Goal: Communication & Community: Connect with others

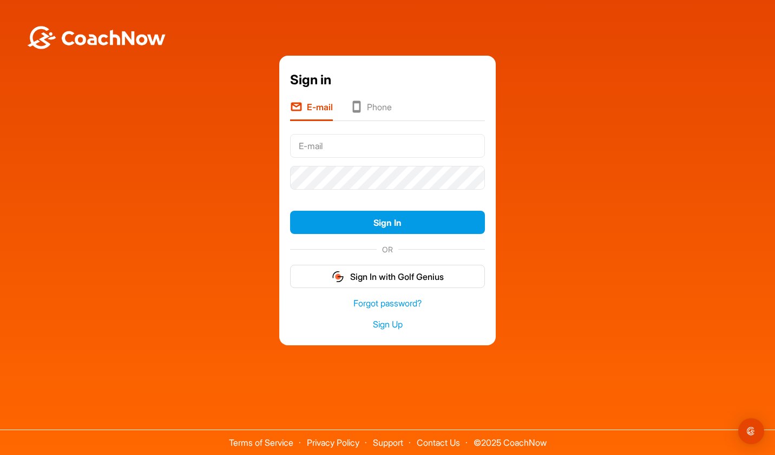
click at [355, 152] on input "text" at bounding box center [387, 146] width 195 height 24
type input "[EMAIL_ADDRESS][DOMAIN_NAME]"
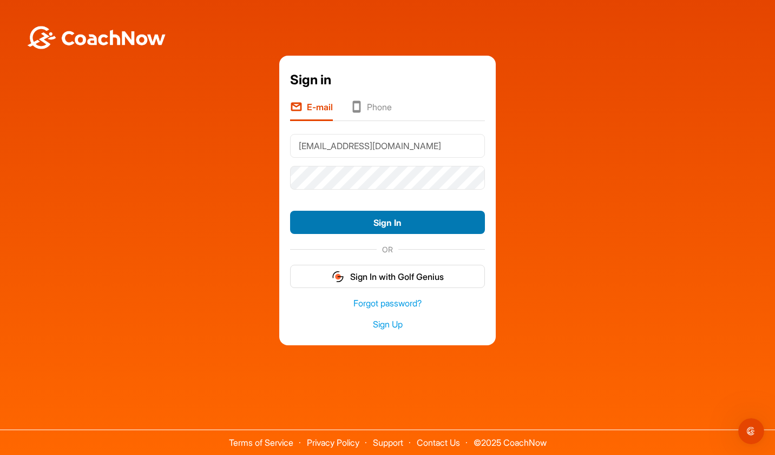
click at [376, 220] on button "Sign In" at bounding box center [387, 222] width 195 height 23
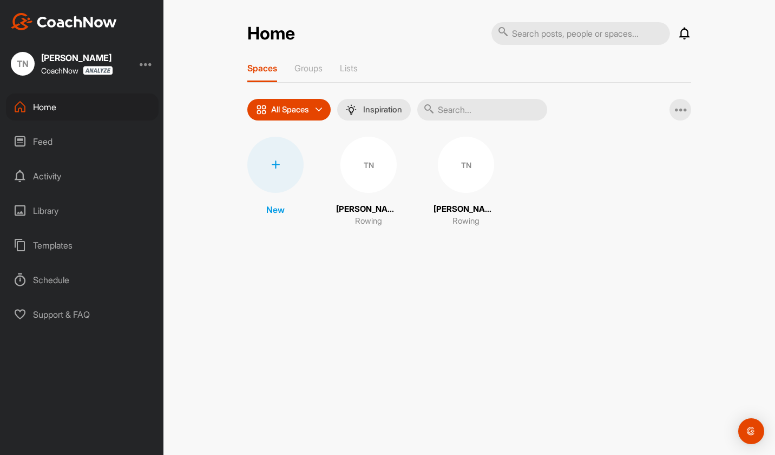
click at [362, 180] on div "TN" at bounding box center [368, 165] width 56 height 56
click at [457, 168] on div "TN" at bounding box center [466, 165] width 56 height 56
click at [368, 174] on div "TN" at bounding box center [368, 165] width 56 height 56
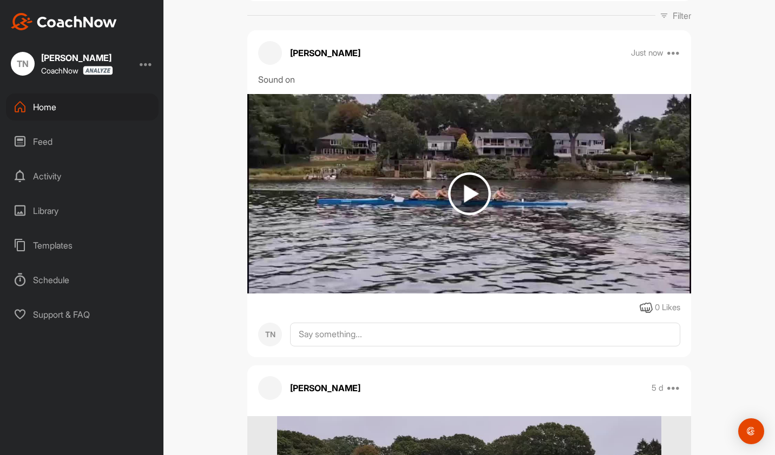
scroll to position [162, 0]
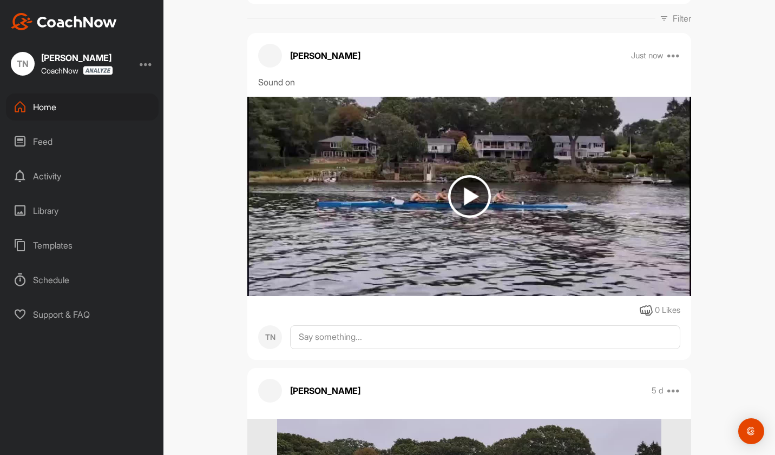
click at [461, 214] on img at bounding box center [469, 196] width 43 height 43
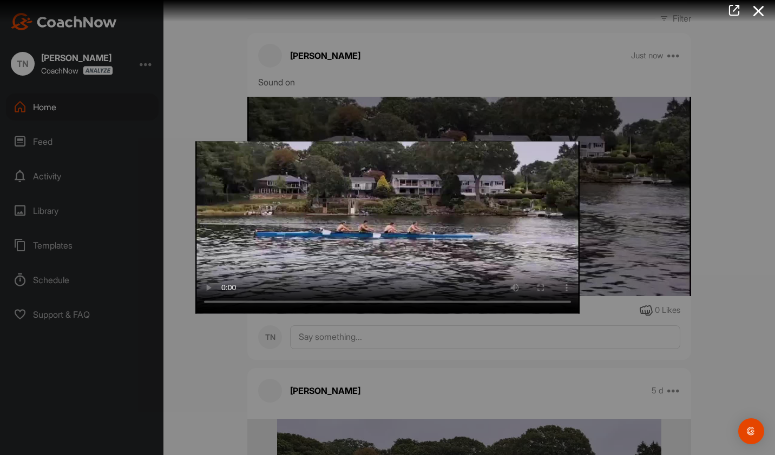
click at [200, 348] on div at bounding box center [387, 227] width 775 height 455
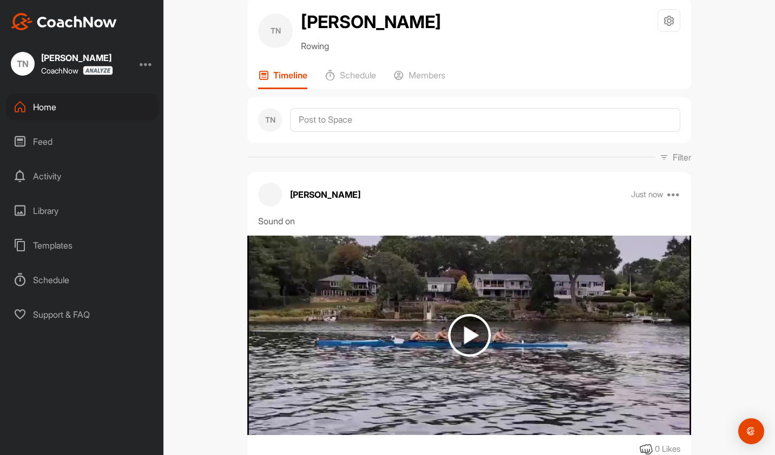
scroll to position [0, 0]
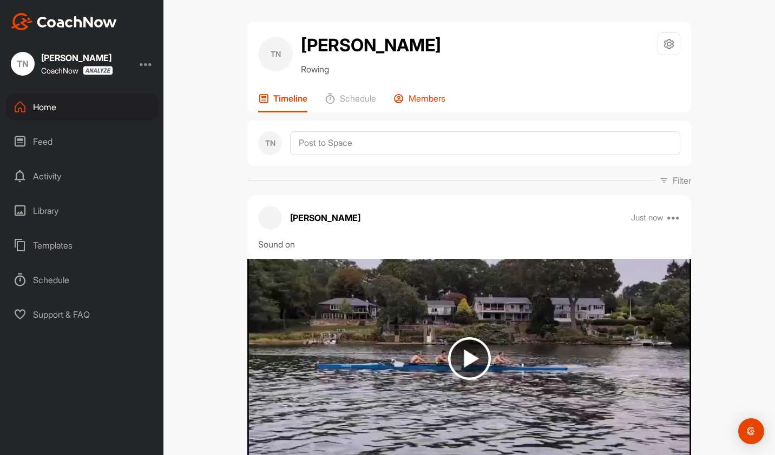
click at [413, 104] on p "Members" at bounding box center [426, 98] width 37 height 11
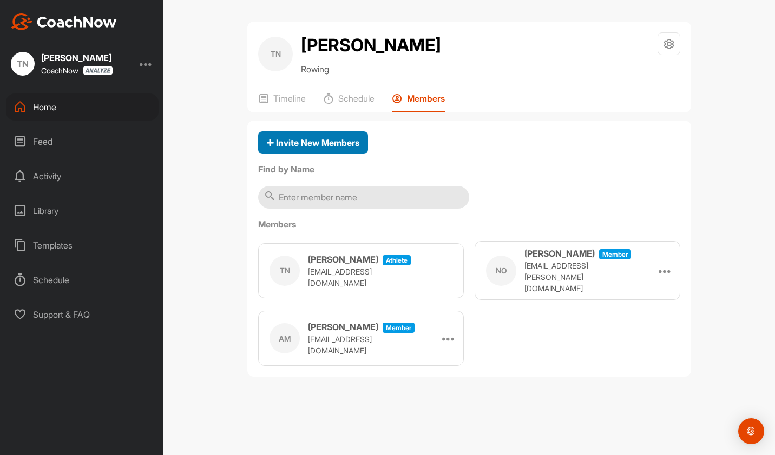
click at [314, 148] on span "Invite New Members" at bounding box center [313, 142] width 92 height 11
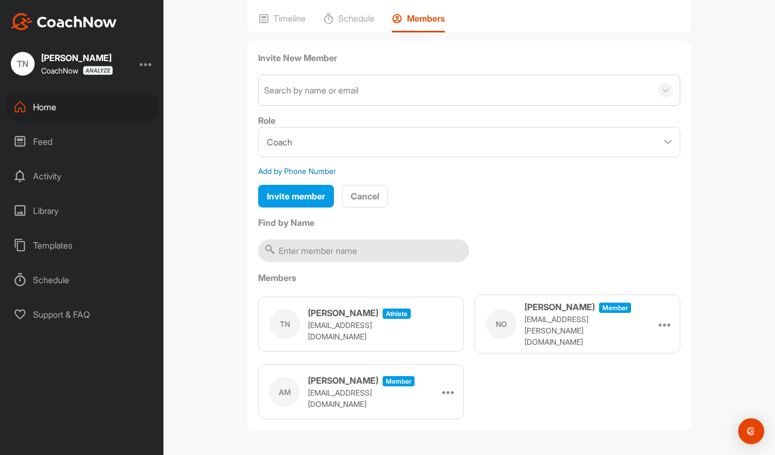
scroll to position [47, 0]
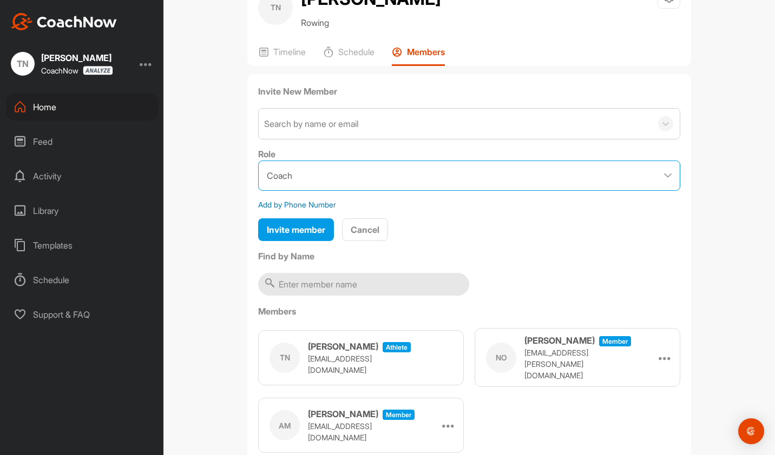
click at [349, 191] on select "Coach Member" at bounding box center [469, 176] width 422 height 30
select select "contributor"
click at [258, 185] on select "Coach Member" at bounding box center [469, 176] width 422 height 30
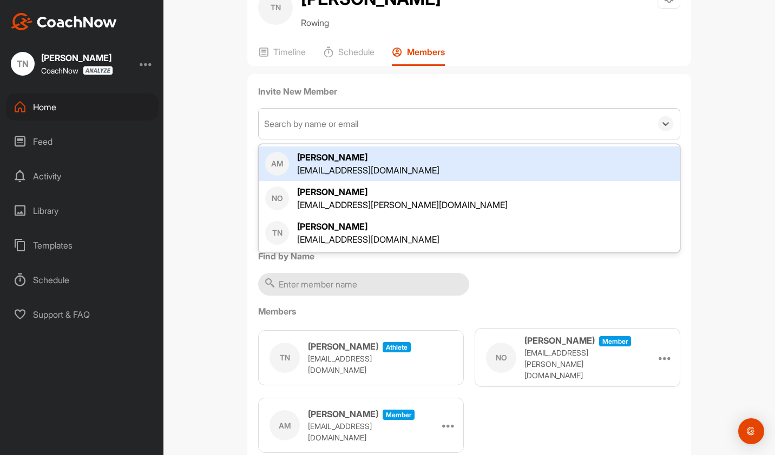
click at [358, 130] on div "Search by name or email" at bounding box center [311, 123] width 94 height 13
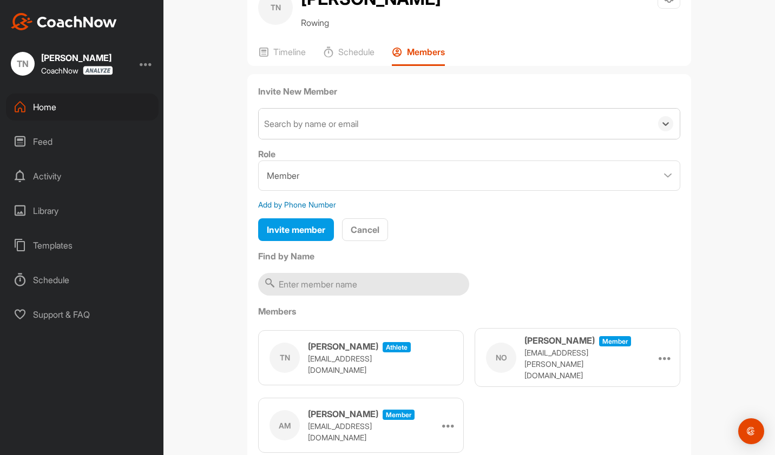
paste input "[EMAIL_ADDRESS][DOMAIN_NAME]"
type input "[EMAIL_ADDRESS][DOMAIN_NAME]"
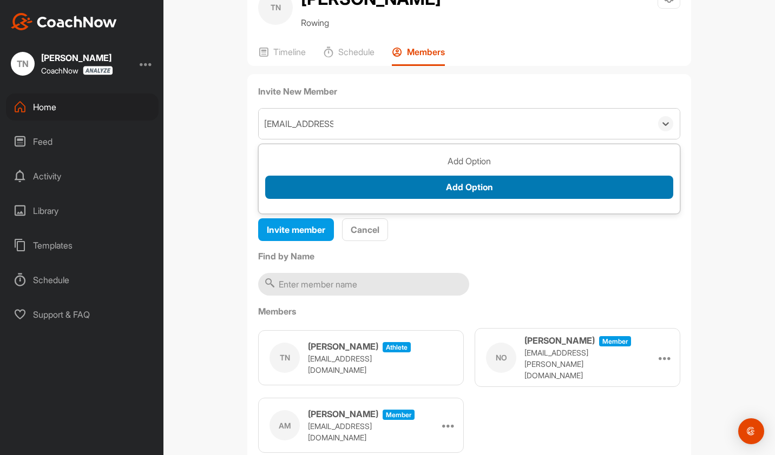
click at [465, 199] on button "Add Option" at bounding box center [469, 187] width 408 height 23
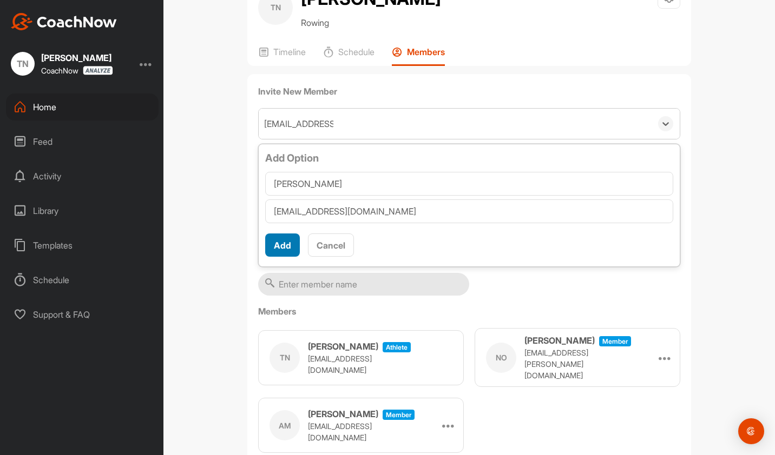
type input "[PERSON_NAME]"
click at [274, 257] on button "Add" at bounding box center [282, 245] width 35 height 23
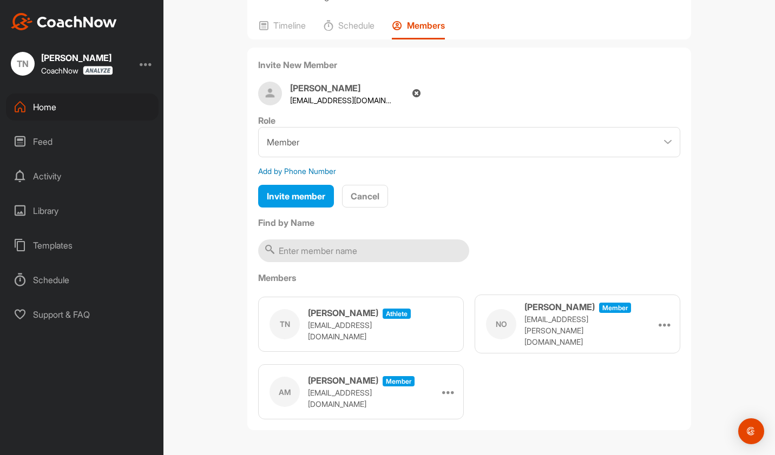
scroll to position [40, 0]
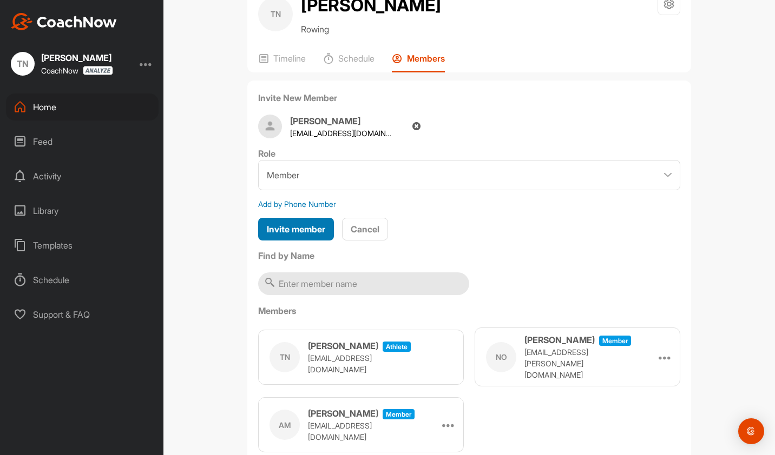
click at [278, 235] on span "Invite member" at bounding box center [296, 229] width 58 height 11
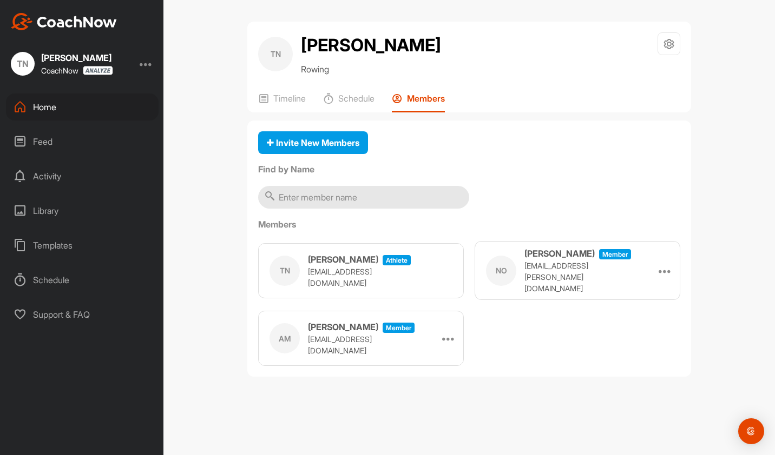
scroll to position [0, 0]
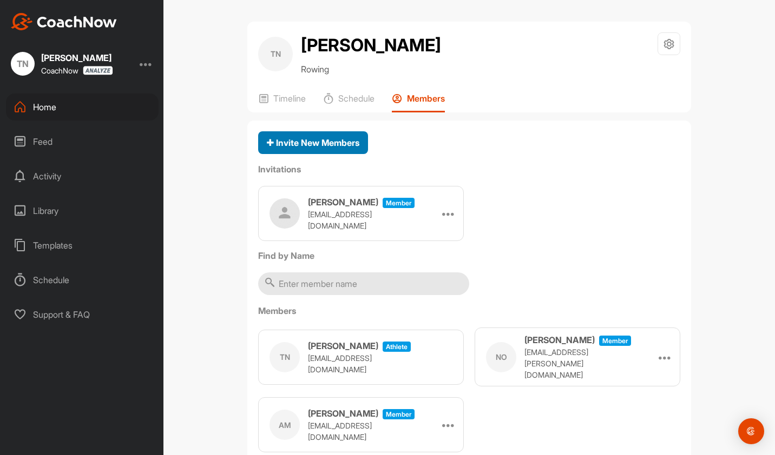
click at [331, 149] on div "Invite New Members" at bounding box center [313, 142] width 92 height 13
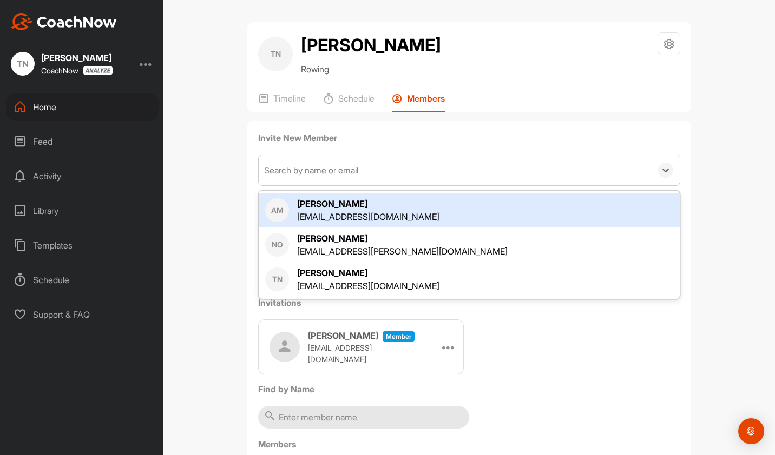
click at [326, 177] on div "Search by name or email" at bounding box center [311, 170] width 94 height 13
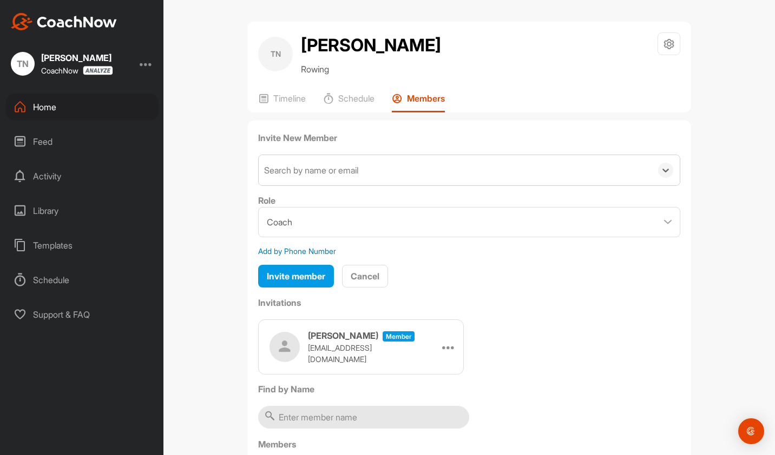
paste input "[EMAIL_ADDRESS][DOMAIN_NAME]"
type input "[EMAIL_ADDRESS][DOMAIN_NAME]"
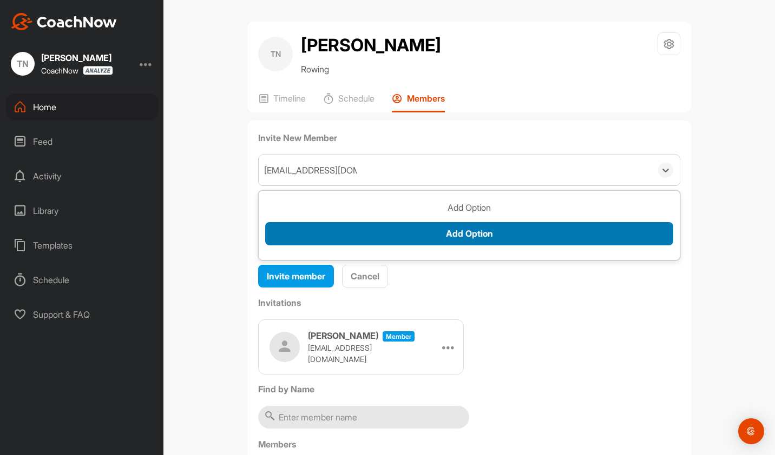
click at [470, 246] on button "Add Option" at bounding box center [469, 233] width 408 height 23
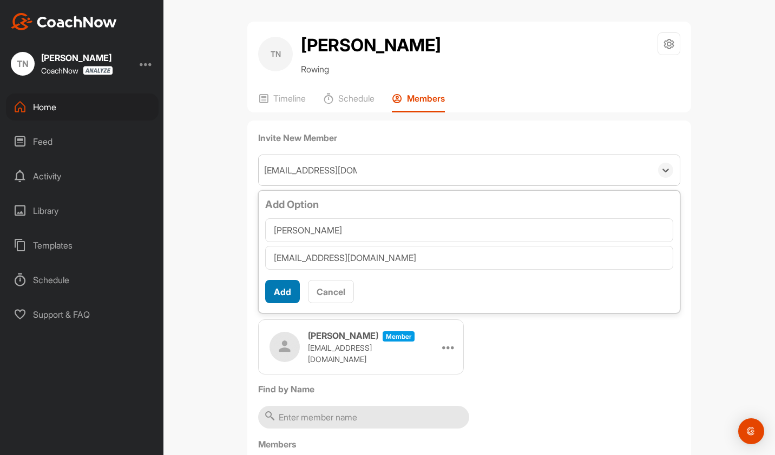
type input "Choi"
click at [273, 303] on button "Add" at bounding box center [282, 291] width 35 height 23
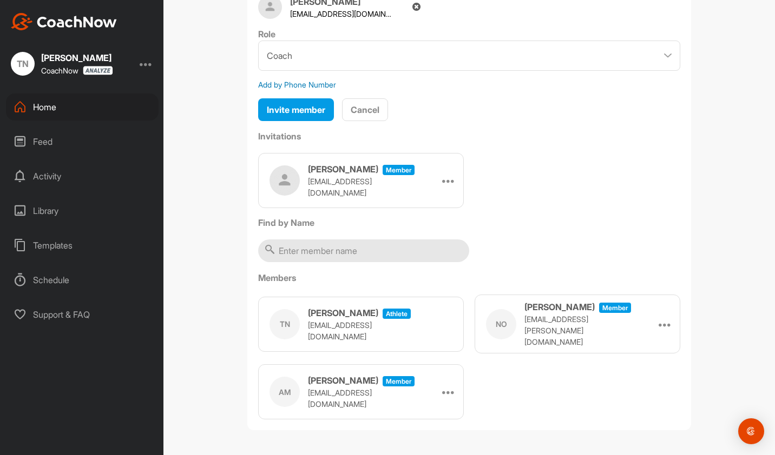
scroll to position [108, 0]
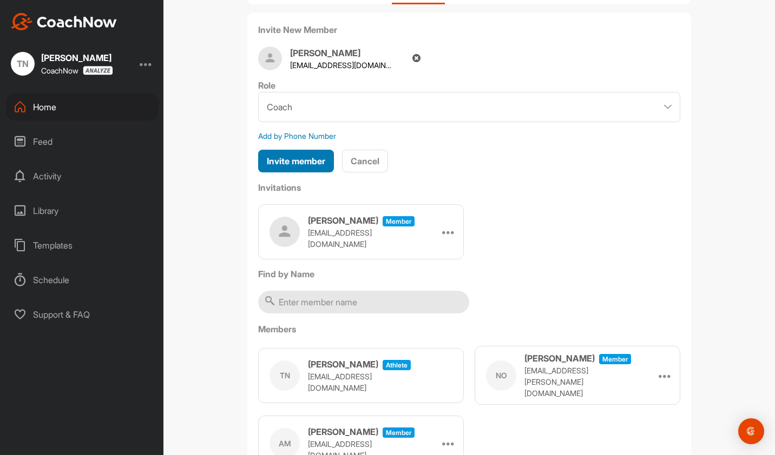
click at [280, 167] on span "Invite member" at bounding box center [296, 161] width 58 height 11
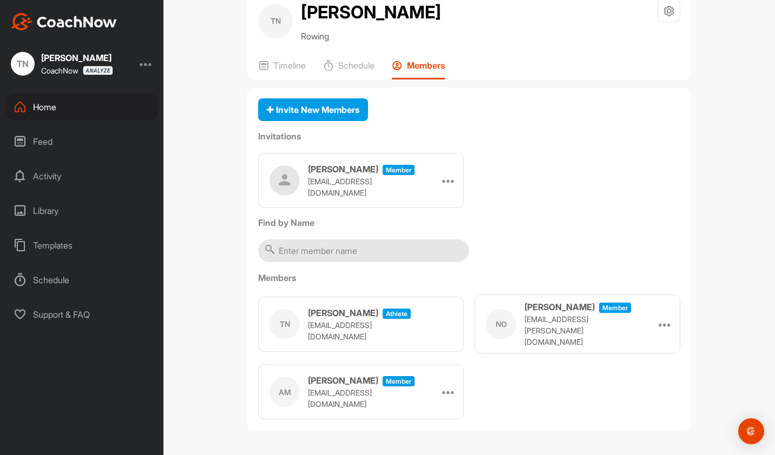
scroll to position [0, 0]
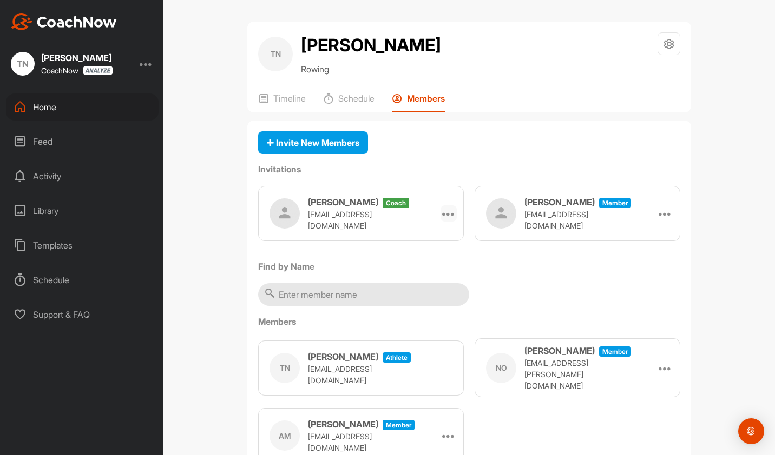
click at [442, 220] on icon at bounding box center [448, 213] width 13 height 13
click at [422, 261] on li "Edit" at bounding box center [428, 244] width 58 height 34
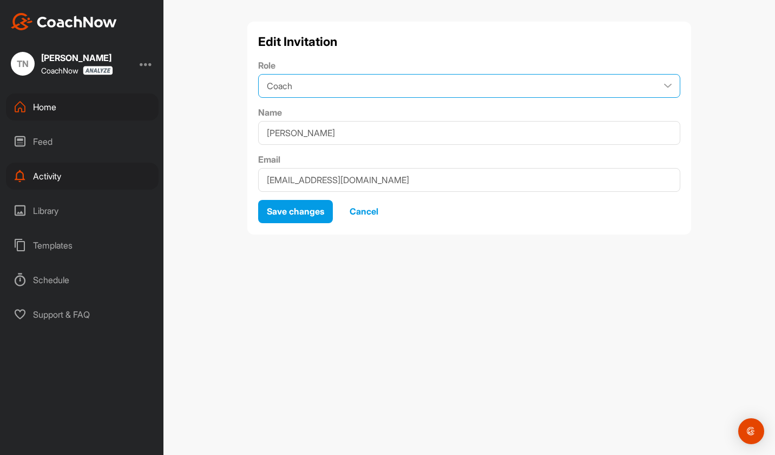
click at [366, 89] on select "Coach Member" at bounding box center [469, 86] width 422 height 24
select select "contributor"
click at [258, 74] on select "Coach Member" at bounding box center [469, 86] width 422 height 24
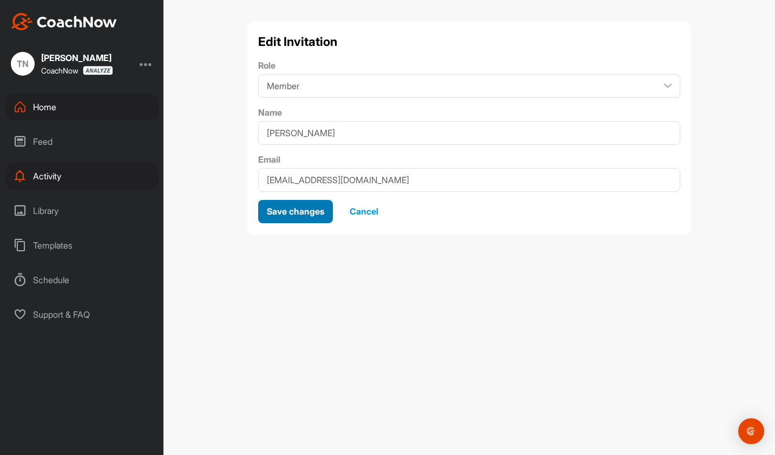
click at [307, 211] on span "Save changes" at bounding box center [295, 211] width 57 height 11
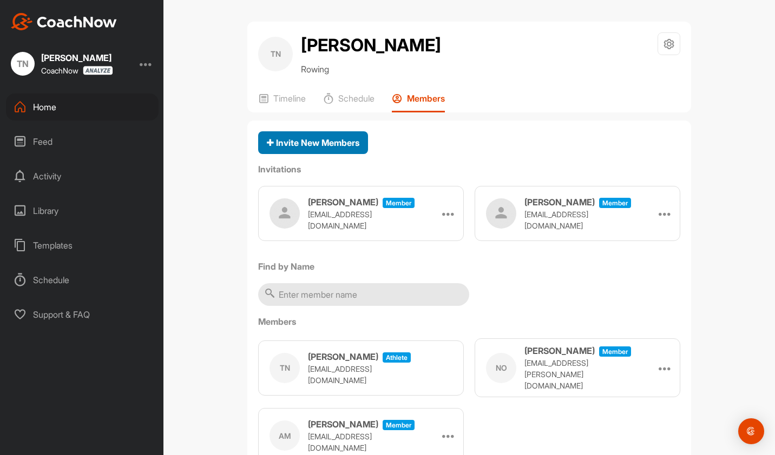
click at [322, 148] on span "Invite New Members" at bounding box center [313, 142] width 92 height 11
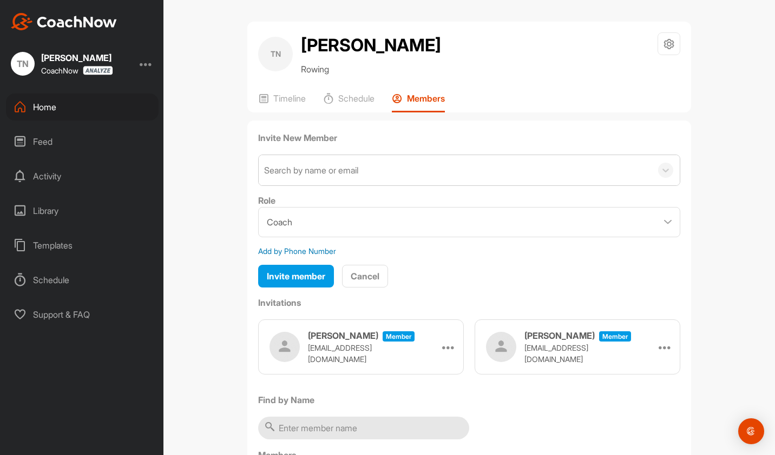
click at [361, 186] on div "Search by name or email" at bounding box center [455, 170] width 393 height 30
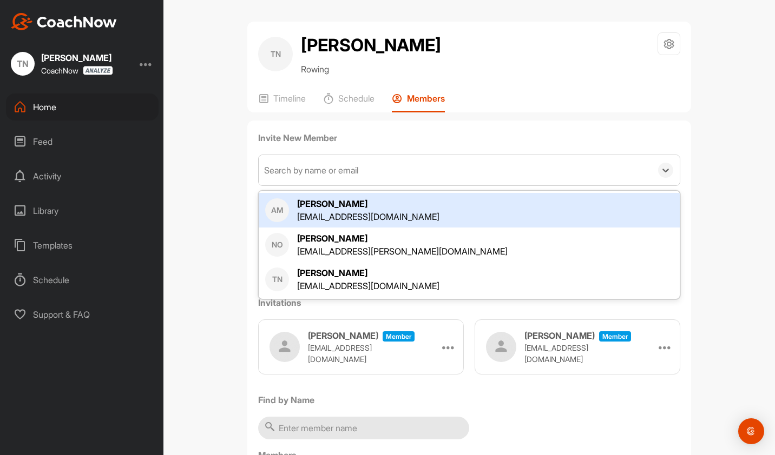
click at [233, 198] on div "TN Timothy Nesselrodt Rowing Space Settings Your Notifications Timeline Schedul…" at bounding box center [468, 227] width 611 height 455
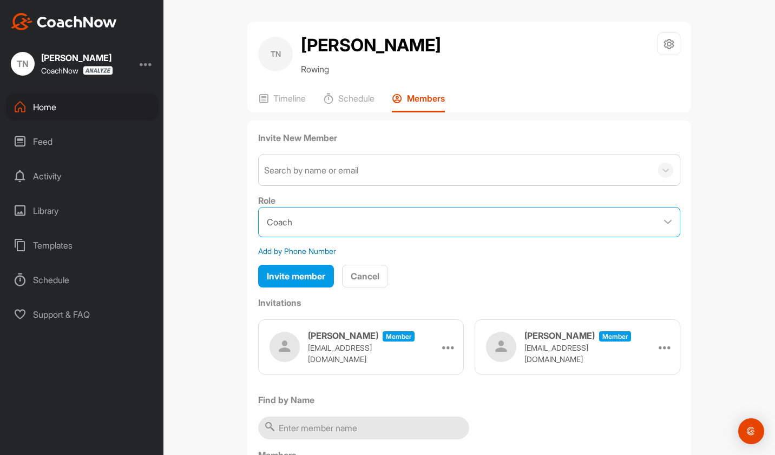
click at [296, 237] on select "Coach Member" at bounding box center [469, 222] width 422 height 30
select select "contributor"
click at [258, 232] on select "Coach Member" at bounding box center [469, 222] width 422 height 30
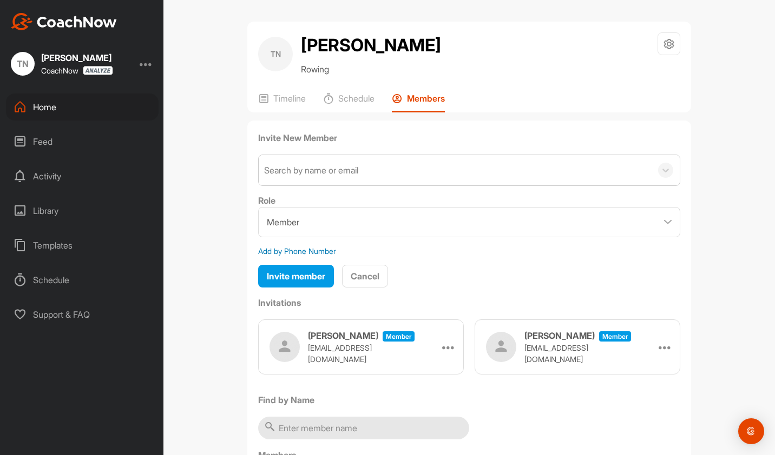
click at [320, 177] on div "Search by name or email" at bounding box center [311, 170] width 94 height 13
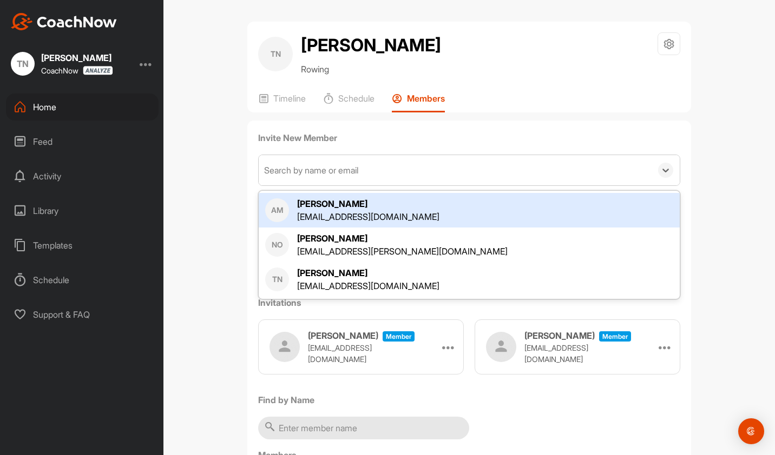
paste input "[PERSON_NAME][EMAIL_ADDRESS][PERSON_NAME][DOMAIN_NAME]"
type input "[PERSON_NAME][EMAIL_ADDRESS][PERSON_NAME][DOMAIN_NAME]"
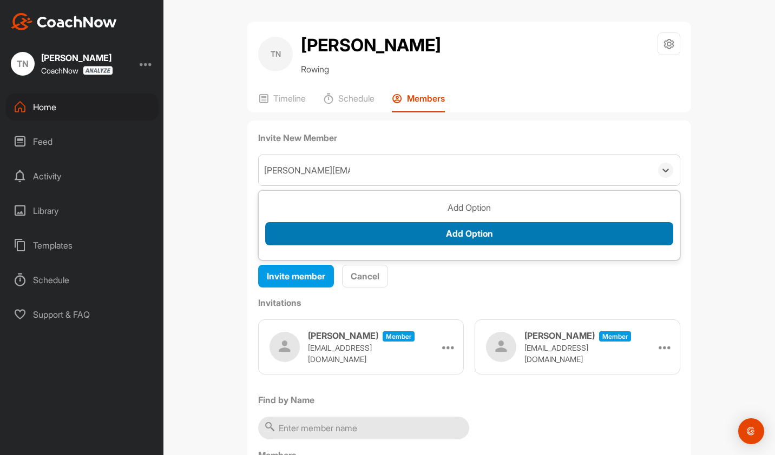
click at [488, 246] on button "Add Option" at bounding box center [469, 233] width 408 height 23
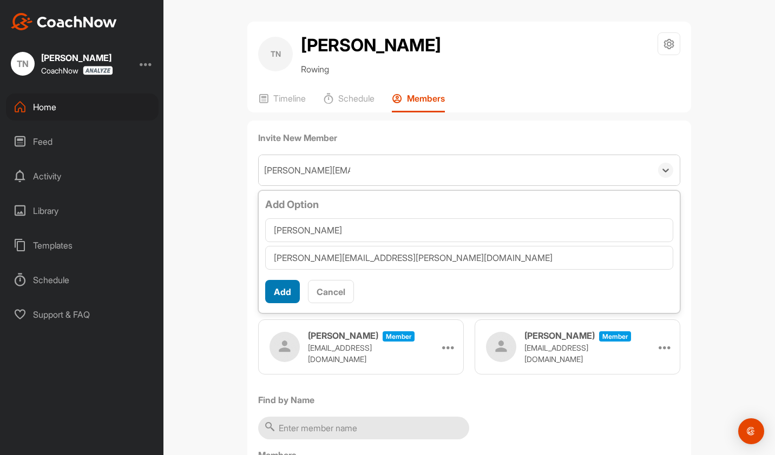
type input "Henry"
click at [270, 303] on button "Add" at bounding box center [282, 291] width 35 height 23
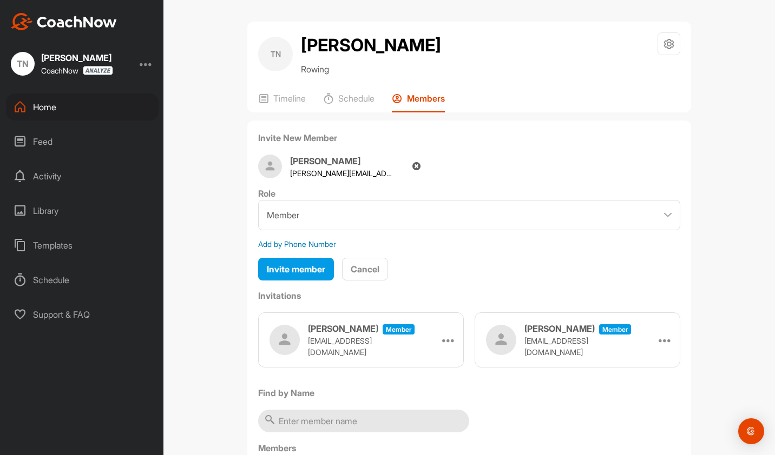
scroll to position [54, 0]
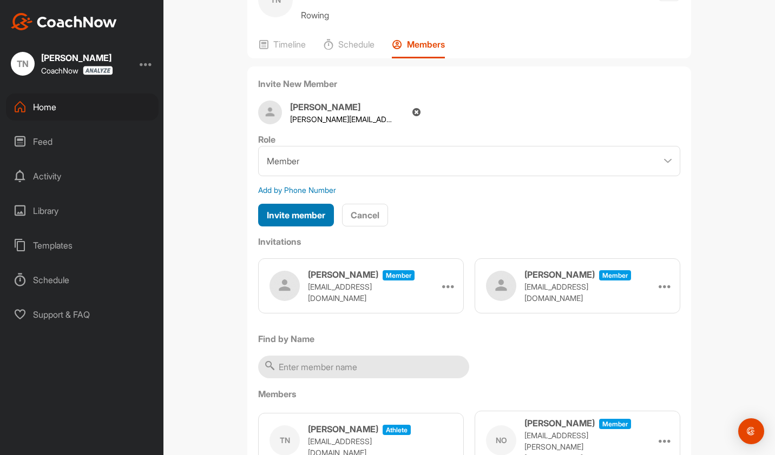
click at [281, 221] on span "Invite member" at bounding box center [296, 215] width 58 height 11
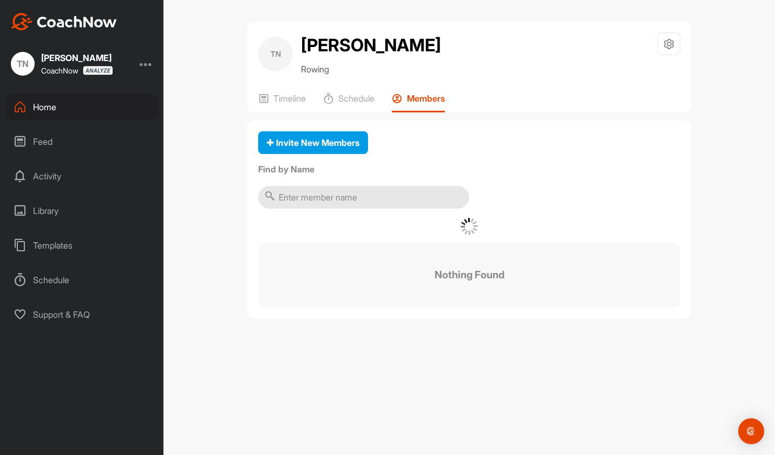
scroll to position [0, 0]
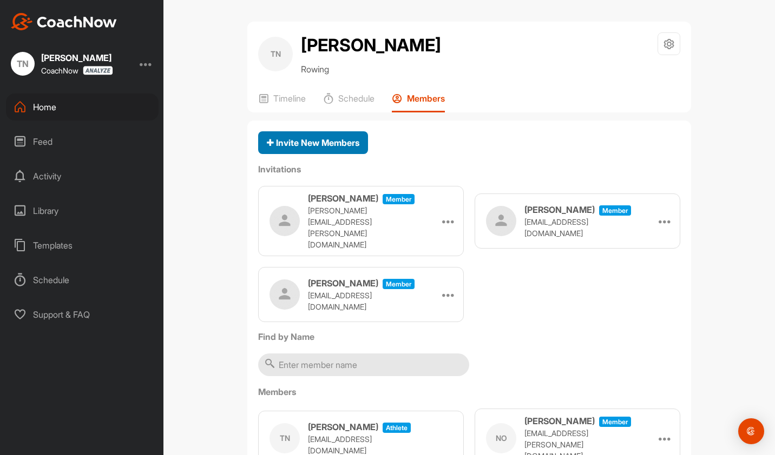
click at [292, 148] on span "Invite New Members" at bounding box center [313, 142] width 92 height 11
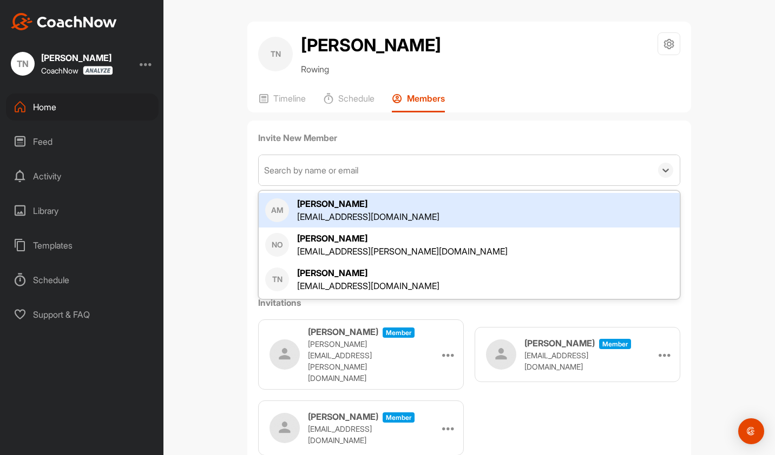
click at [304, 177] on div "Search by name or email" at bounding box center [311, 170] width 94 height 13
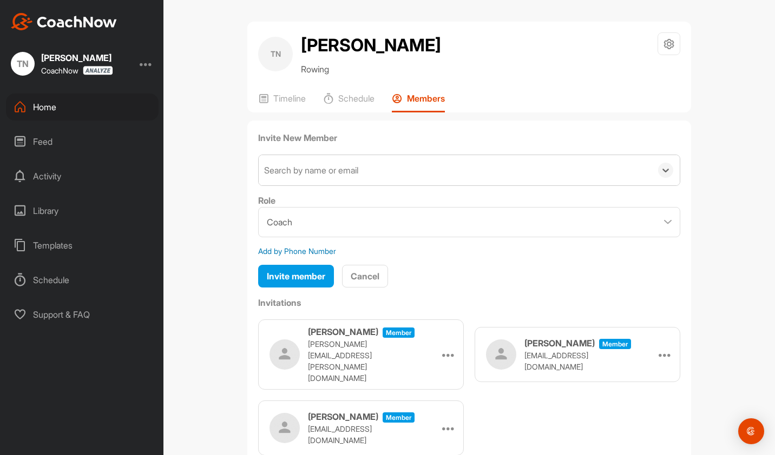
paste input "[PERSON_NAME][EMAIL_ADDRESS][PERSON_NAME][DOMAIN_NAME]"
type input "[PERSON_NAME][EMAIL_ADDRESS][PERSON_NAME][DOMAIN_NAME]"
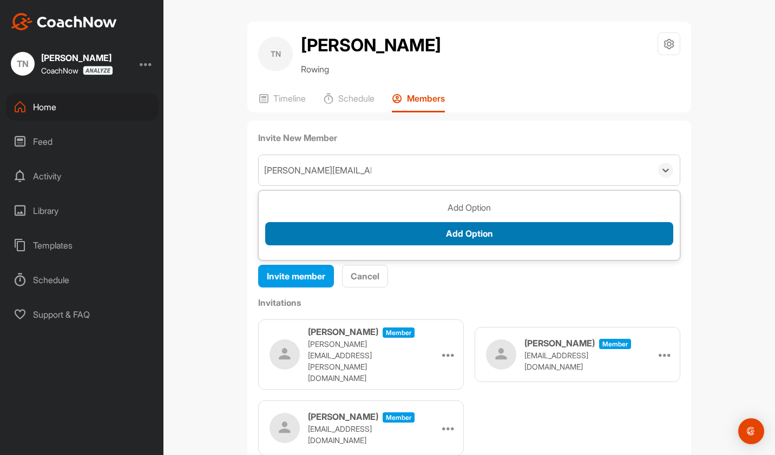
click at [460, 246] on button "Add Option" at bounding box center [469, 233] width 408 height 23
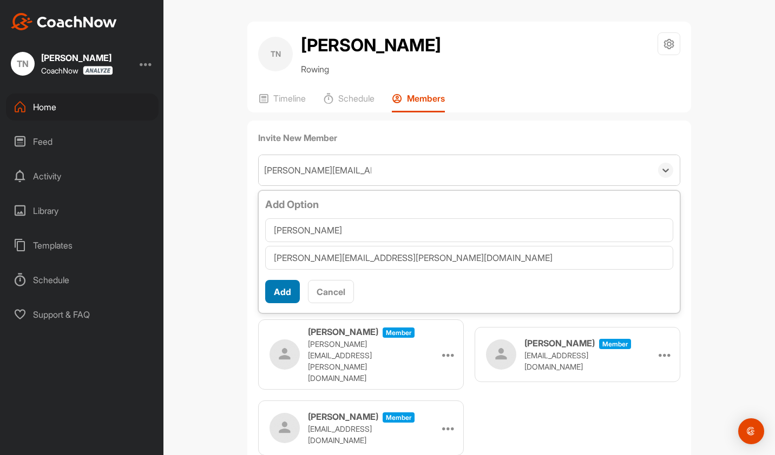
type input "Ian"
click at [274, 303] on button "Add" at bounding box center [282, 291] width 35 height 23
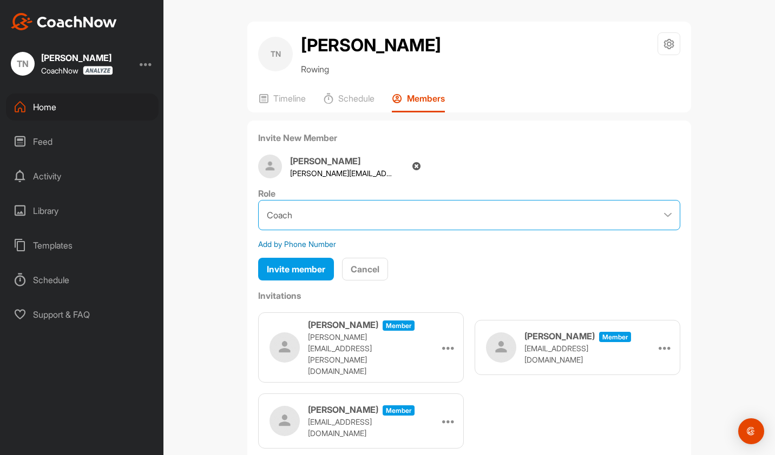
click at [317, 230] on select "Coach Member" at bounding box center [469, 215] width 422 height 30
select select "contributor"
click at [258, 226] on select "Coach Member" at bounding box center [469, 215] width 422 height 30
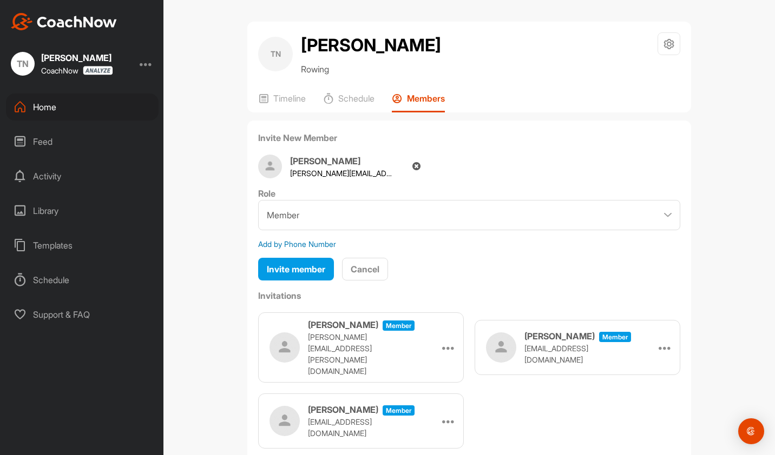
click at [313, 144] on label "Invite New Member" at bounding box center [469, 137] width 422 height 13
click at [272, 275] on span "Invite member" at bounding box center [296, 269] width 58 height 11
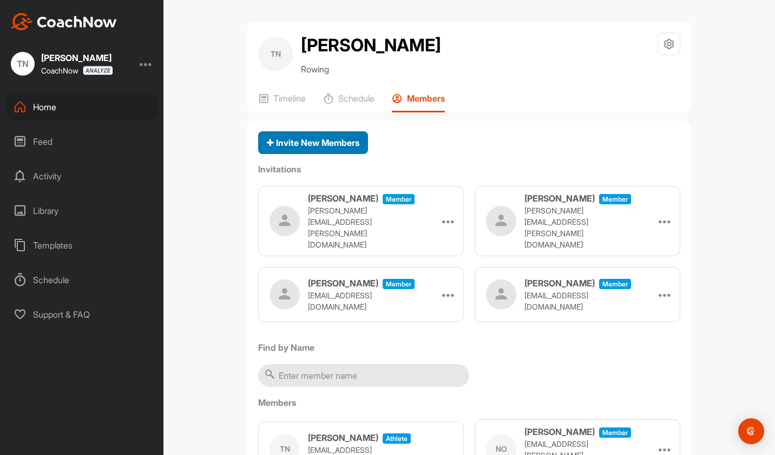
click at [316, 148] on span "Invite New Members" at bounding box center [313, 142] width 92 height 11
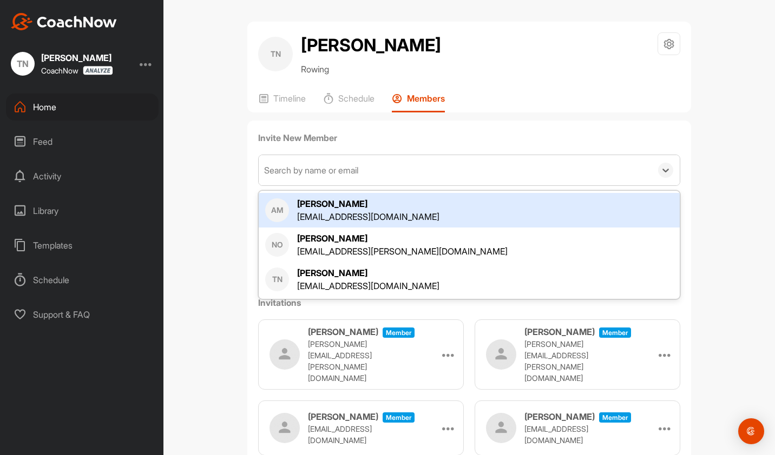
click at [313, 177] on div "Search by name or email" at bounding box center [311, 170] width 94 height 13
click at [378, 186] on div "Search by name or email" at bounding box center [455, 170] width 393 height 30
paste input "jbutlerbasner@uri.edu"
type input "jbutlerbasner@uri.edu"
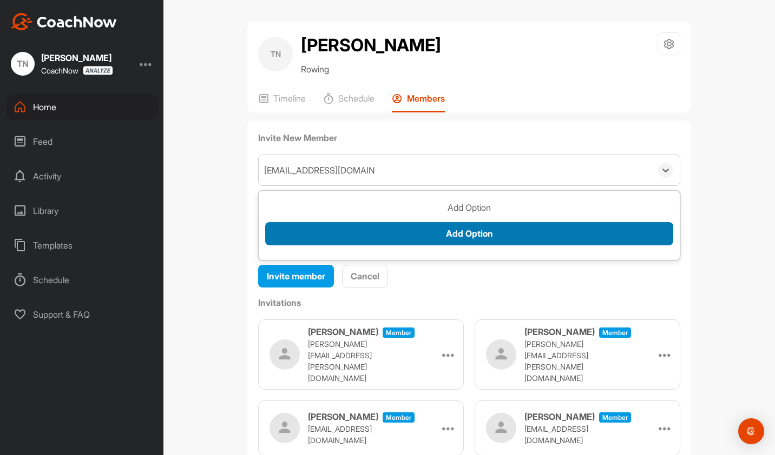
click at [468, 246] on button "Add Option" at bounding box center [469, 233] width 408 height 23
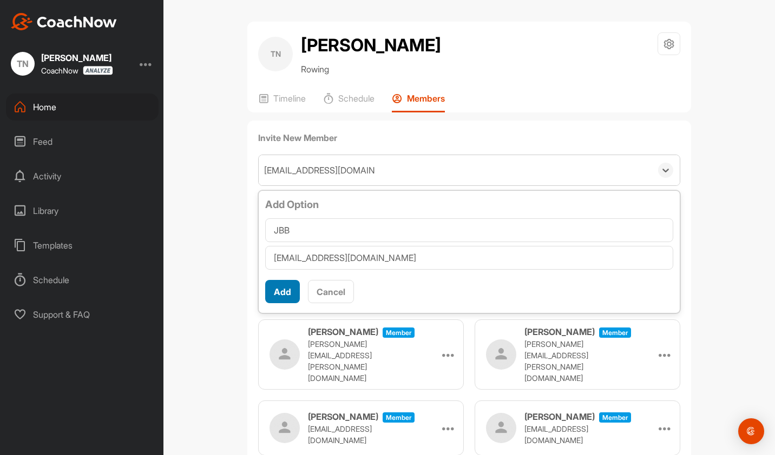
type input "JBB"
click at [265, 303] on button "Add" at bounding box center [282, 291] width 35 height 23
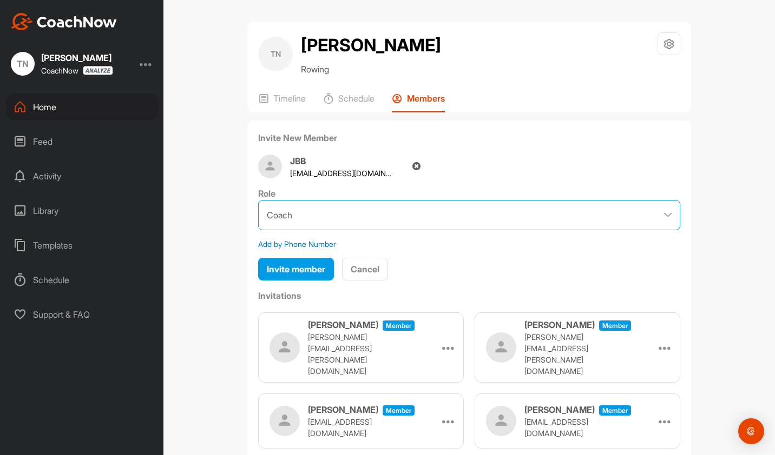
click at [323, 230] on select "Coach Member" at bounding box center [469, 215] width 422 height 30
select select "contributor"
click at [258, 226] on select "Coach Member" at bounding box center [469, 215] width 422 height 30
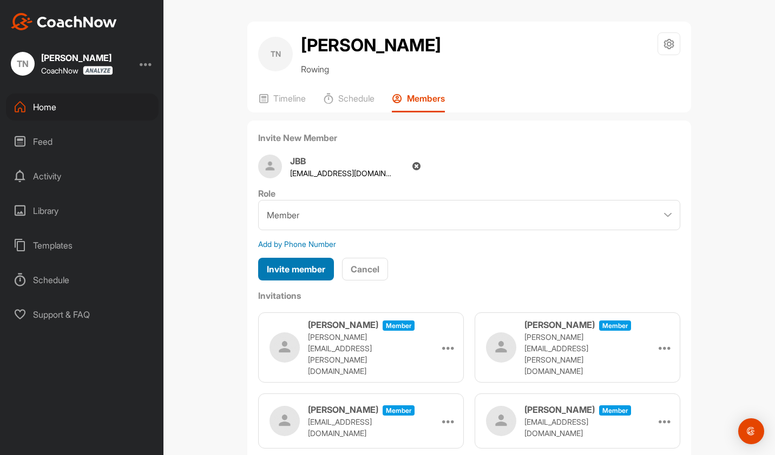
click at [276, 276] on div "Invite member" at bounding box center [296, 269] width 58 height 13
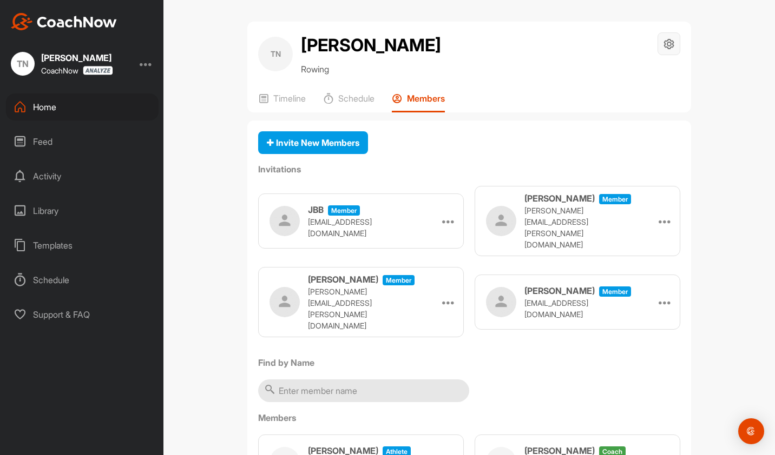
click at [663, 43] on icon at bounding box center [669, 44] width 12 height 12
click at [453, 72] on div "TN Timothy Nesselrodt Rowing Space Settings Your Notifications" at bounding box center [469, 53] width 422 height 43
click at [323, 58] on h2 "[PERSON_NAME]" at bounding box center [371, 45] width 140 height 26
click at [314, 44] on h2 "[PERSON_NAME]" at bounding box center [371, 45] width 140 height 26
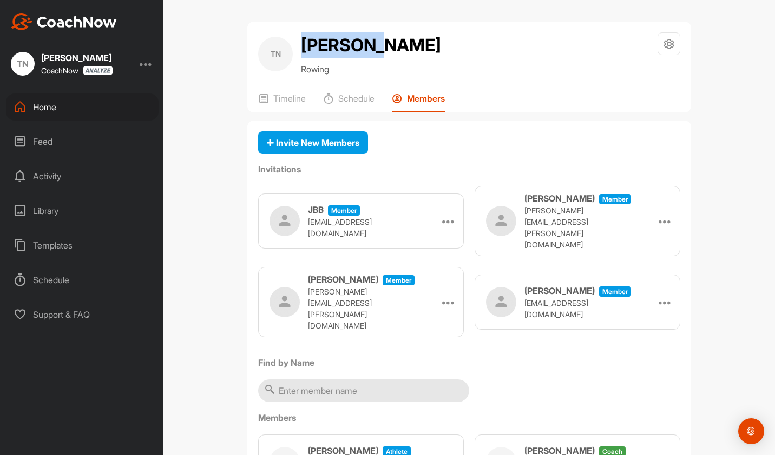
drag, startPoint x: 314, startPoint y: 44, endPoint x: 301, endPoint y: 80, distance: 37.5
click at [301, 58] on h2 "[PERSON_NAME]" at bounding box center [371, 45] width 140 height 26
click at [284, 104] on p "Timeline" at bounding box center [289, 98] width 32 height 11
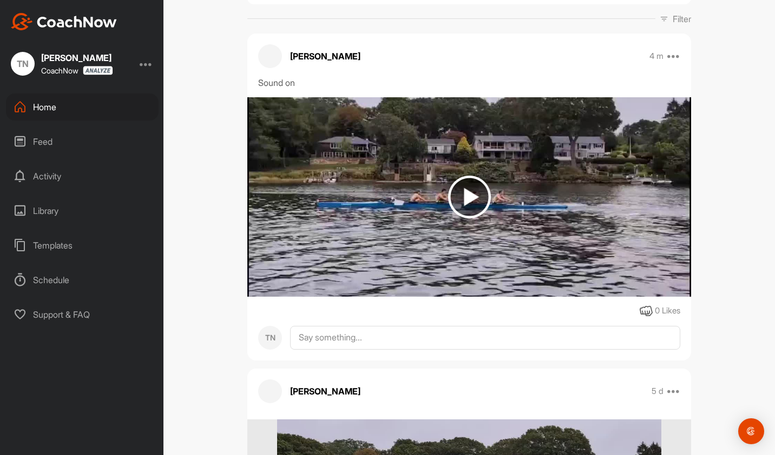
scroll to position [162, 0]
click at [450, 212] on img at bounding box center [469, 196] width 43 height 43
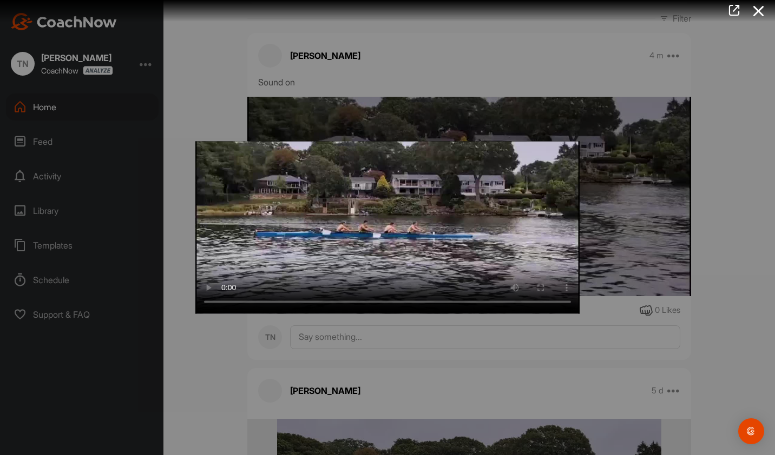
click at [185, 365] on div at bounding box center [387, 227] width 775 height 455
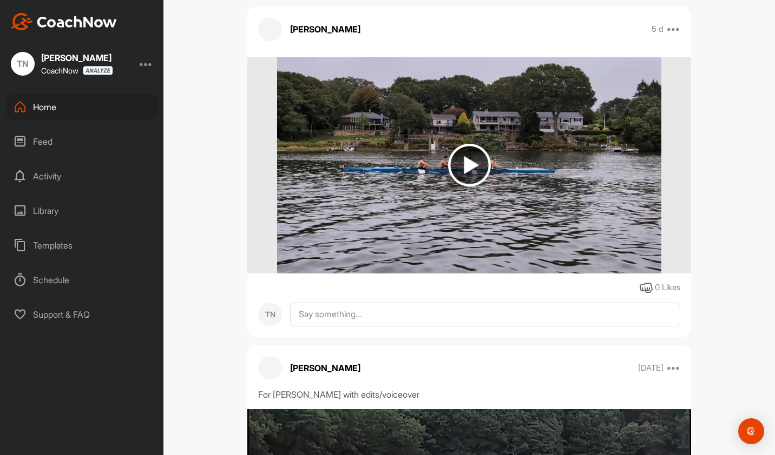
scroll to position [541, 0]
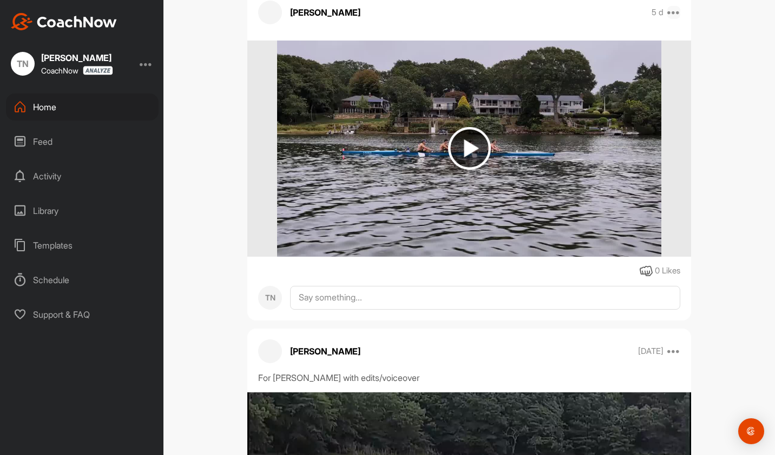
click at [674, 19] on icon at bounding box center [673, 12] width 13 height 13
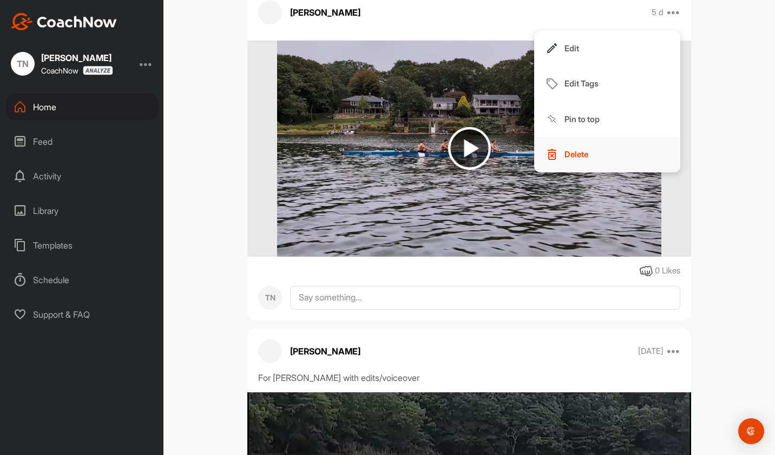
click at [572, 160] on p "Delete" at bounding box center [576, 154] width 24 height 11
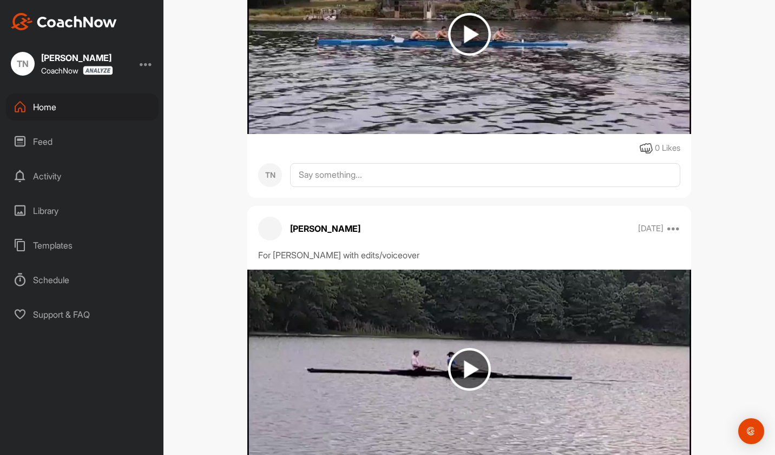
scroll to position [108, 0]
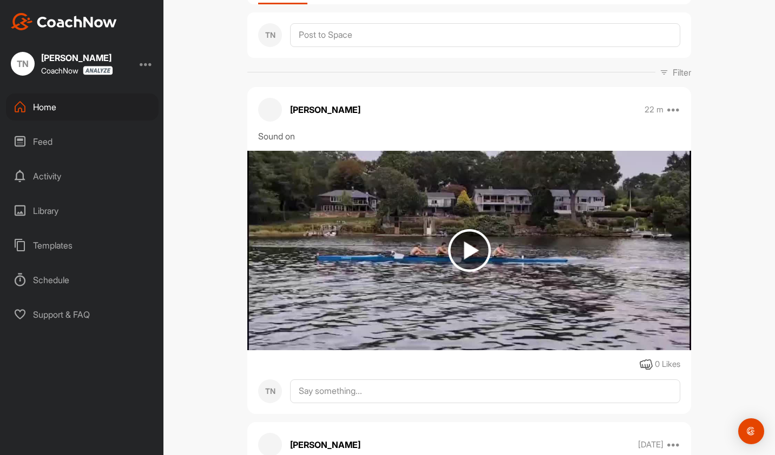
click at [208, 203] on div "TN Timothy Nesselrodt Rowing Space Settings Your Notifications Timeline Schedul…" at bounding box center [468, 227] width 611 height 455
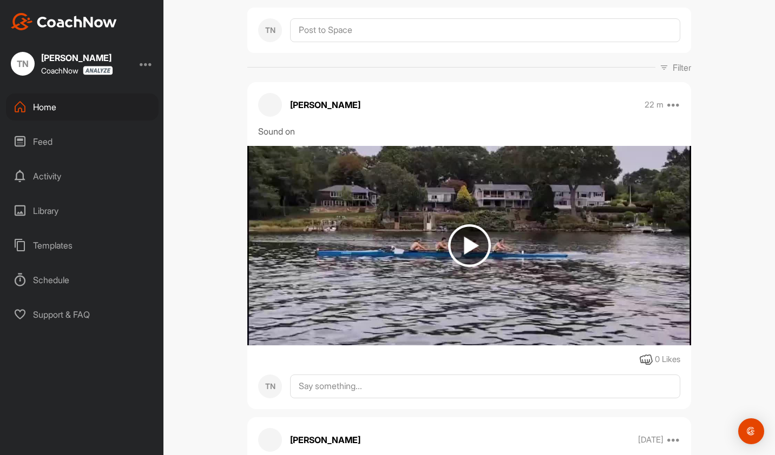
scroll to position [0, 0]
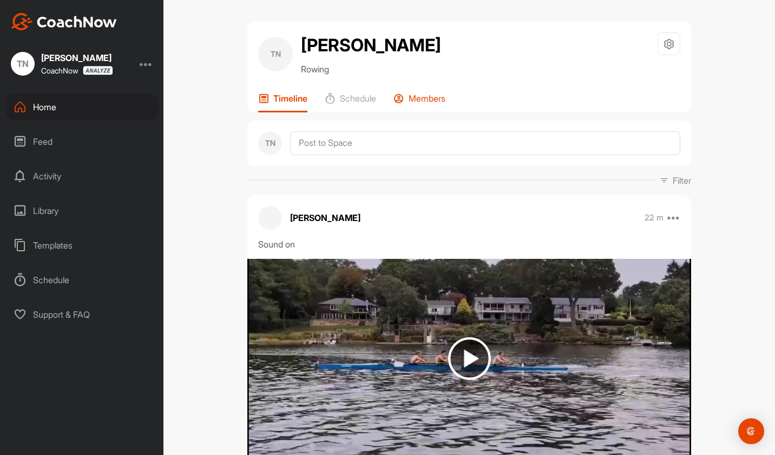
click at [434, 104] on p "Members" at bounding box center [426, 98] width 37 height 11
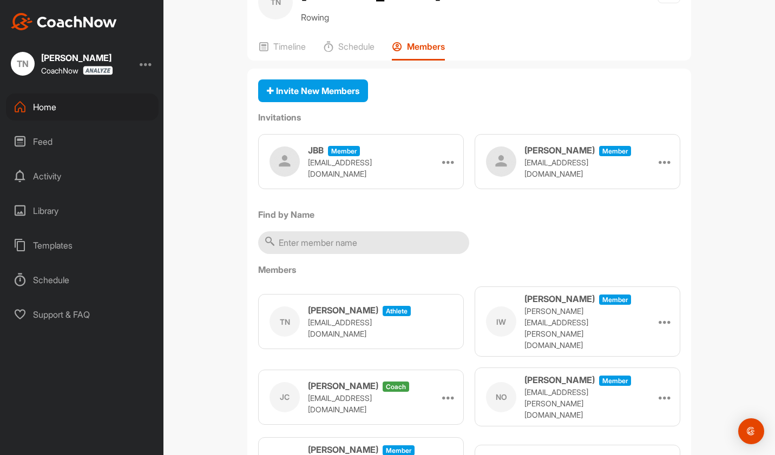
scroll to position [141, 0]
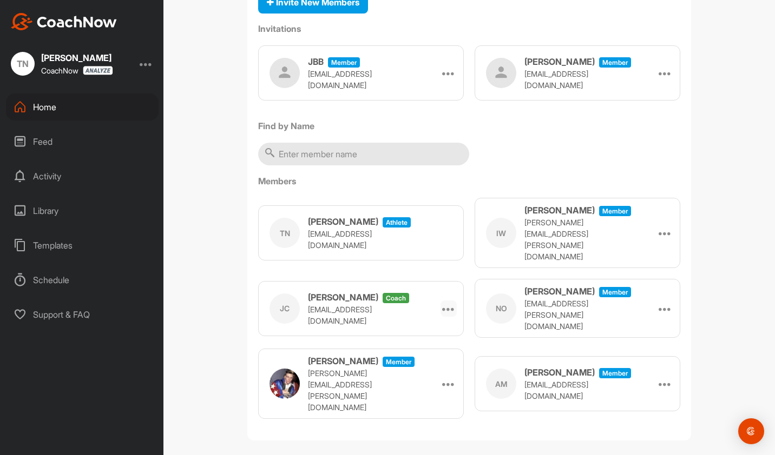
click at [446, 313] on icon at bounding box center [448, 308] width 13 height 13
click at [409, 348] on li "Make Athlete" at bounding box center [421, 339] width 69 height 34
click at [329, 228] on h3 "[PERSON_NAME]" at bounding box center [343, 221] width 70 height 13
click at [445, 315] on icon at bounding box center [448, 308] width 13 height 13
click at [428, 302] on div "JC Jacob Choi coach jchoi400@uri.edu Make Athlete Remove" at bounding box center [361, 308] width 206 height 55
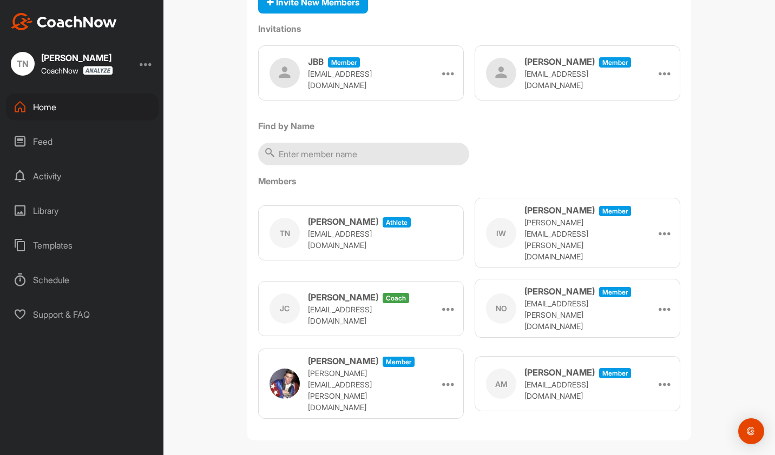
scroll to position [0, 0]
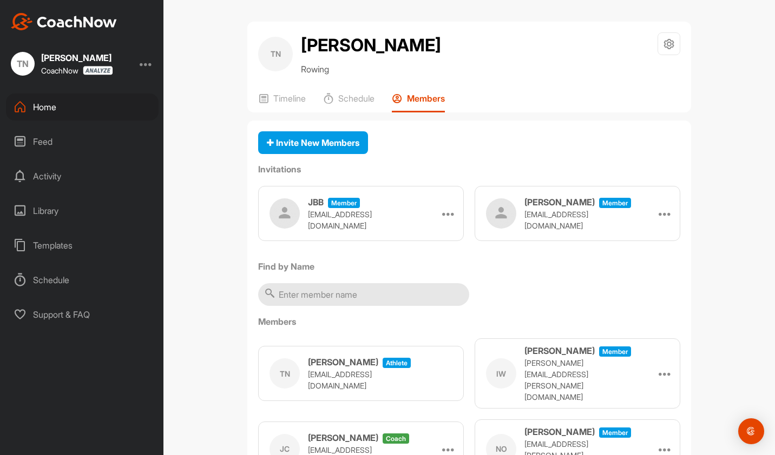
click at [58, 104] on div "Home" at bounding box center [82, 107] width 153 height 27
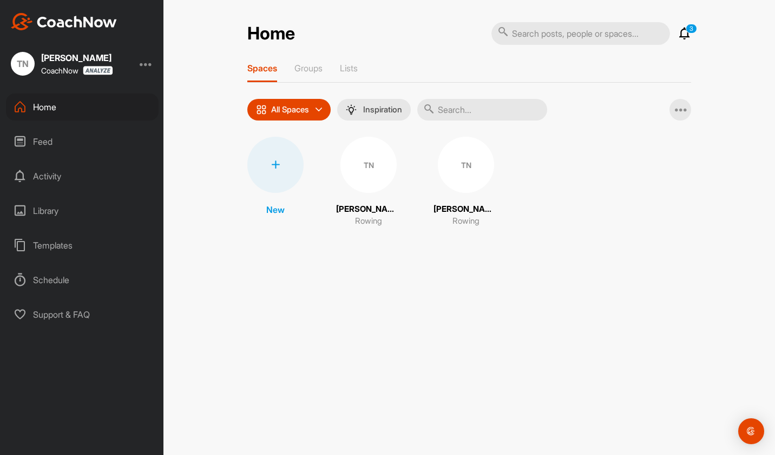
click at [456, 175] on div "TN" at bounding box center [466, 165] width 56 height 56
drag, startPoint x: 462, startPoint y: 177, endPoint x: 412, endPoint y: 314, distance: 145.1
click at [412, 314] on div "Home 3 Notifications Invitations Today IW Ian W. joined space 3 m • Timothy N. …" at bounding box center [468, 227] width 611 height 455
click at [677, 109] on icon at bounding box center [681, 109] width 13 height 13
drag, startPoint x: 645, startPoint y: 237, endPoint x: 636, endPoint y: 230, distance: 11.6
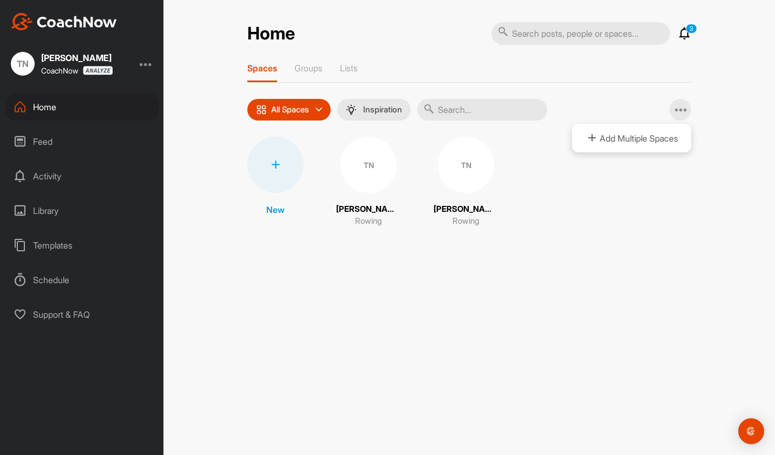
click at [644, 236] on div "New TN Timothy Nesselrodt Rowing TN Timothy Nesselrodt Rowing" at bounding box center [469, 188] width 444 height 102
click at [276, 164] on icon at bounding box center [275, 165] width 9 height 9
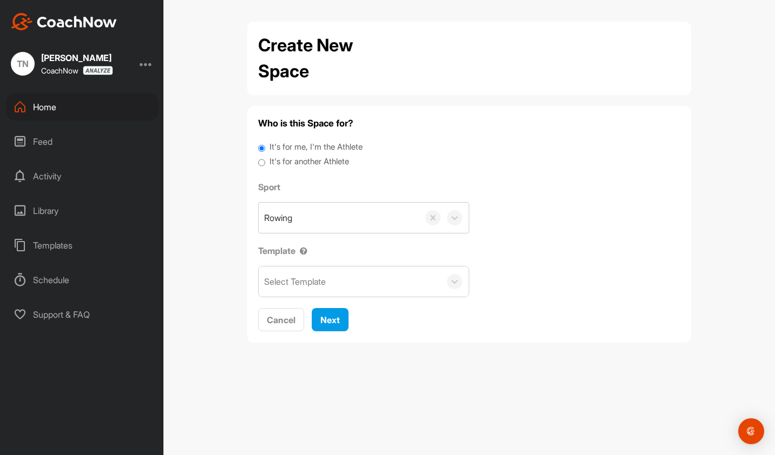
click at [335, 166] on label "It's for another Athlete" at bounding box center [309, 162] width 80 height 12
click at [265, 166] on input "It's for another Athlete" at bounding box center [261, 163] width 7 height 15
radio input "true"
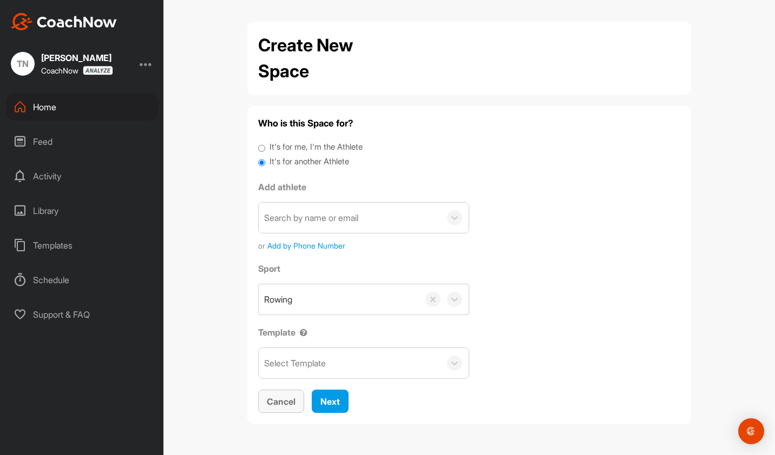
click at [266, 401] on button "Cancel" at bounding box center [281, 401] width 46 height 23
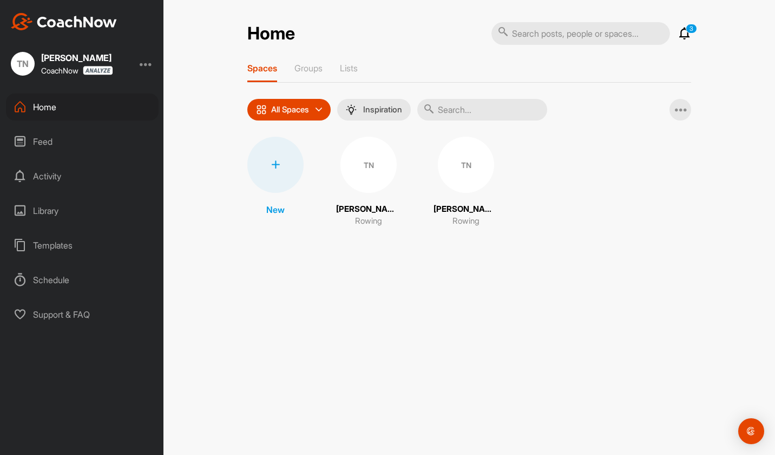
click at [681, 33] on icon at bounding box center [684, 33] width 13 height 13
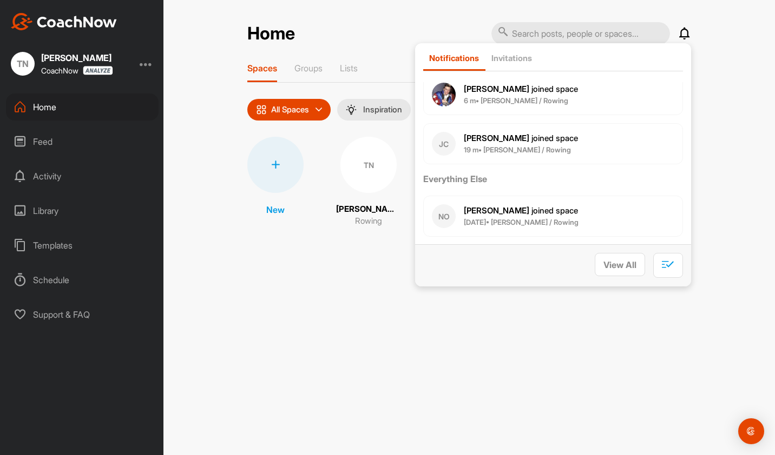
scroll to position [129, 0]
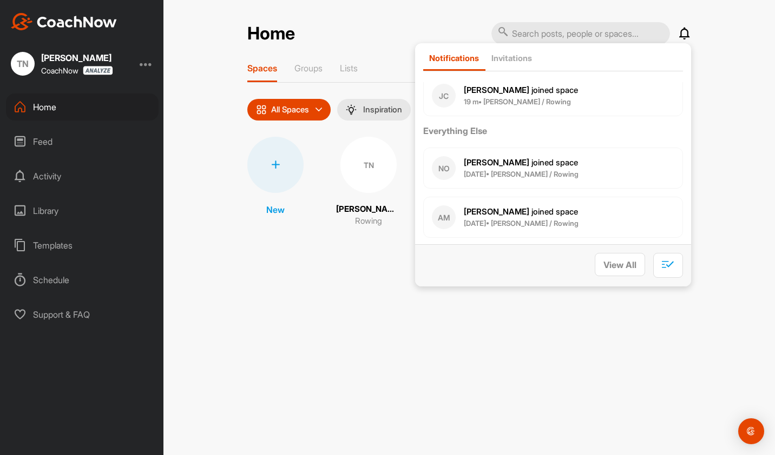
click at [682, 37] on icon at bounding box center [684, 33] width 13 height 13
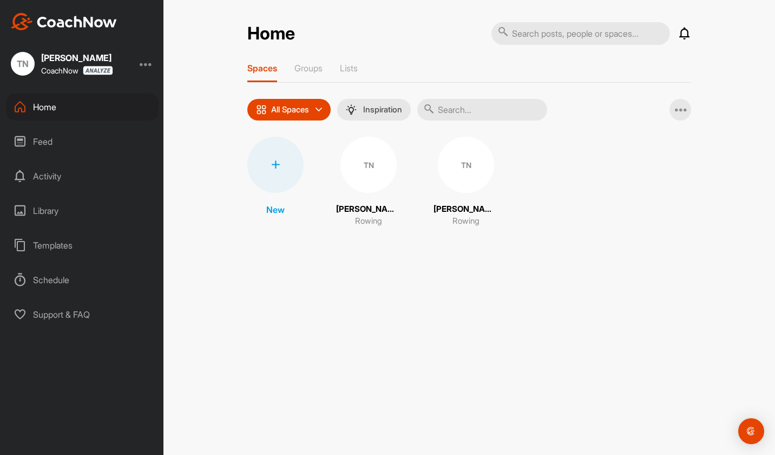
click at [57, 210] on div "Library" at bounding box center [82, 210] width 153 height 27
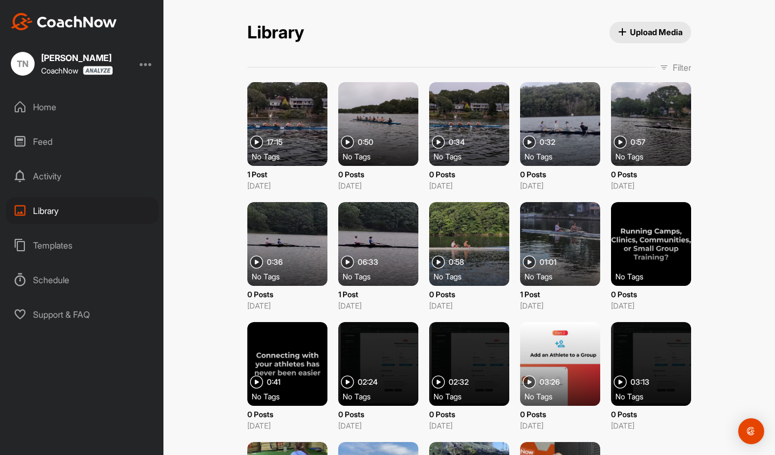
click at [365, 144] on span "0:50" at bounding box center [366, 142] width 16 height 8
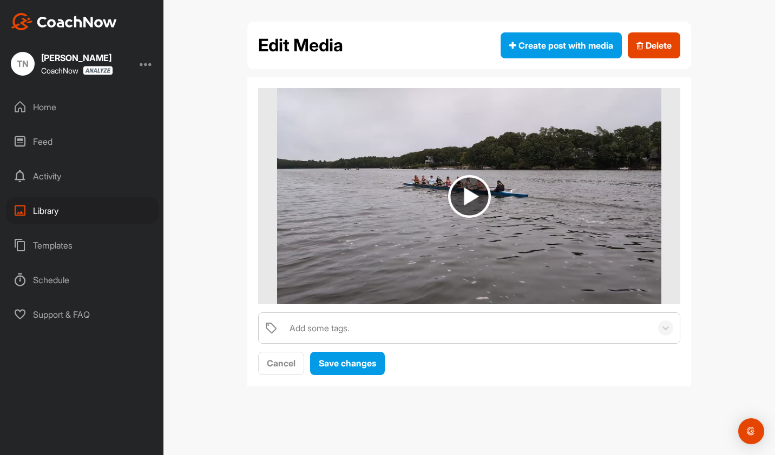
click at [461, 193] on img at bounding box center [469, 196] width 43 height 43
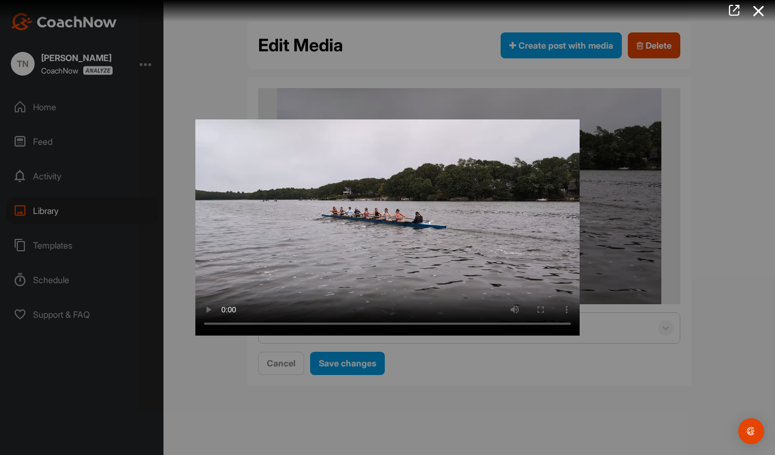
click at [513, 391] on div at bounding box center [387, 227] width 775 height 455
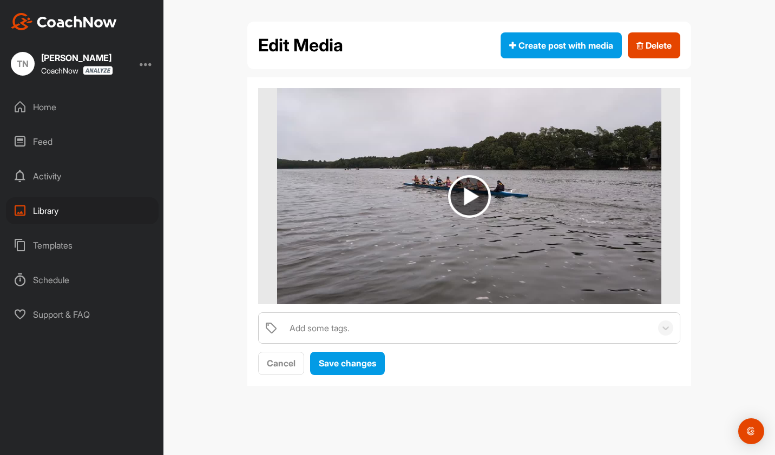
click at [513, 389] on div "Edit Media Create post with media Delete Add some tags. Cancel Save changes" at bounding box center [468, 208] width 465 height 373
click at [45, 110] on div "Home" at bounding box center [82, 107] width 153 height 27
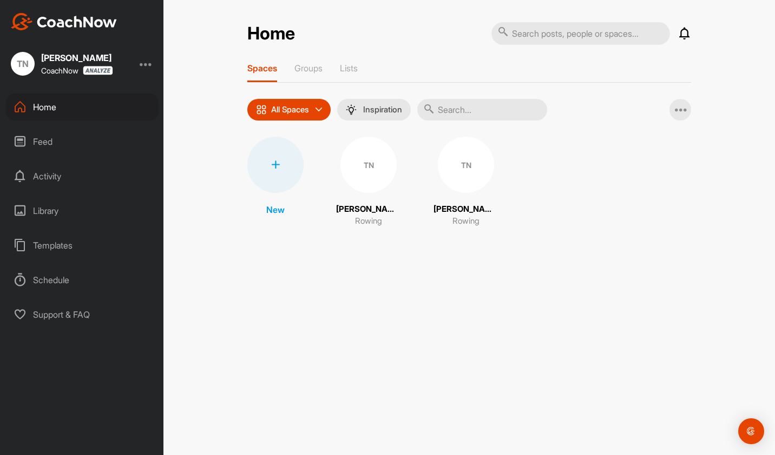
click at [470, 175] on div "TN" at bounding box center [466, 165] width 56 height 56
click at [362, 157] on div "TN" at bounding box center [368, 165] width 56 height 56
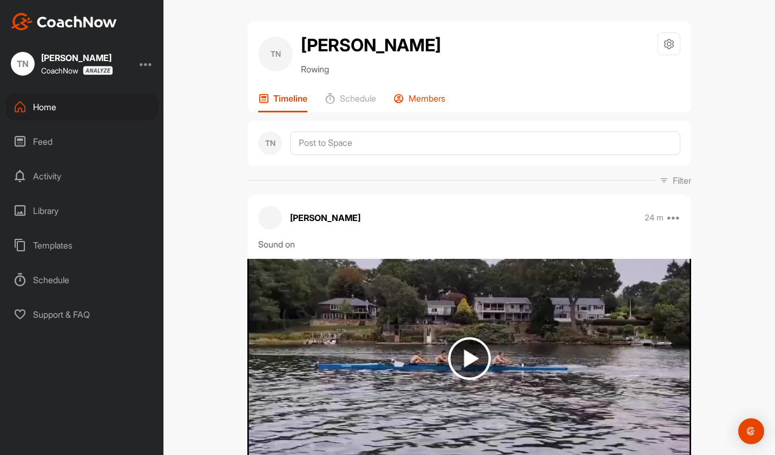
click at [416, 104] on p "Members" at bounding box center [426, 98] width 37 height 11
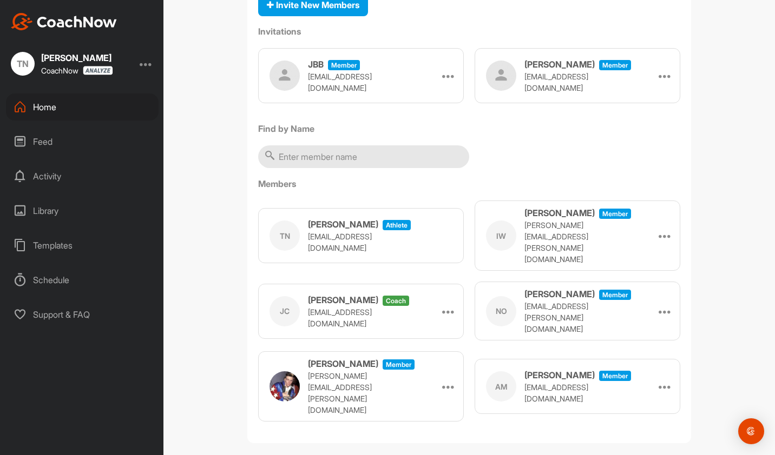
scroll to position [141, 0]
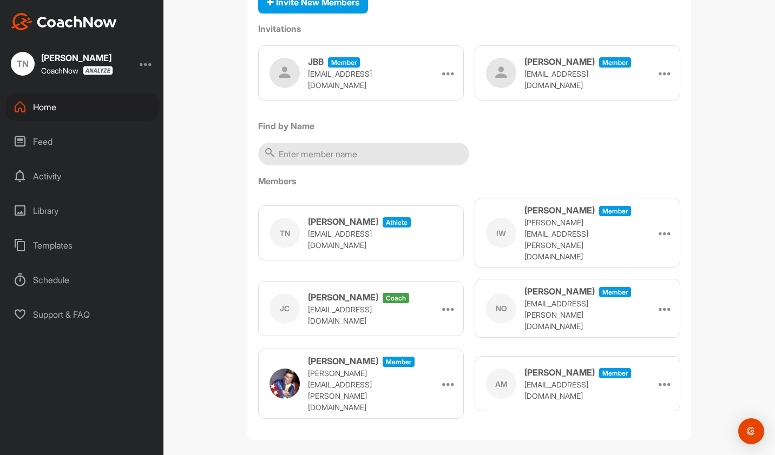
click at [364, 251] on p "[EMAIL_ADDRESS][DOMAIN_NAME]" at bounding box center [362, 239] width 108 height 23
drag, startPoint x: 364, startPoint y: 255, endPoint x: 223, endPoint y: 245, distance: 140.5
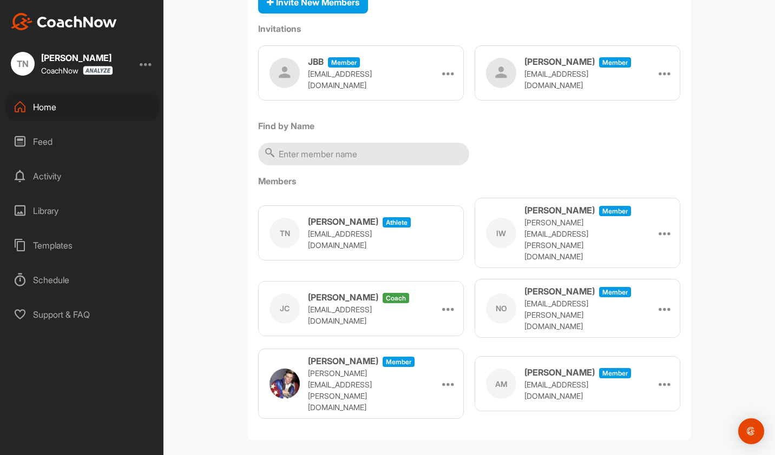
click at [223, 245] on div "TN Timothy Nesselrodt Rowing Space Settings Your Notifications Timeline Schedul…" at bounding box center [468, 227] width 611 height 455
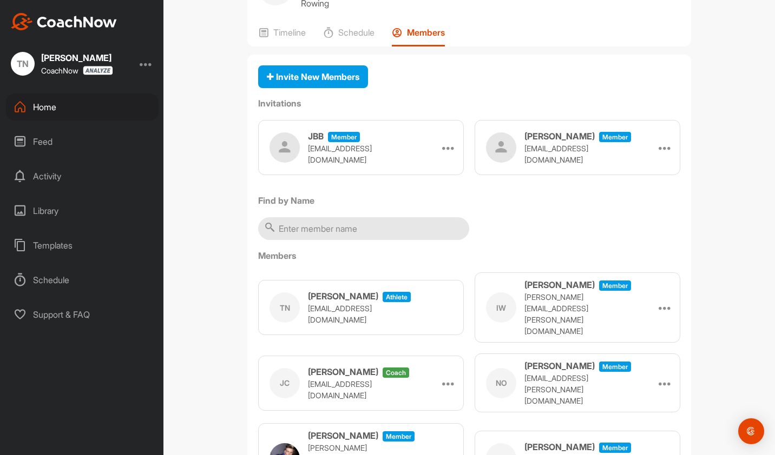
scroll to position [0, 0]
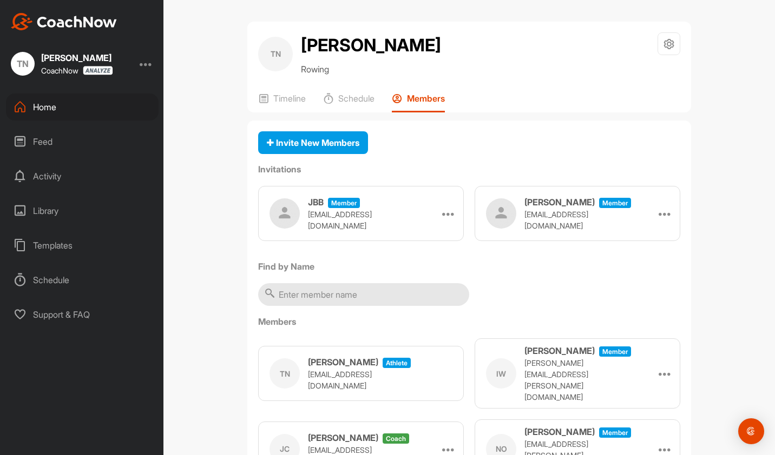
click at [39, 110] on div "Home" at bounding box center [82, 107] width 153 height 27
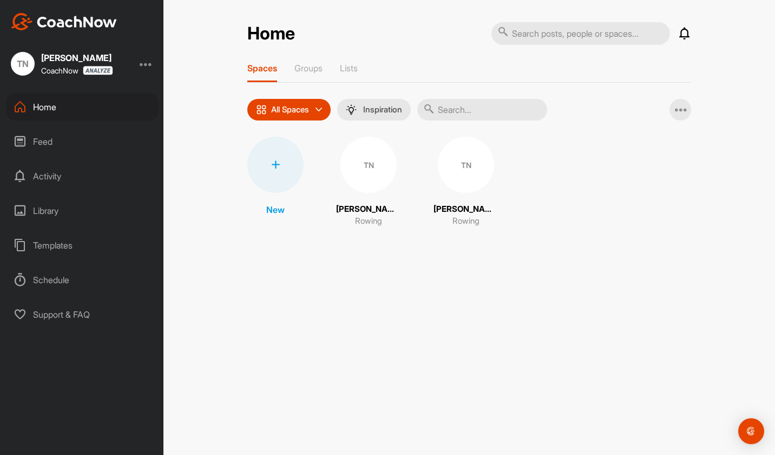
click at [463, 158] on div "TN" at bounding box center [466, 165] width 56 height 56
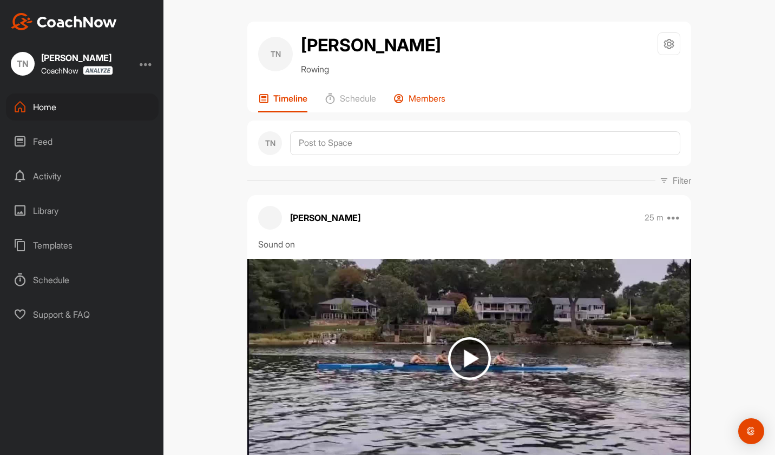
click at [419, 104] on p "Members" at bounding box center [426, 98] width 37 height 11
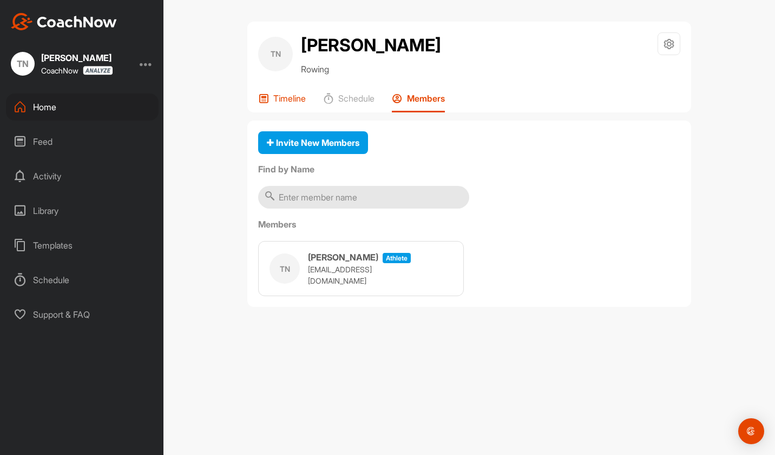
click at [270, 113] on div "Timeline" at bounding box center [282, 102] width 48 height 19
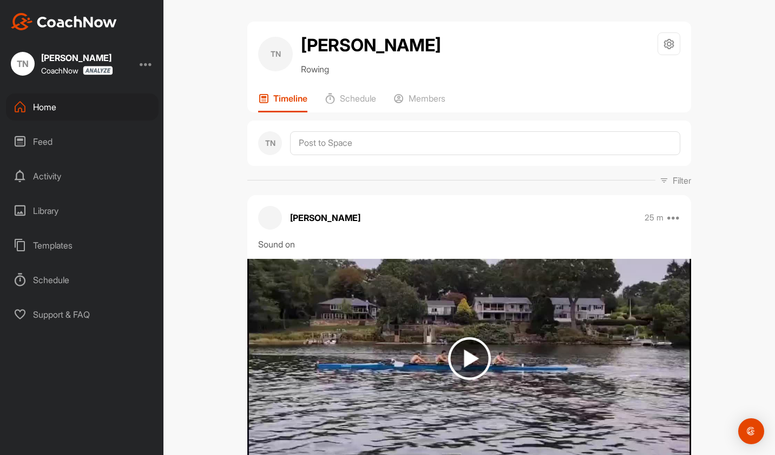
click at [68, 111] on div "Home" at bounding box center [82, 107] width 153 height 27
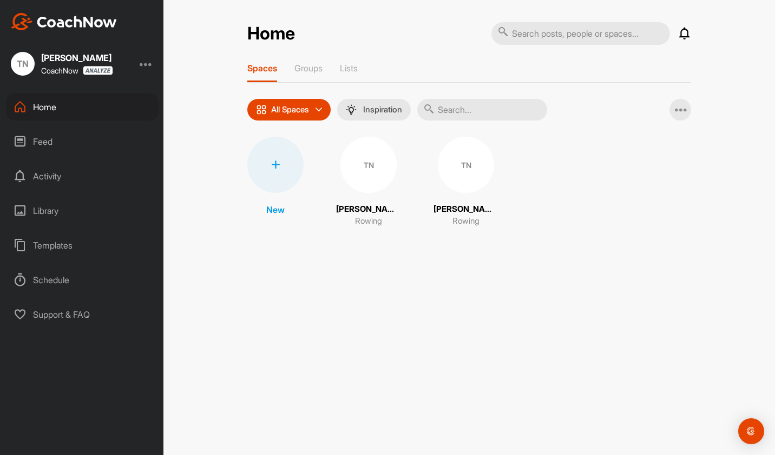
click at [358, 172] on div "TN" at bounding box center [368, 165] width 56 height 56
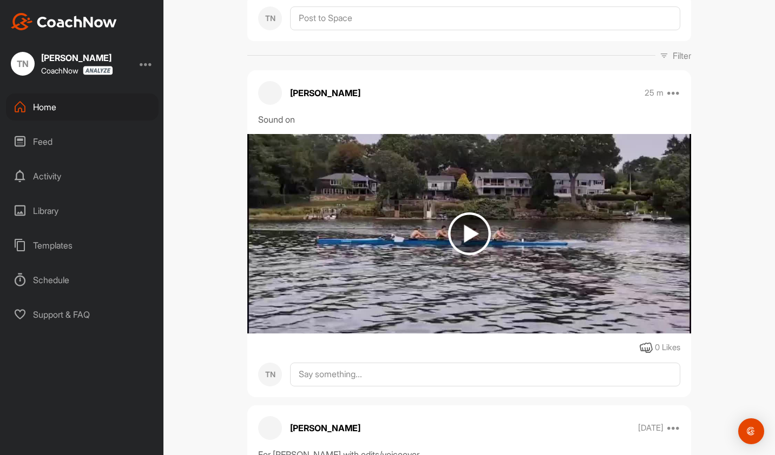
scroll to position [54, 0]
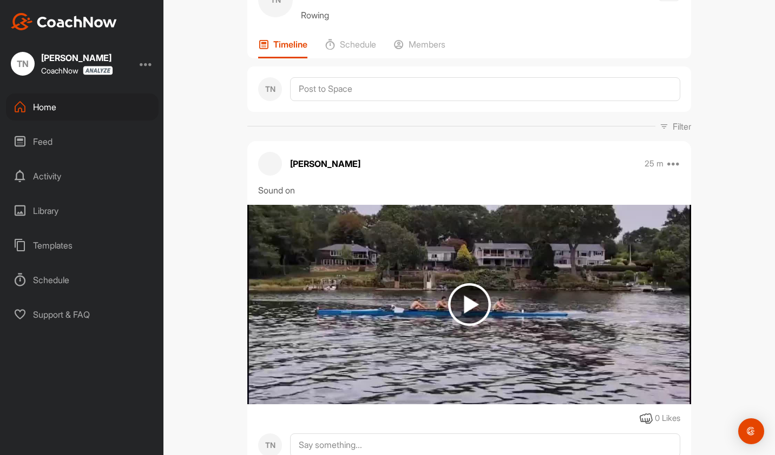
click at [432, 58] on div "TN Timothy Nesselrodt Rowing Space Settings Your Notifications Timeline Schedul…" at bounding box center [469, 13] width 444 height 91
click at [431, 50] on p "Members" at bounding box center [426, 44] width 37 height 11
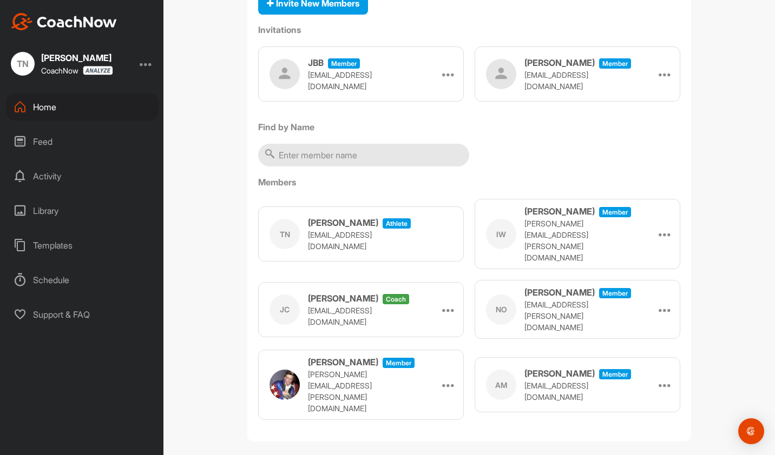
scroll to position [141, 0]
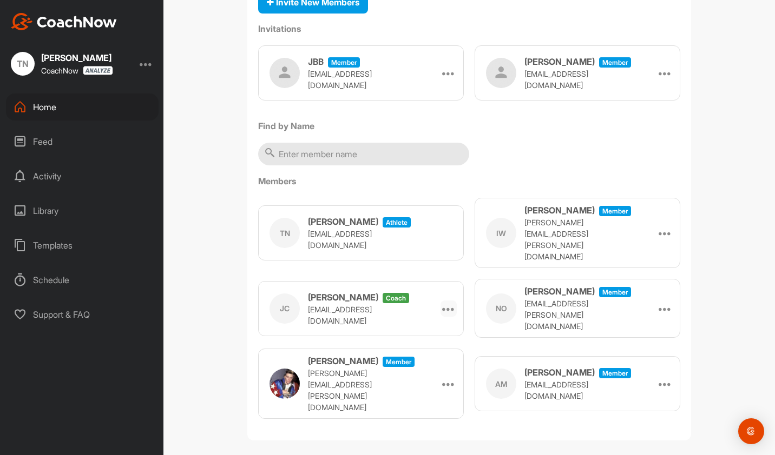
click at [446, 313] on icon at bounding box center [448, 308] width 13 height 13
click at [412, 343] on li "Make Athlete" at bounding box center [421, 339] width 69 height 34
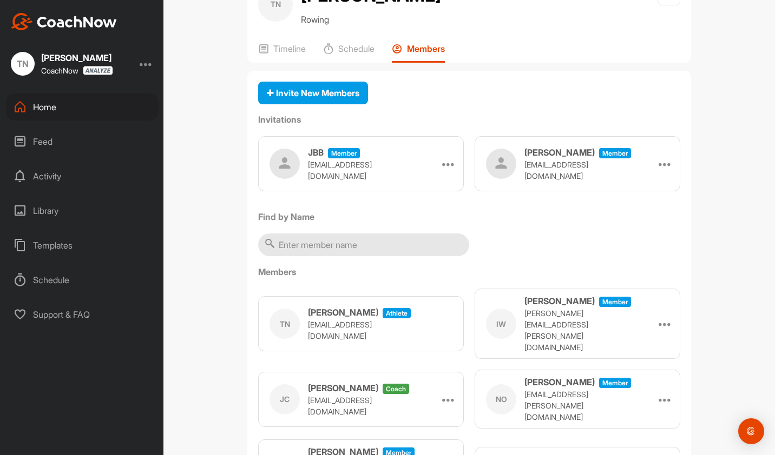
scroll to position [0, 0]
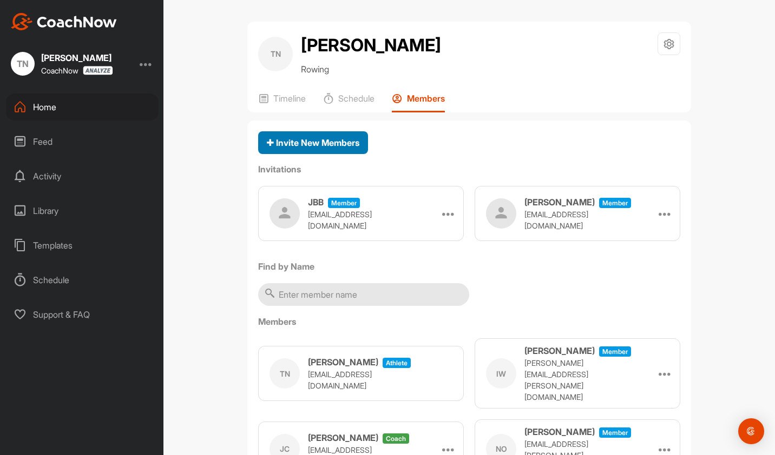
click at [345, 149] on div "Invite New Members" at bounding box center [313, 142] width 92 height 13
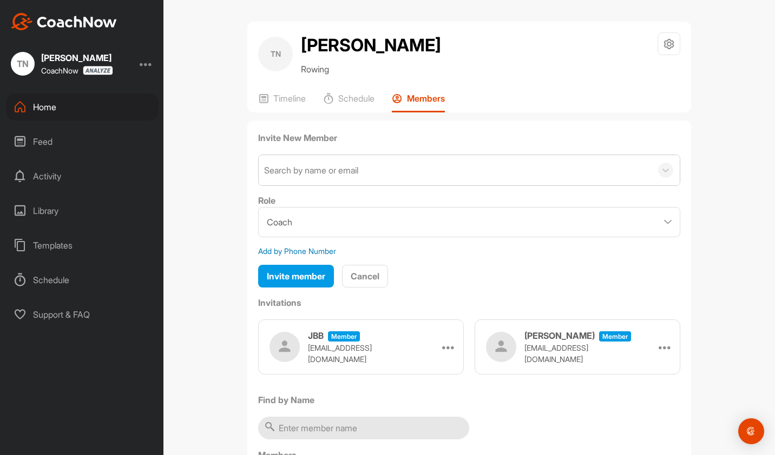
click at [376, 186] on div "Search by name or email" at bounding box center [455, 170] width 393 height 30
paste input "[PERSON_NAME][EMAIL_ADDRESS][PERSON_NAME][DOMAIN_NAME]"
type input "[PERSON_NAME][EMAIL_ADDRESS][PERSON_NAME][DOMAIN_NAME]"
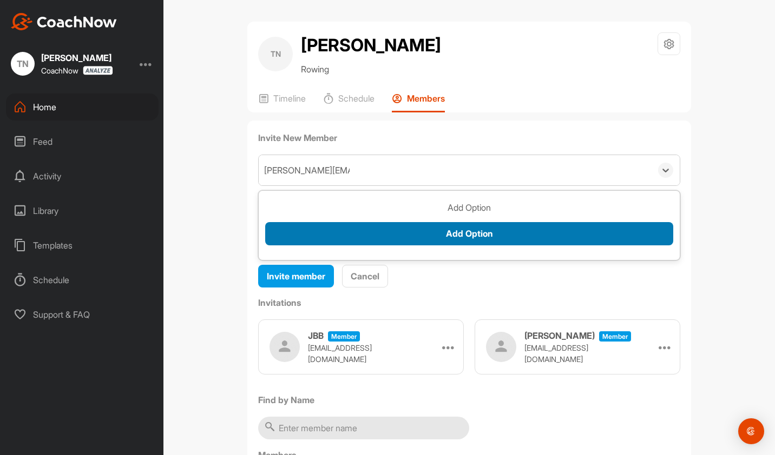
click at [461, 246] on button "Add Option" at bounding box center [469, 233] width 408 height 23
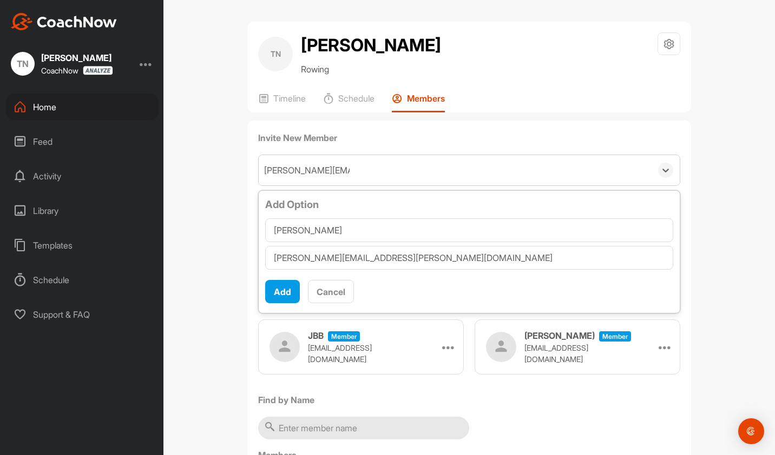
type input "[PERSON_NAME]"
click at [227, 290] on div "TN Timothy Nesselrodt Rowing Space Settings Your Notifications Timeline Schedul…" at bounding box center [468, 227] width 611 height 455
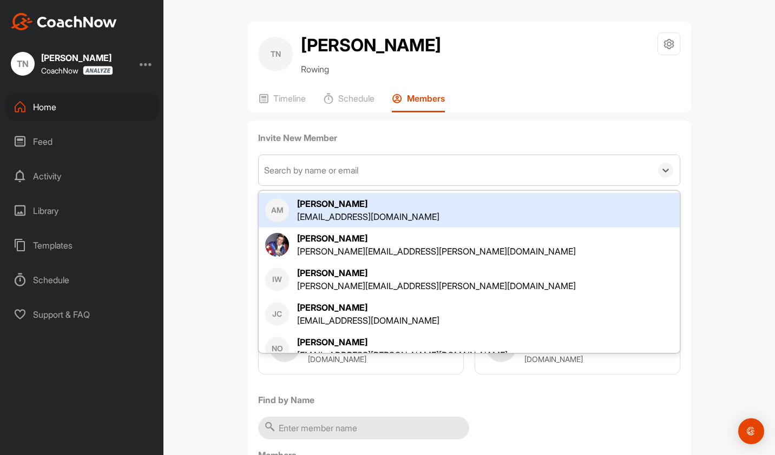
click at [347, 177] on div "Search by name or email" at bounding box center [311, 170] width 94 height 13
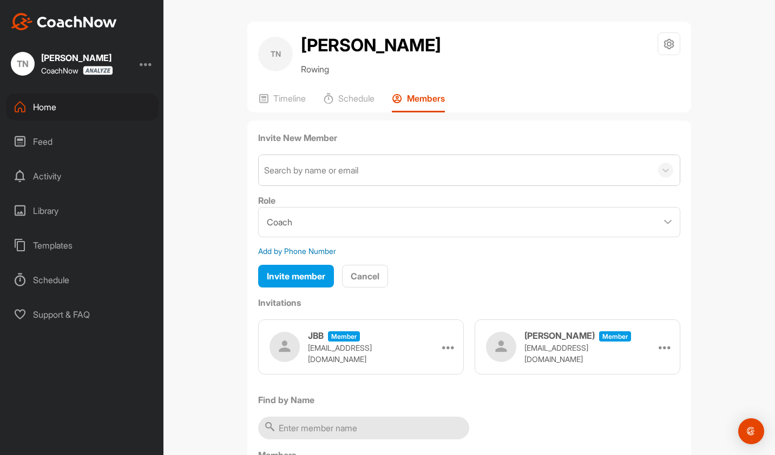
click at [183, 210] on div "TN Timothy Nesselrodt Rowing Space Settings Your Notifications Timeline Schedul…" at bounding box center [468, 227] width 611 height 455
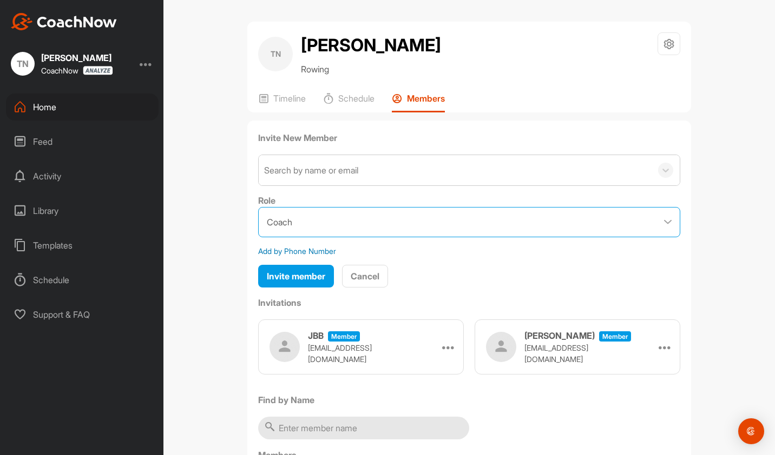
click at [299, 237] on select "Coach Member" at bounding box center [469, 222] width 422 height 30
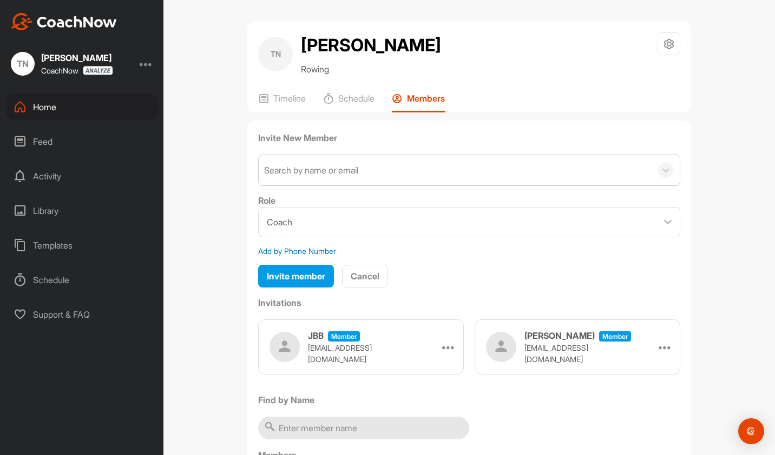
drag, startPoint x: 187, startPoint y: 226, endPoint x: 193, endPoint y: 221, distance: 7.7
click at [188, 225] on div "TN Timothy Nesselrodt Rowing Space Settings Your Notifications Timeline Schedul…" at bounding box center [468, 227] width 611 height 455
click at [286, 177] on div "Search by name or email" at bounding box center [311, 170] width 94 height 13
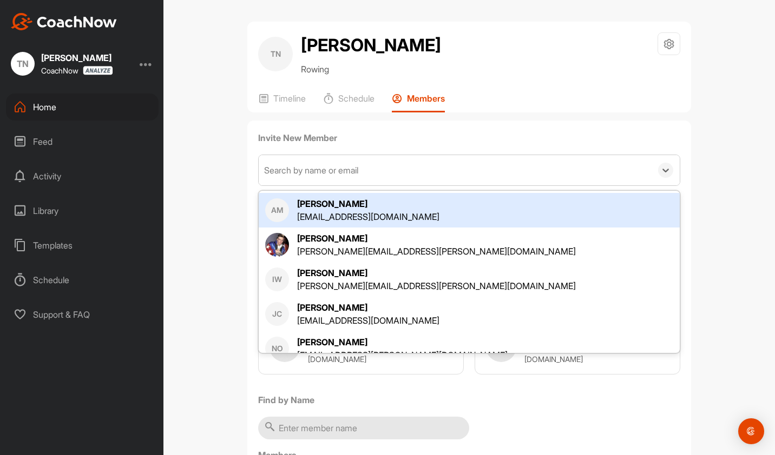
paste input "[PERSON_NAME][EMAIL_ADDRESS][PERSON_NAME][DOMAIN_NAME]"
type input "[PERSON_NAME][EMAIL_ADDRESS][PERSON_NAME][DOMAIN_NAME]"
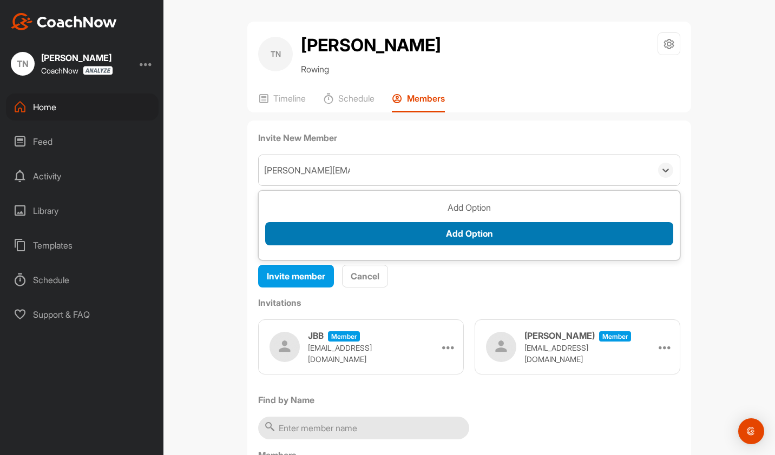
click at [463, 246] on button "Add Option" at bounding box center [469, 233] width 408 height 23
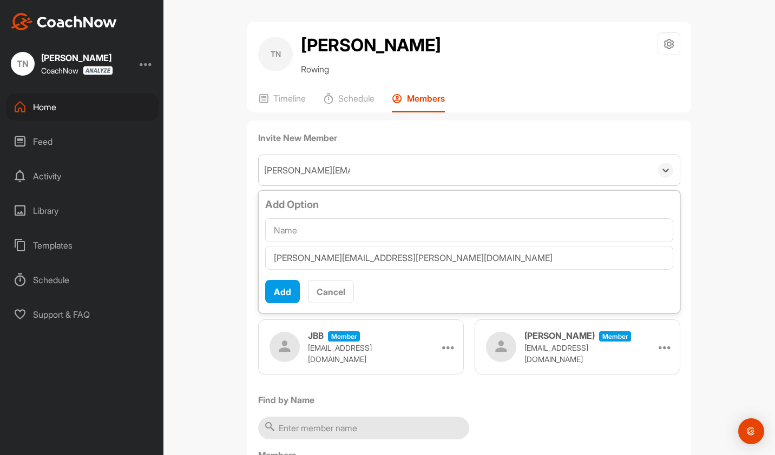
click at [308, 242] on input "text" at bounding box center [469, 231] width 408 height 24
type input "[PERSON_NAME]"
click at [272, 303] on button "Add" at bounding box center [282, 291] width 35 height 23
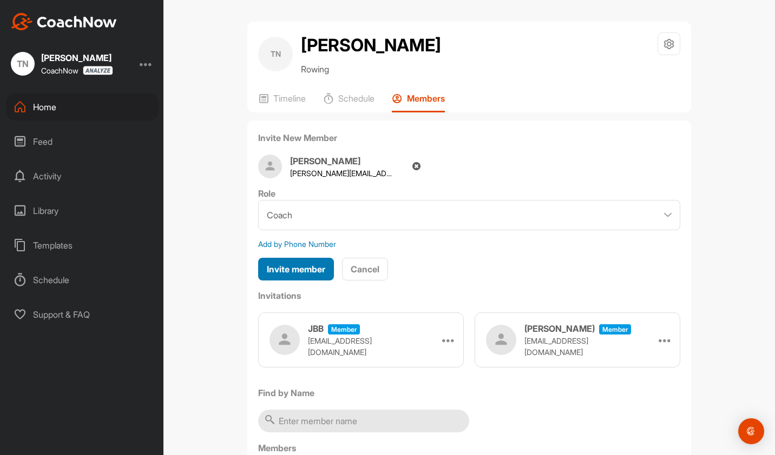
click at [287, 275] on span "Invite member" at bounding box center [296, 269] width 58 height 11
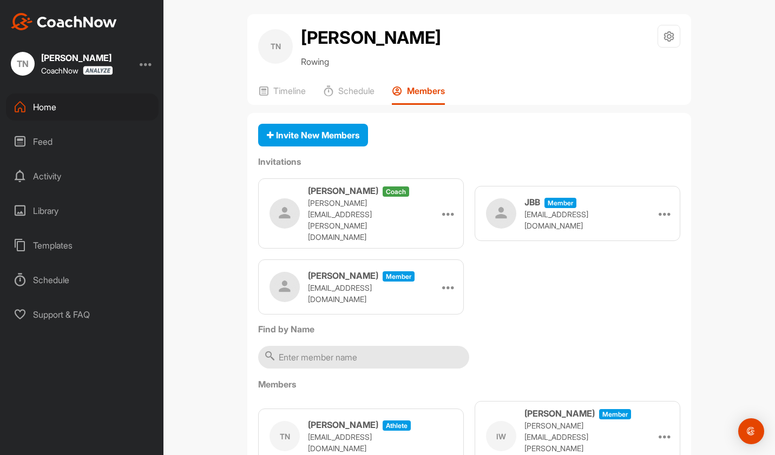
scroll to position [0, 0]
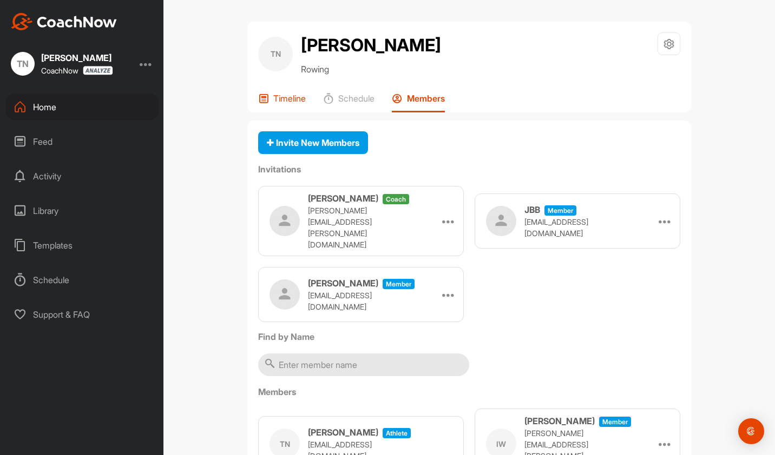
click at [286, 104] on p "Timeline" at bounding box center [289, 98] width 32 height 11
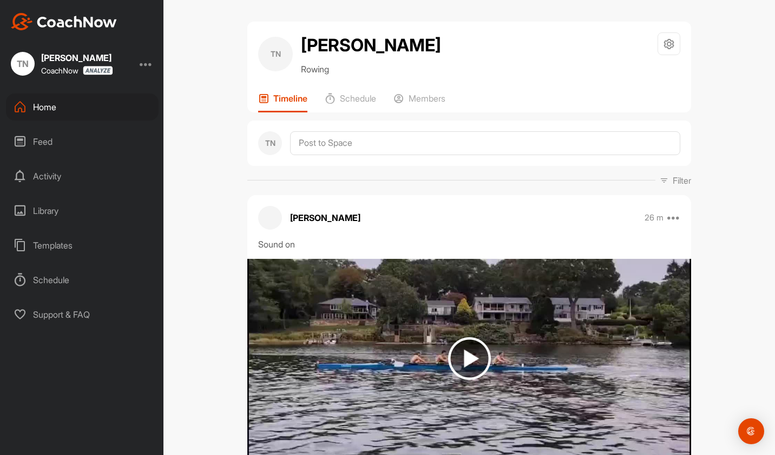
click at [43, 106] on div "Home" at bounding box center [82, 107] width 153 height 27
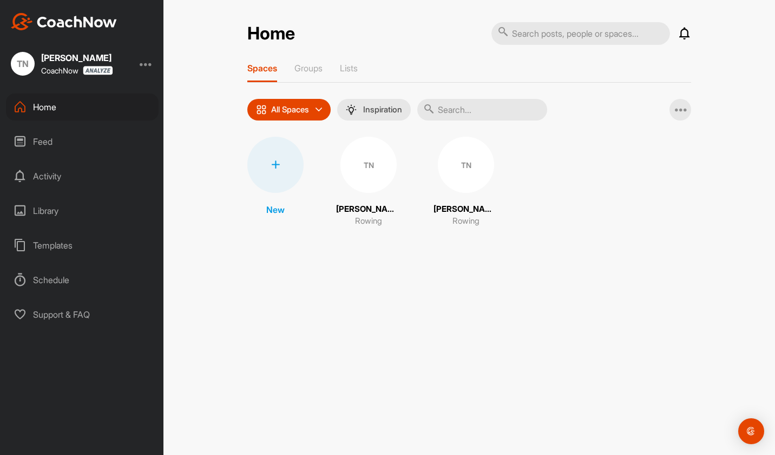
click at [273, 171] on div at bounding box center [275, 165] width 56 height 56
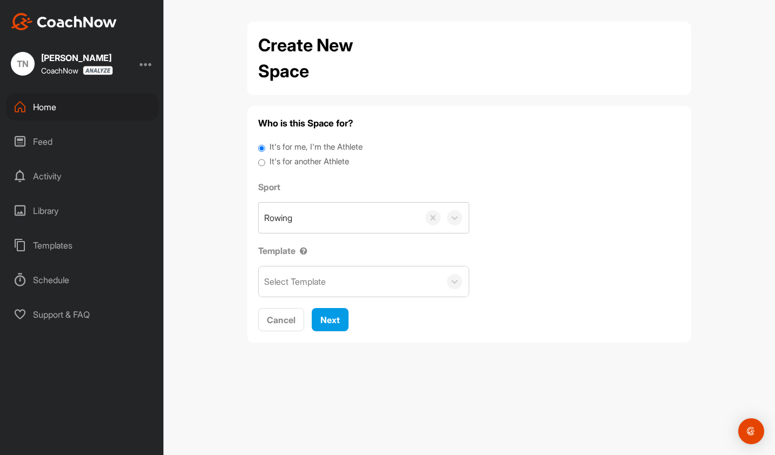
click at [326, 161] on label "It's for another Athlete" at bounding box center [309, 162] width 80 height 12
click at [265, 161] on input "It's for another Athlete" at bounding box center [261, 163] width 7 height 15
radio input "true"
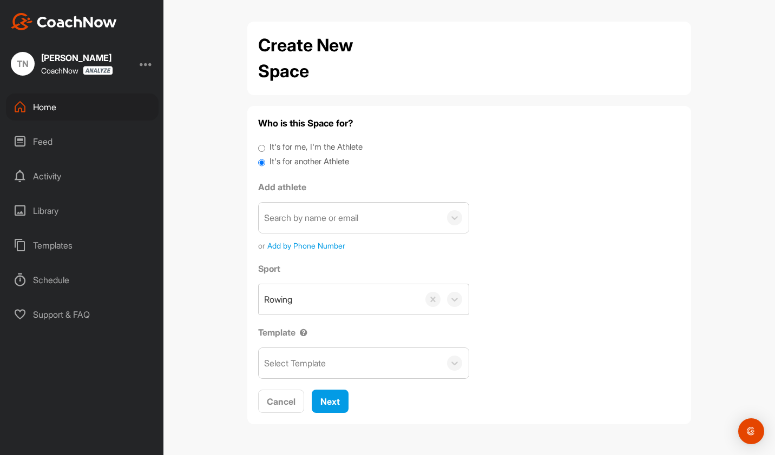
click at [373, 220] on div "Search by name or email" at bounding box center [350, 218] width 182 height 30
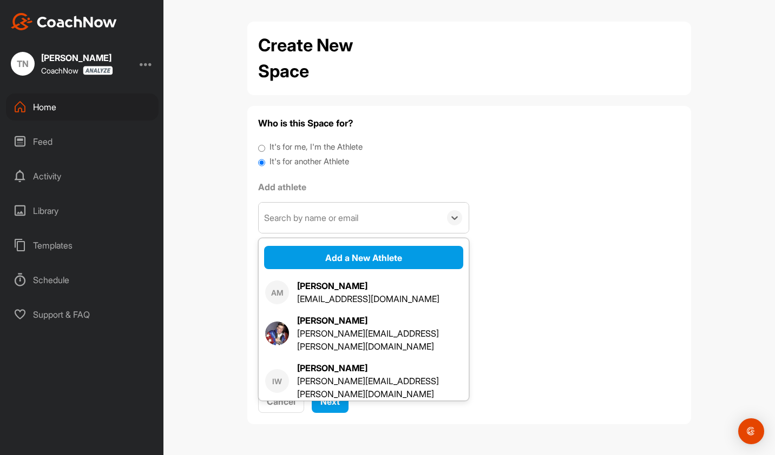
click at [467, 173] on div "Who is this Space for? It's for me, I'm the Athlete It's for another Athlete Ad…" at bounding box center [469, 265] width 422 height 297
click at [337, 210] on div "Search by name or email" at bounding box center [350, 218] width 182 height 30
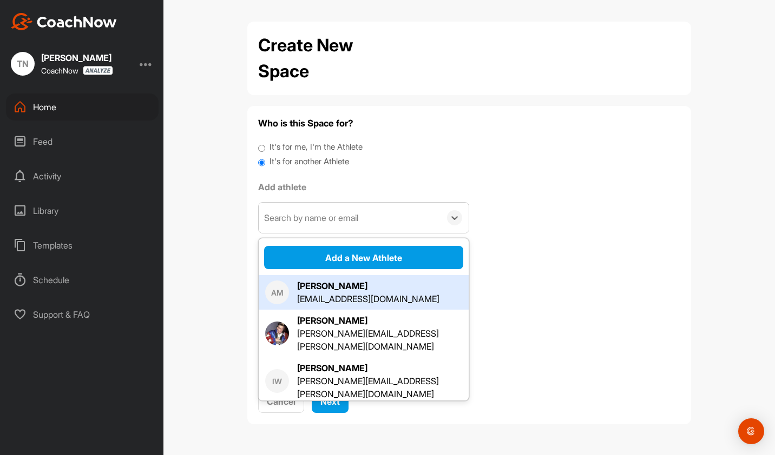
click at [342, 219] on div "Search by name or email" at bounding box center [311, 218] width 94 height 13
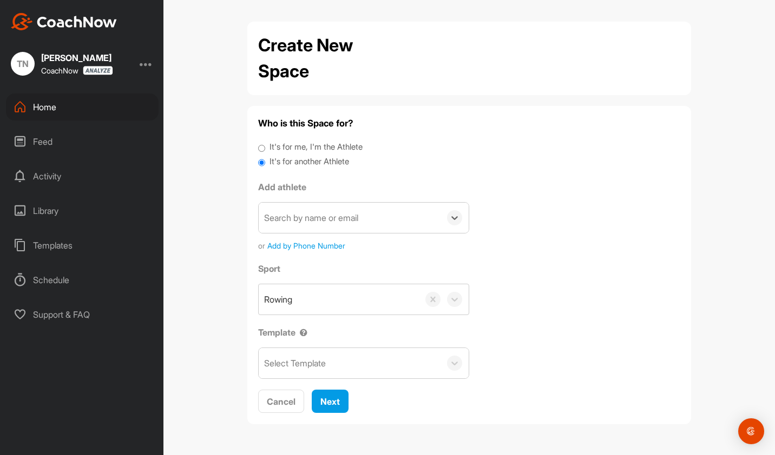
paste input "[EMAIL_ADDRESS][DOMAIN_NAME]"
type input "[EMAIL_ADDRESS][DOMAIN_NAME]"
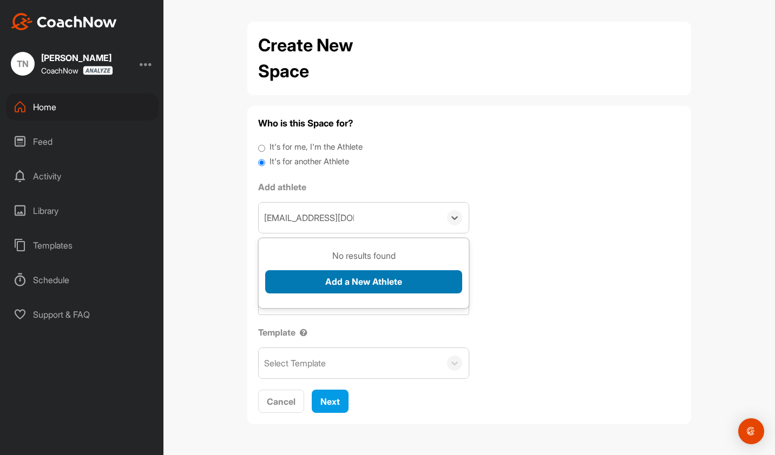
click at [361, 283] on button "Add a New Athlete" at bounding box center [363, 281] width 197 height 23
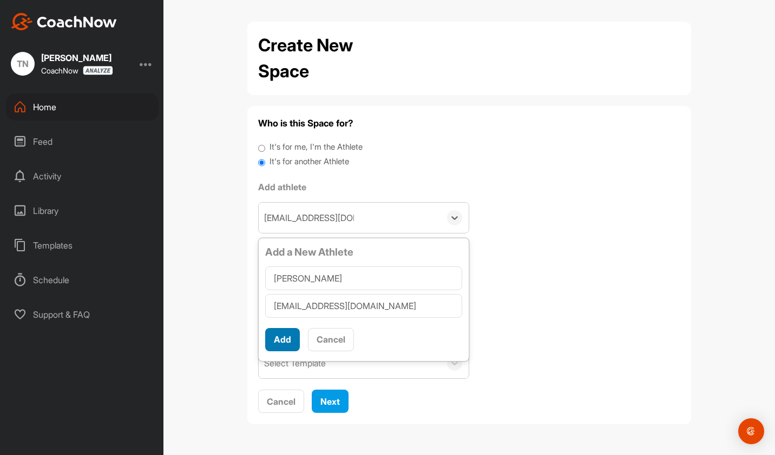
type input "[PERSON_NAME]"
click at [280, 339] on button "Add" at bounding box center [282, 339] width 35 height 23
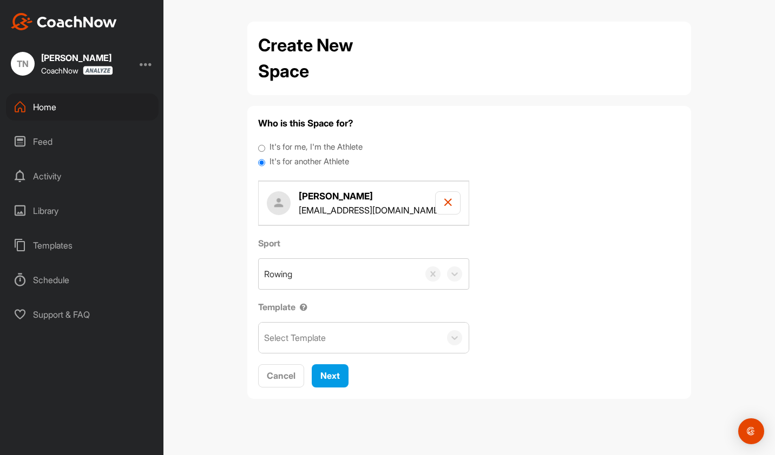
click at [367, 330] on div "Select Template" at bounding box center [350, 338] width 182 height 30
click at [334, 372] on span "Next" at bounding box center [329, 376] width 19 height 11
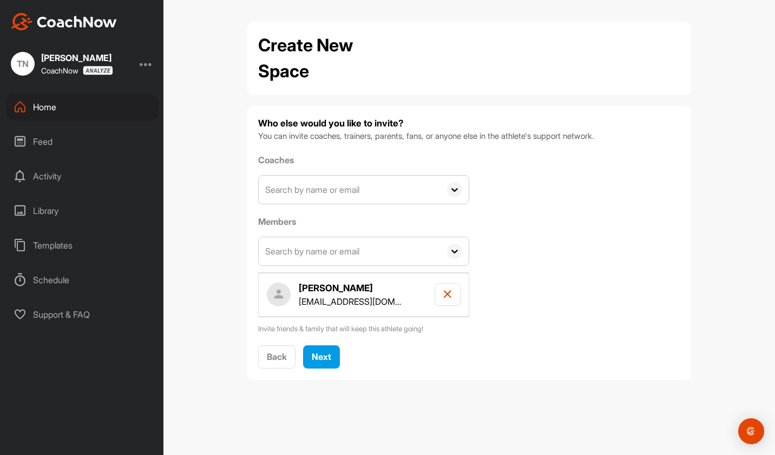
click at [411, 195] on input "text" at bounding box center [350, 190] width 182 height 28
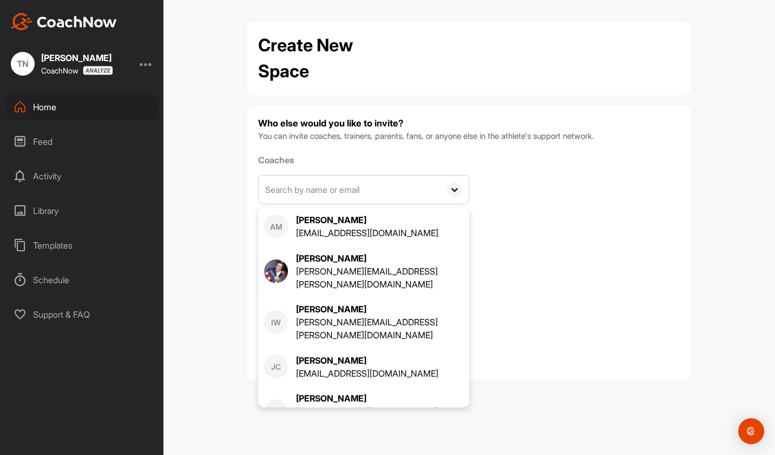
type input "[EMAIL_ADDRESS][DOMAIN_NAME]"
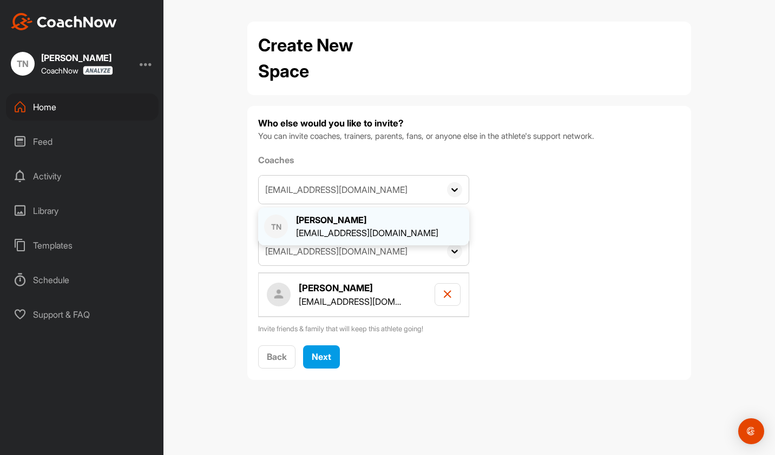
click at [351, 226] on div "[PERSON_NAME]" at bounding box center [367, 220] width 142 height 13
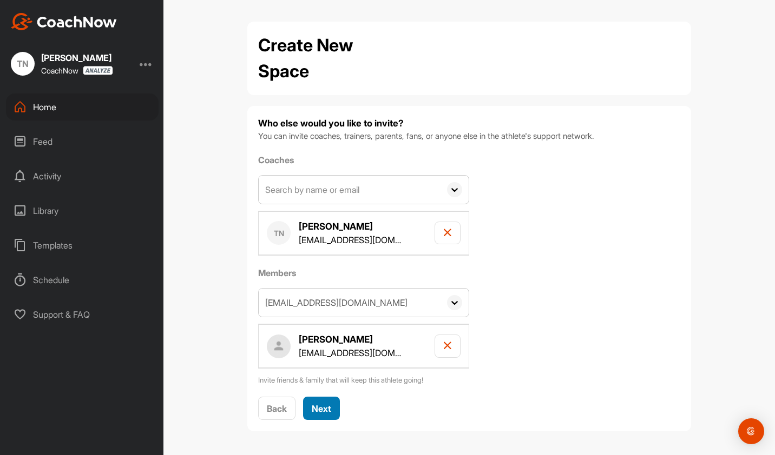
click at [327, 411] on span "Next" at bounding box center [321, 409] width 19 height 11
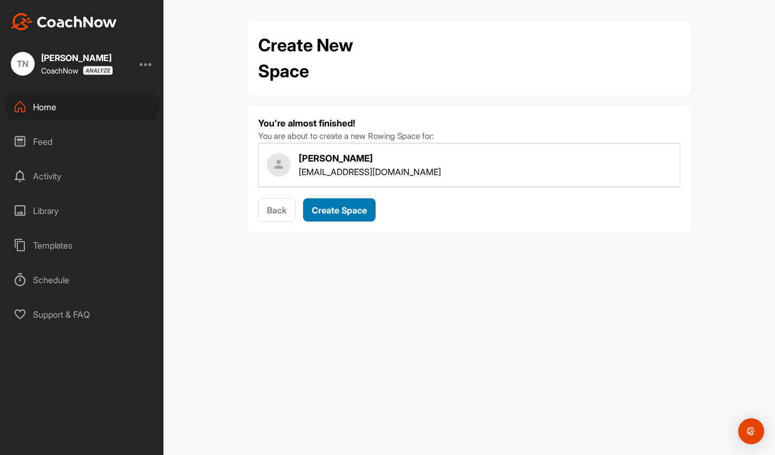
click at [351, 212] on span "Create Space" at bounding box center [339, 210] width 55 height 11
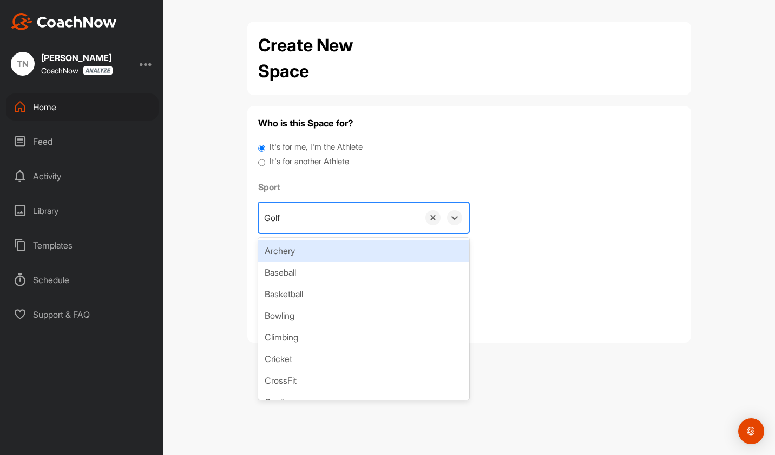
click at [351, 212] on div "Golf" at bounding box center [339, 218] width 160 height 30
type input "r"
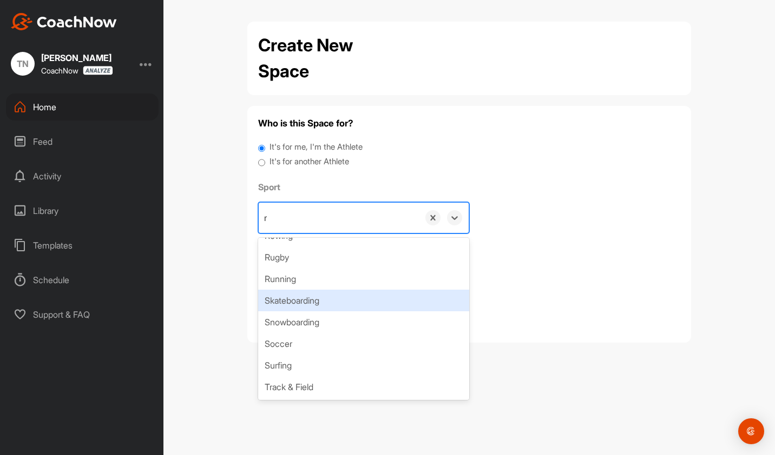
scroll to position [134, 0]
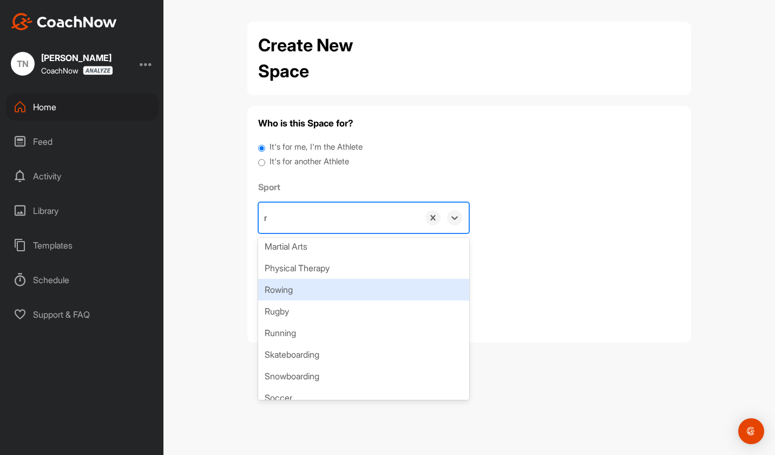
click at [292, 290] on div "Rowing" at bounding box center [363, 290] width 211 height 22
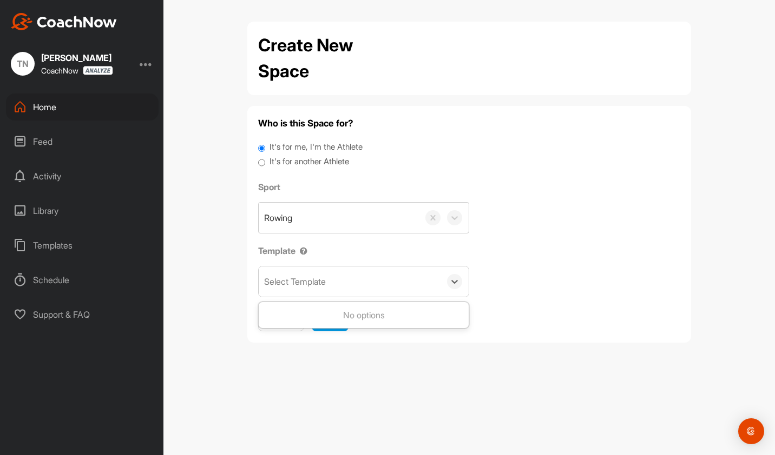
click at [365, 285] on div "Select Template" at bounding box center [350, 282] width 182 height 30
click at [274, 315] on span "Cancel" at bounding box center [281, 320] width 29 height 11
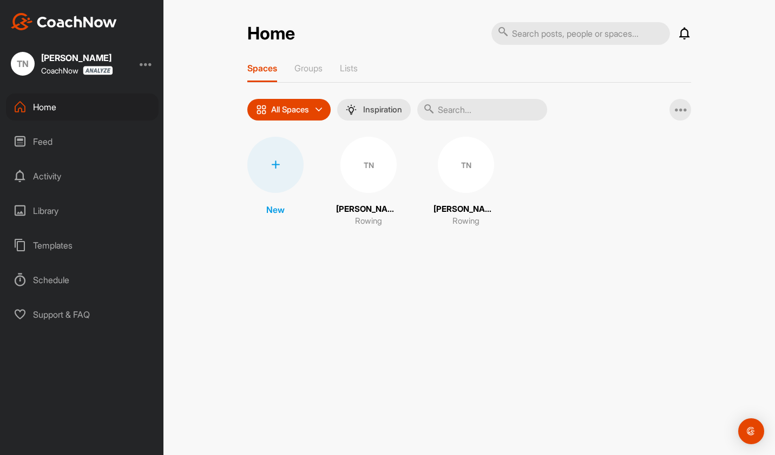
click at [280, 183] on div at bounding box center [275, 165] width 56 height 56
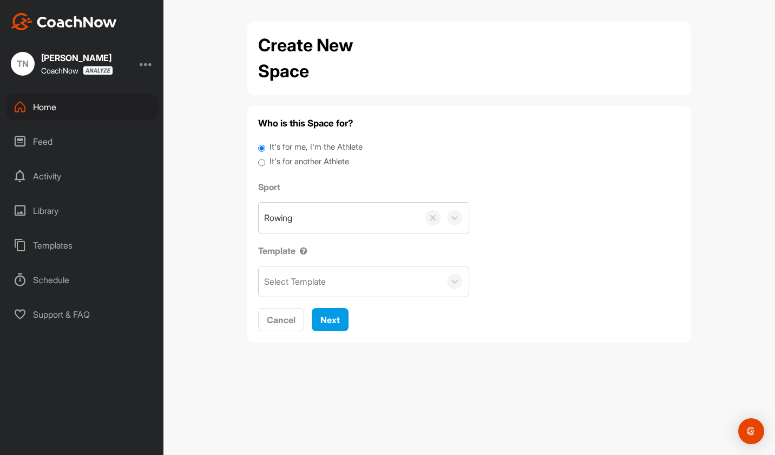
click at [289, 160] on label "It's for another Athlete" at bounding box center [309, 162] width 80 height 12
click at [265, 160] on input "It's for another Athlete" at bounding box center [261, 163] width 7 height 15
radio input "true"
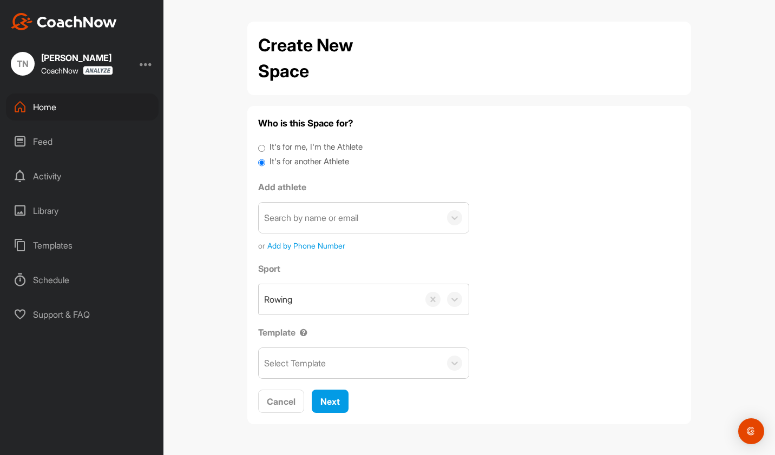
click at [341, 216] on div "Search by name or email" at bounding box center [311, 218] width 94 height 13
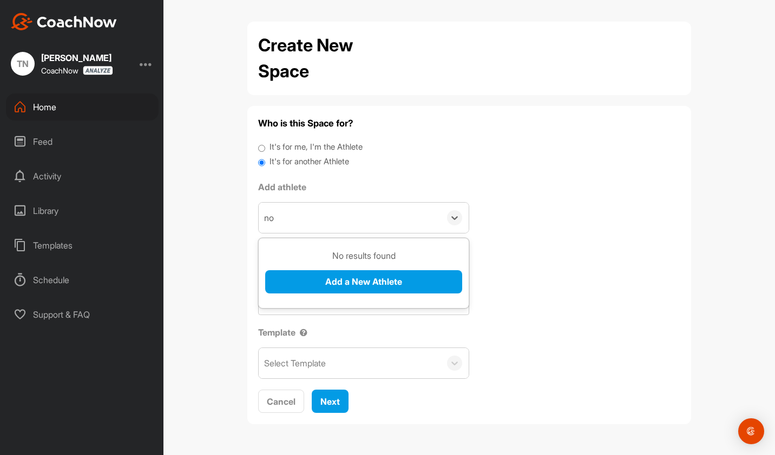
type input "n"
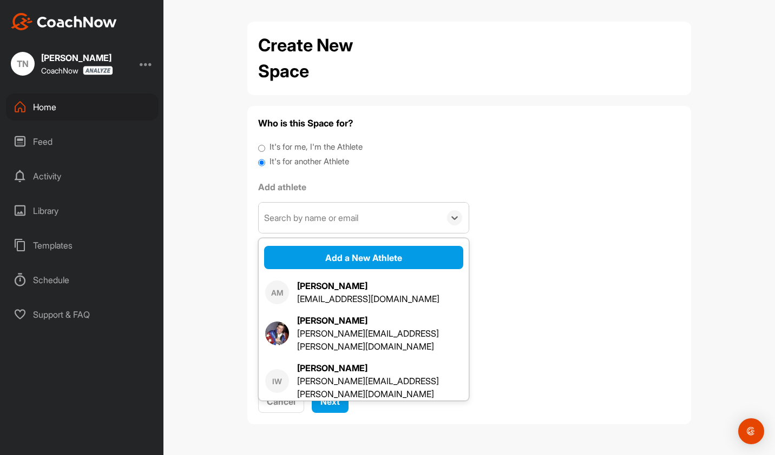
paste input "[EMAIL_ADDRESS][DOMAIN_NAME]"
type input "[EMAIL_ADDRESS][DOMAIN_NAME]"
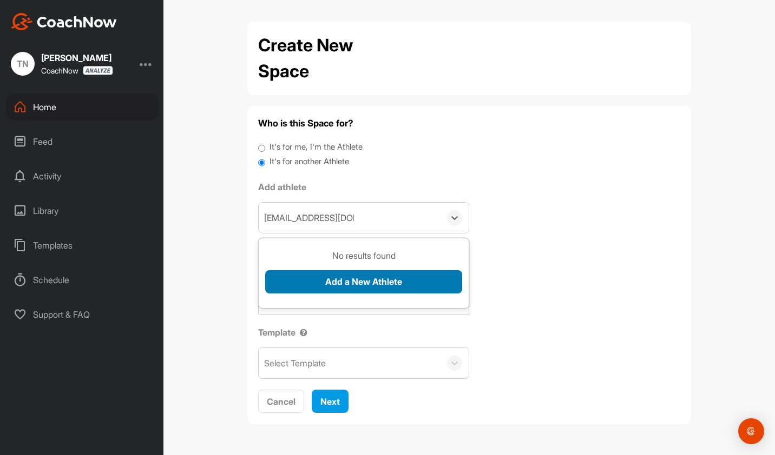
click at [362, 278] on button "Add a New Athlete" at bounding box center [363, 281] width 197 height 23
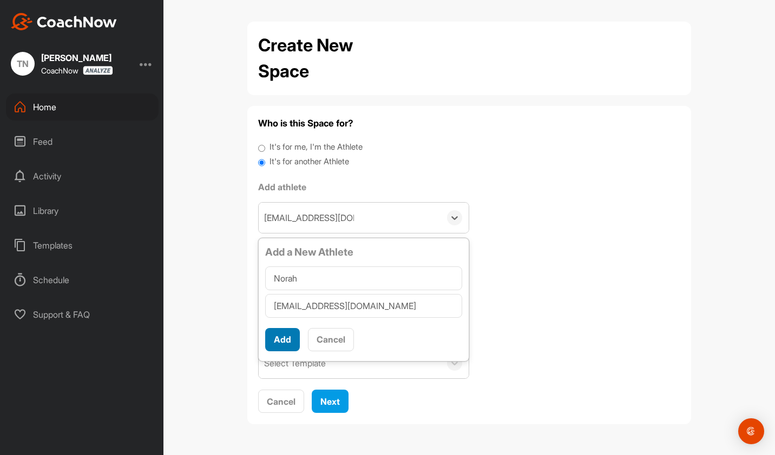
type input "Norah"
click at [281, 334] on button "Add" at bounding box center [282, 339] width 35 height 23
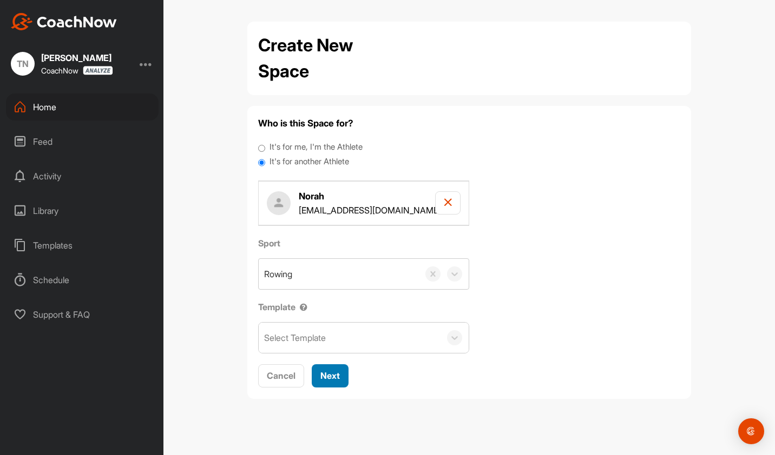
click at [340, 374] on button "Next" at bounding box center [330, 376] width 37 height 23
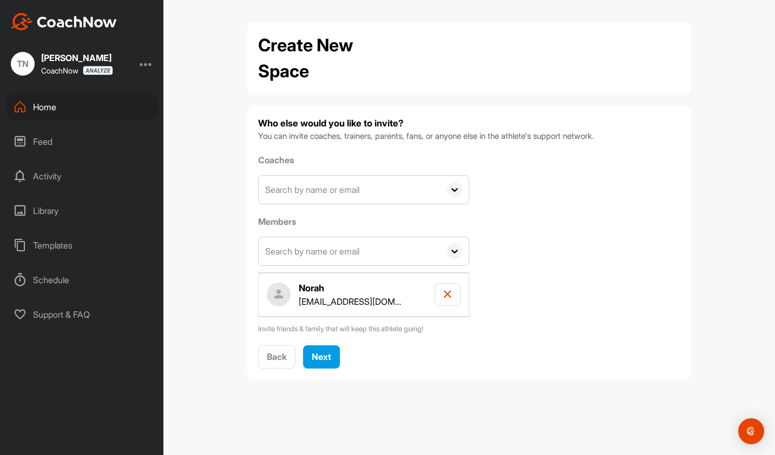
click at [362, 193] on input "text" at bounding box center [350, 190] width 182 height 28
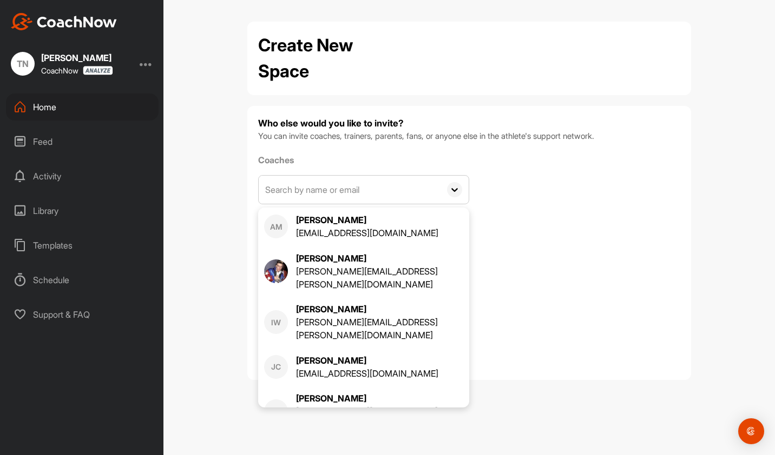
type input "[EMAIL_ADDRESS][DOMAIN_NAME]"
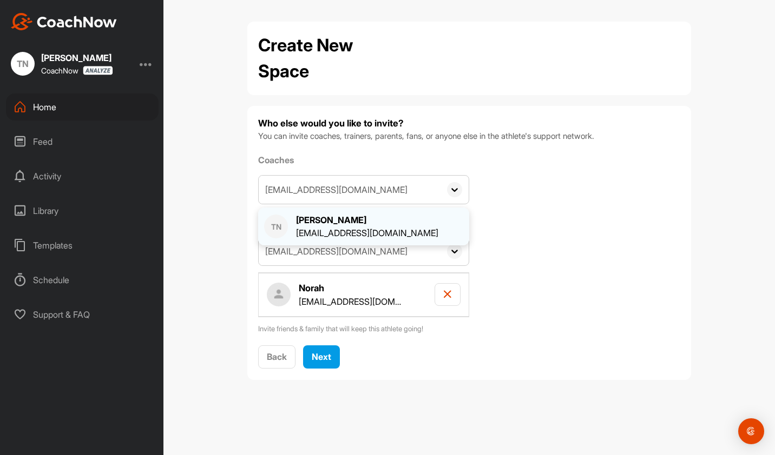
click at [336, 220] on div "[PERSON_NAME]" at bounding box center [367, 220] width 142 height 13
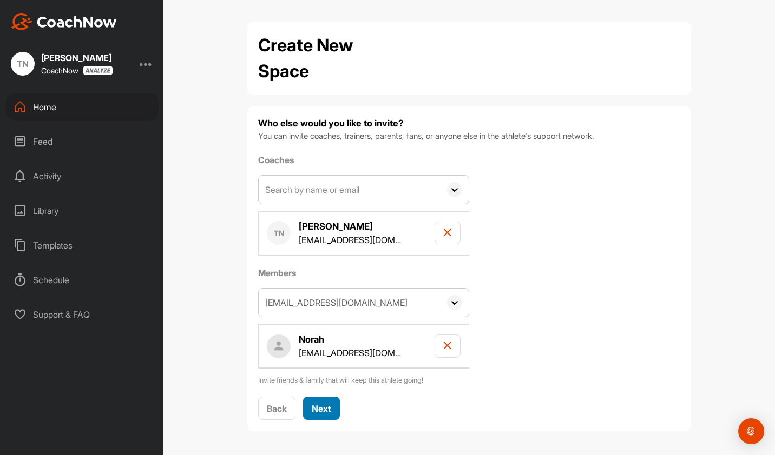
click at [325, 409] on span "Next" at bounding box center [321, 409] width 19 height 11
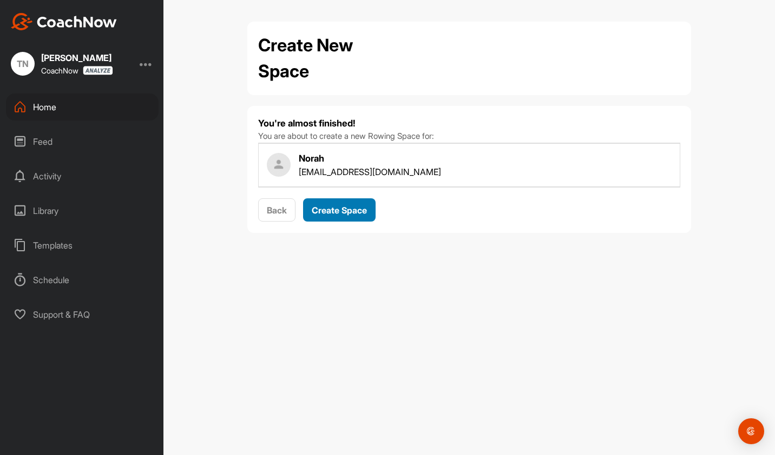
click at [338, 207] on span "Create Space" at bounding box center [339, 210] width 55 height 11
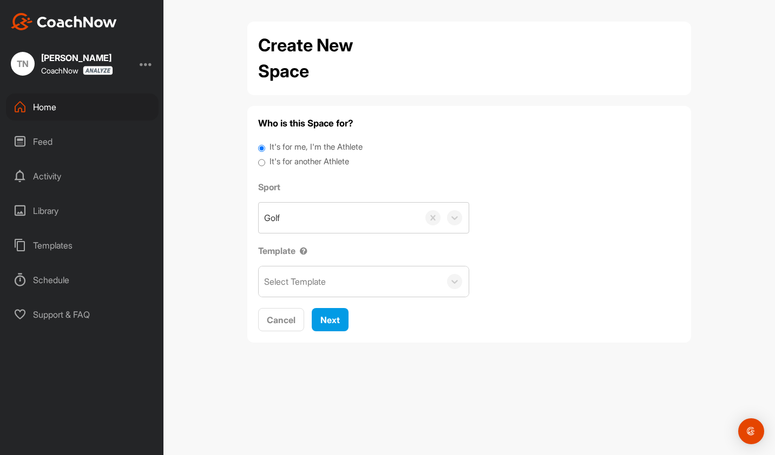
click at [50, 114] on div "Home" at bounding box center [82, 107] width 153 height 27
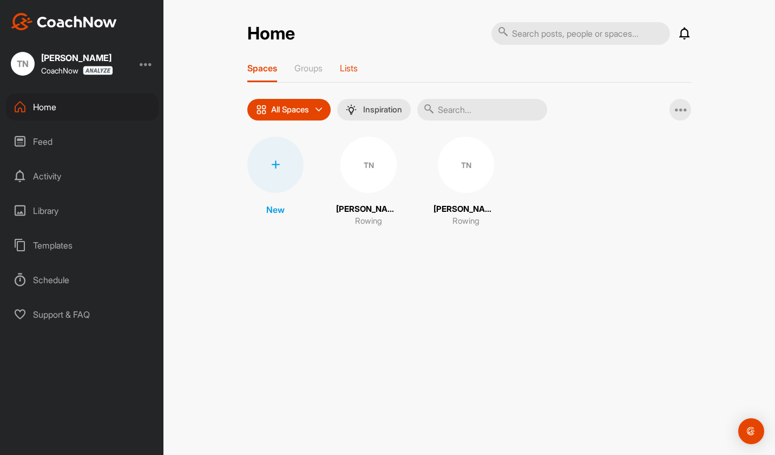
click at [344, 71] on p "Lists" at bounding box center [349, 68] width 18 height 11
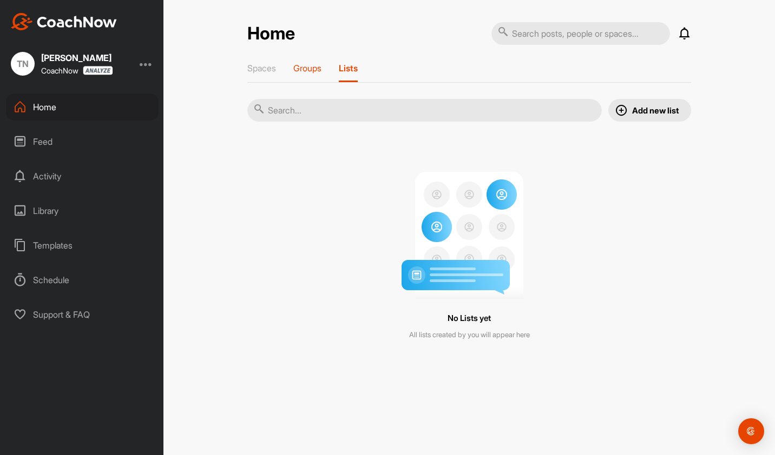
click at [300, 70] on p "Groups" at bounding box center [307, 68] width 28 height 11
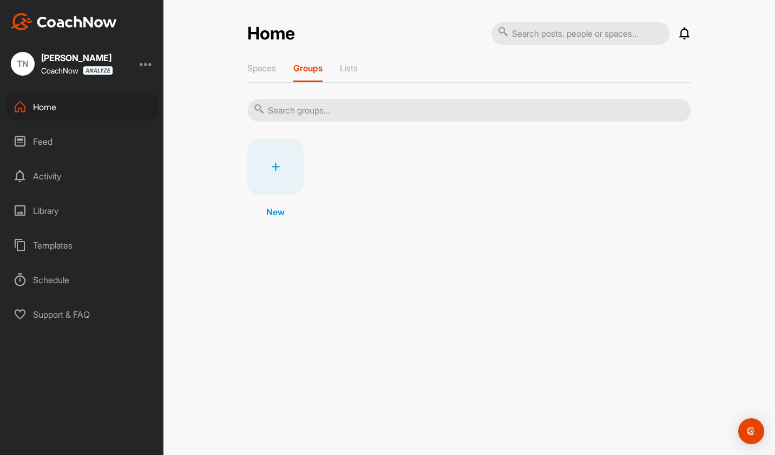
click at [268, 59] on div "Home Notifications Invitations Today IW Ian W. joined space 8 m • Timothy N. / …" at bounding box center [469, 126] width 444 height 208
click at [263, 69] on p "Spaces" at bounding box center [261, 68] width 29 height 11
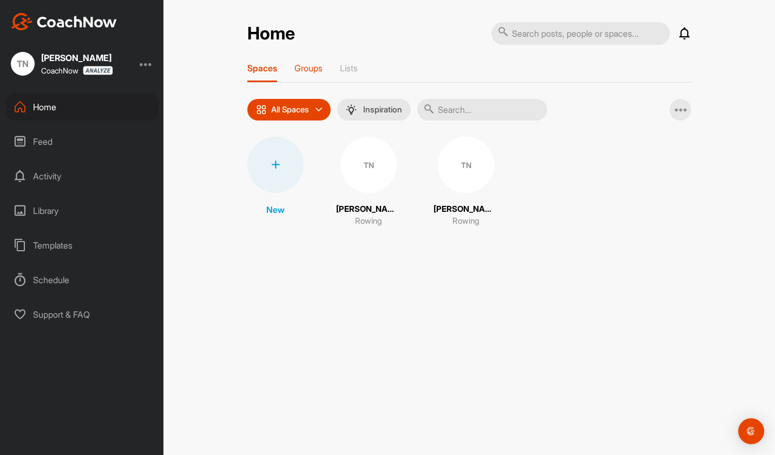
click at [310, 66] on p "Groups" at bounding box center [308, 68] width 28 height 11
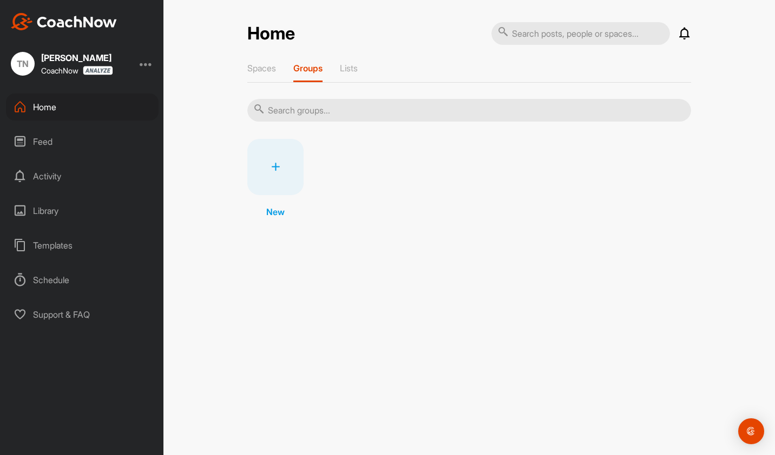
click at [279, 165] on icon at bounding box center [275, 167] width 9 height 9
click at [275, 190] on div at bounding box center [275, 167] width 56 height 56
click at [272, 211] on p "New" at bounding box center [275, 212] width 18 height 13
click at [283, 153] on div at bounding box center [275, 167] width 56 height 56
click at [485, 228] on div "New" at bounding box center [469, 184] width 444 height 90
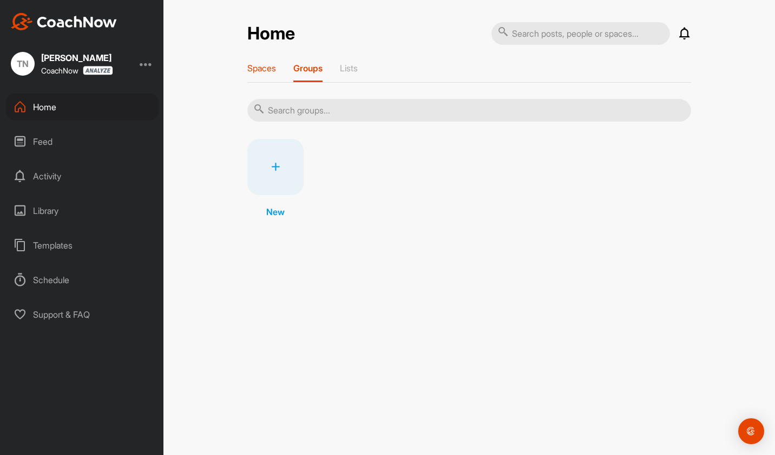
click at [267, 76] on div "Spaces" at bounding box center [261, 72] width 29 height 19
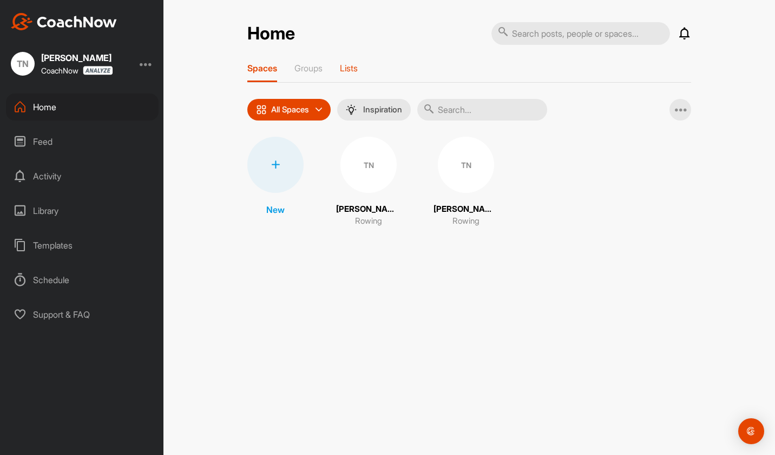
click at [346, 68] on p "Lists" at bounding box center [349, 68] width 18 height 11
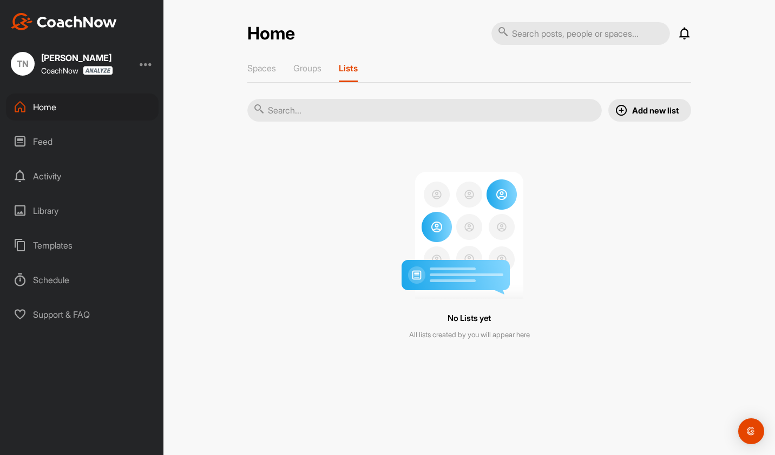
click at [632, 114] on p "Add new list" at bounding box center [655, 110] width 47 height 11
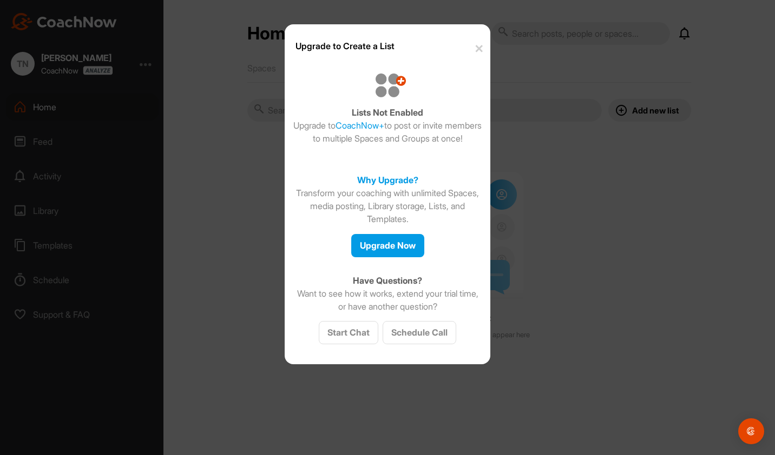
click at [478, 52] on button "✕" at bounding box center [478, 48] width 24 height 33
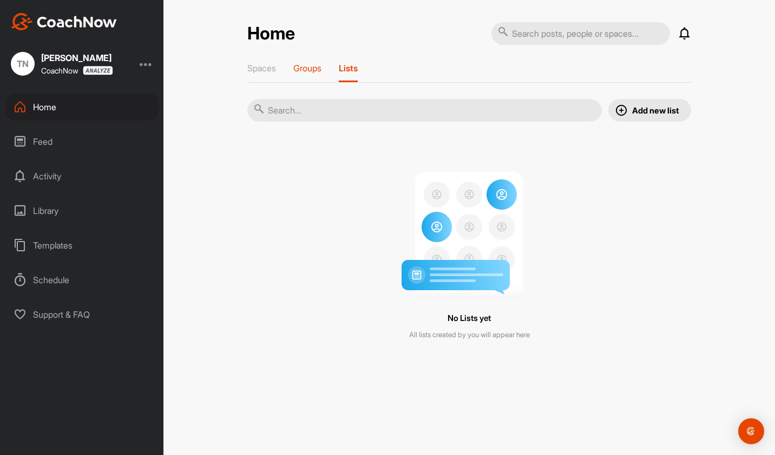
click at [315, 67] on p "Groups" at bounding box center [307, 68] width 28 height 11
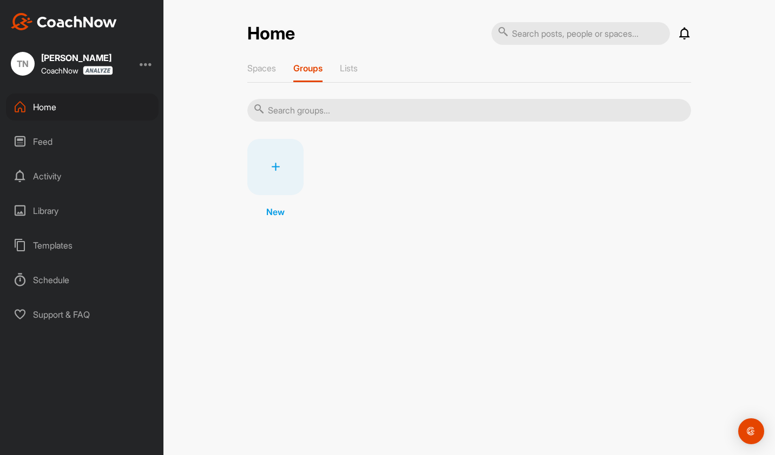
click at [268, 162] on div at bounding box center [275, 167] width 56 height 56
click at [263, 63] on p "Spaces" at bounding box center [261, 68] width 29 height 11
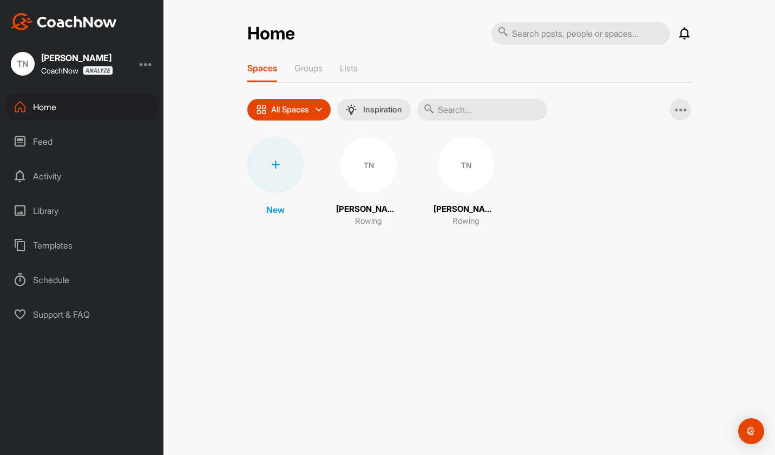
click at [372, 173] on div "TN" at bounding box center [368, 165] width 56 height 56
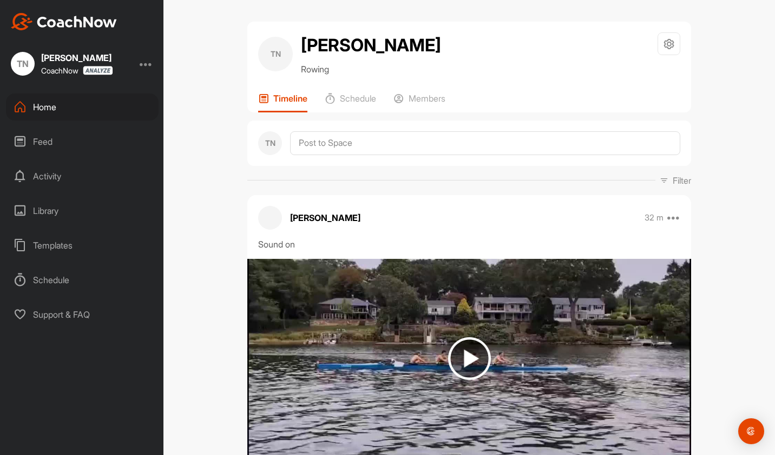
click at [52, 114] on div "Home" at bounding box center [82, 107] width 153 height 27
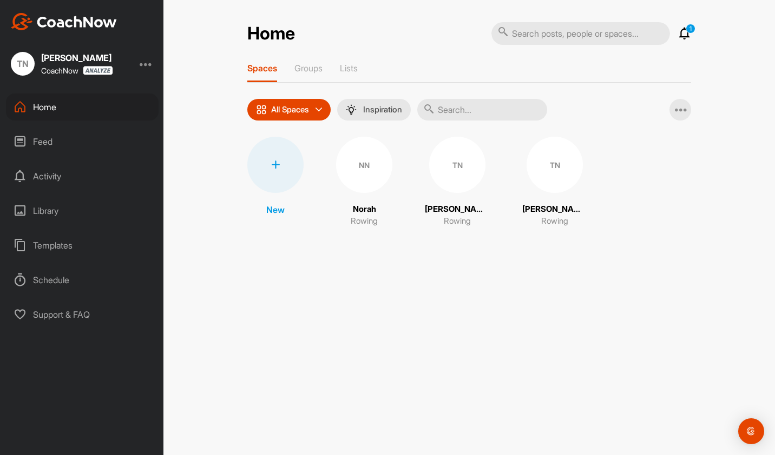
click at [361, 186] on div "NN" at bounding box center [364, 165] width 56 height 56
click at [464, 172] on div "TN" at bounding box center [457, 165] width 56 height 56
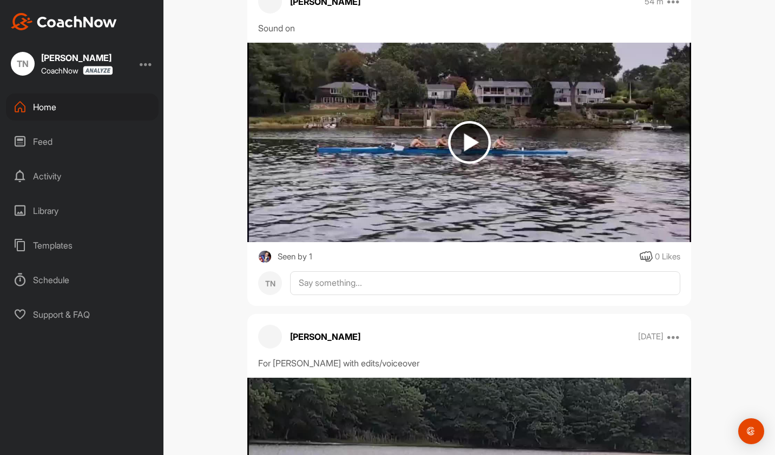
scroll to position [325, 0]
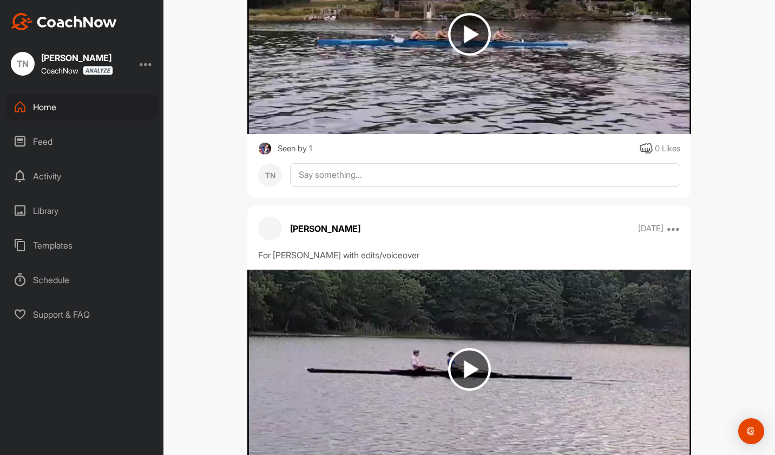
click at [301, 156] on div "Seen by 1" at bounding box center [294, 149] width 35 height 14
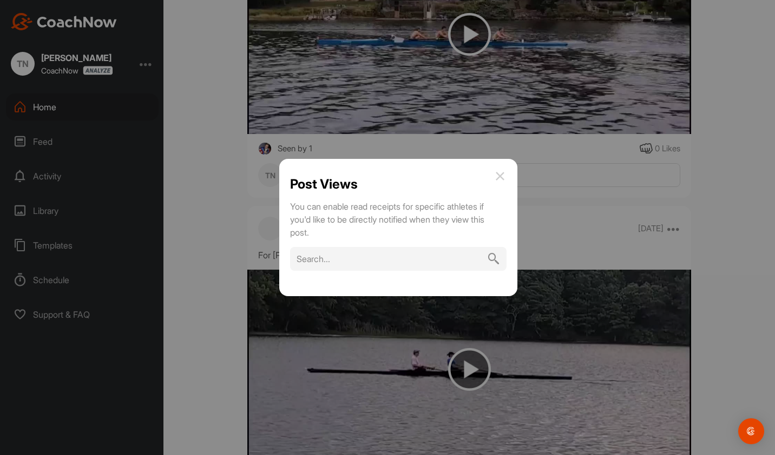
click at [499, 179] on img at bounding box center [499, 176] width 13 height 13
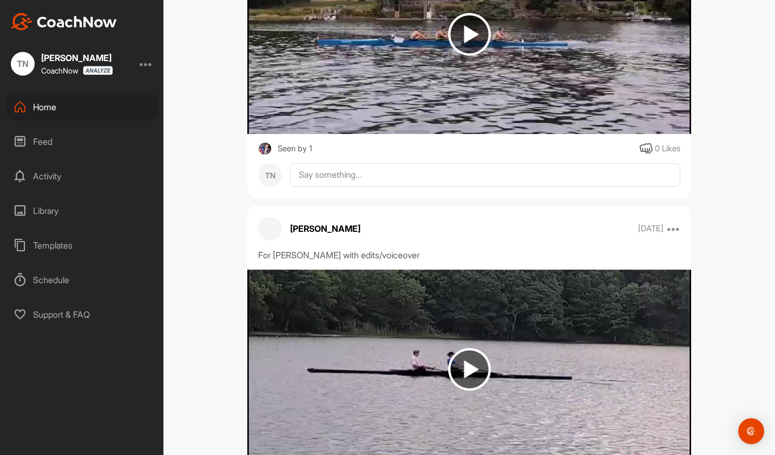
click at [258, 156] on img at bounding box center [265, 149] width 14 height 14
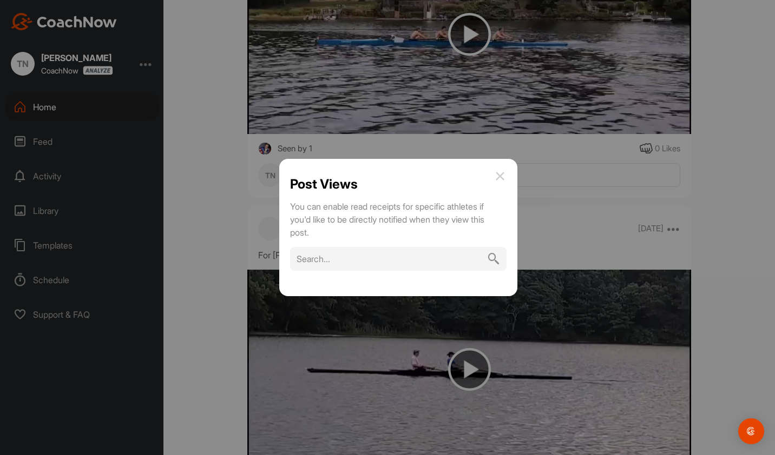
click at [494, 182] on img at bounding box center [499, 176] width 13 height 13
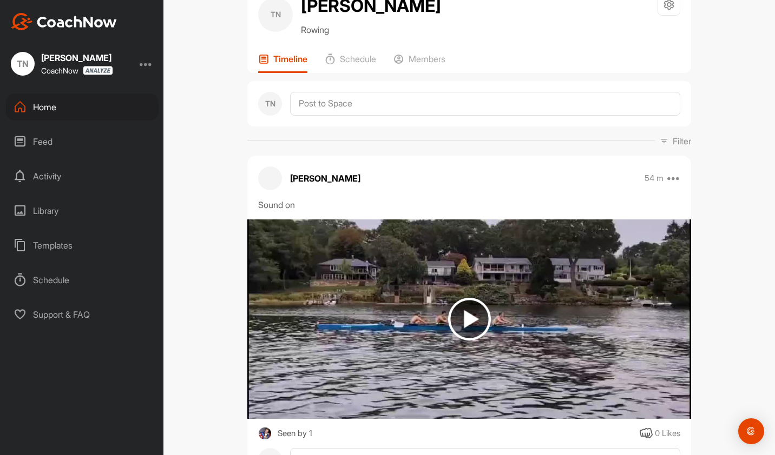
scroll to position [0, 0]
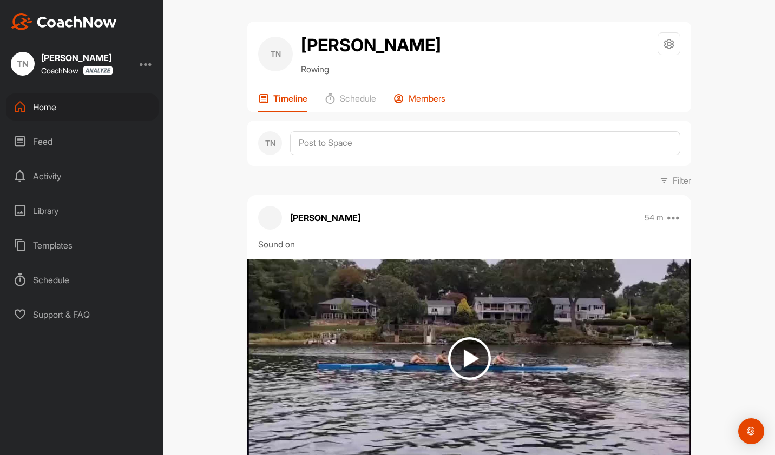
click at [427, 104] on p "Members" at bounding box center [426, 98] width 37 height 11
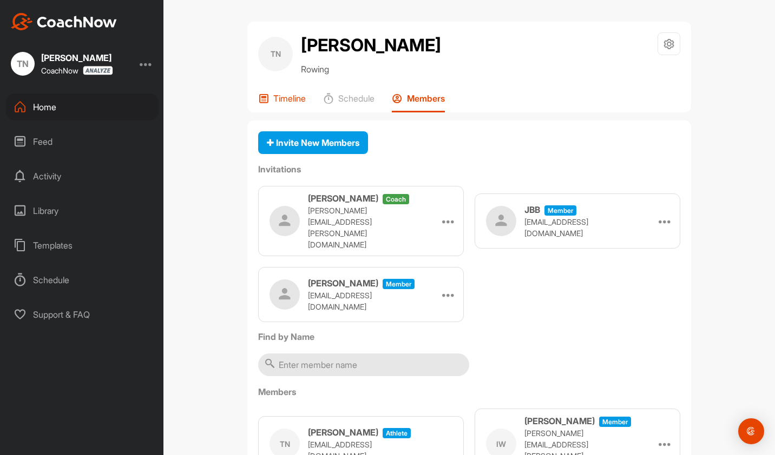
click at [285, 104] on p "Timeline" at bounding box center [289, 98] width 32 height 11
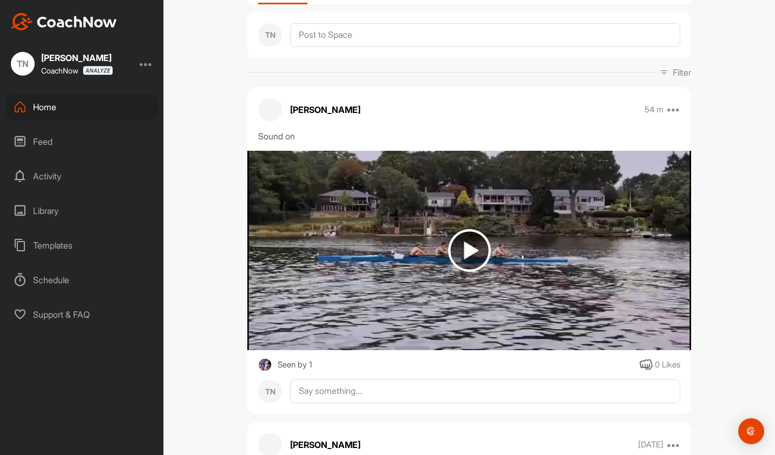
scroll to position [162, 0]
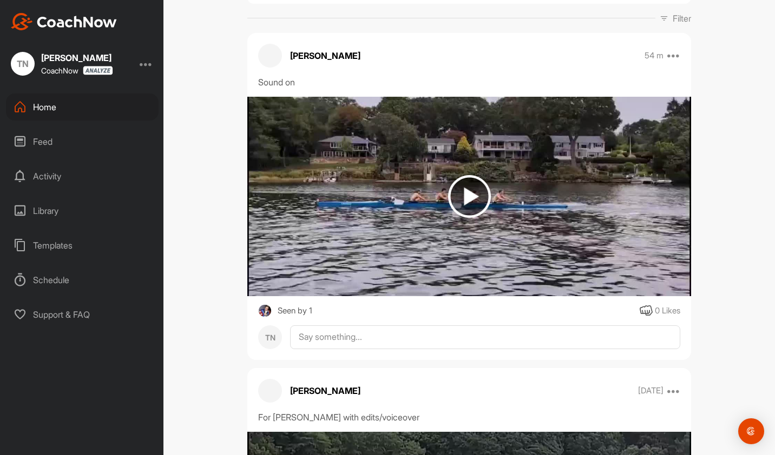
click at [475, 211] on img at bounding box center [469, 196] width 43 height 43
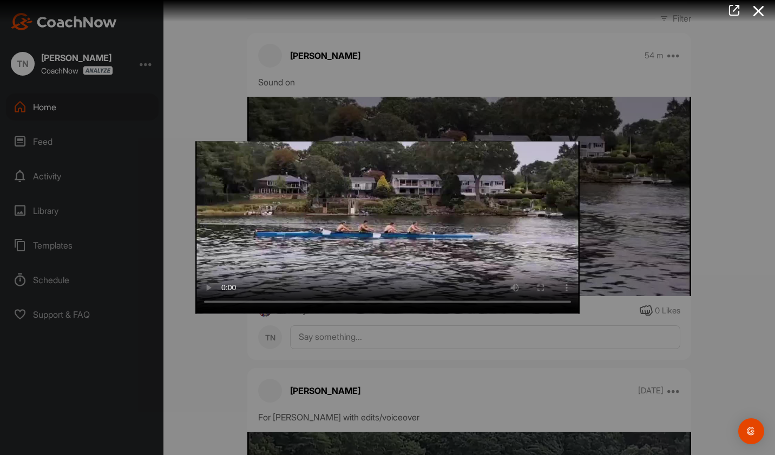
drag, startPoint x: 156, startPoint y: 216, endPoint x: 162, endPoint y: 216, distance: 6.0
click at [162, 216] on div at bounding box center [387, 227] width 775 height 455
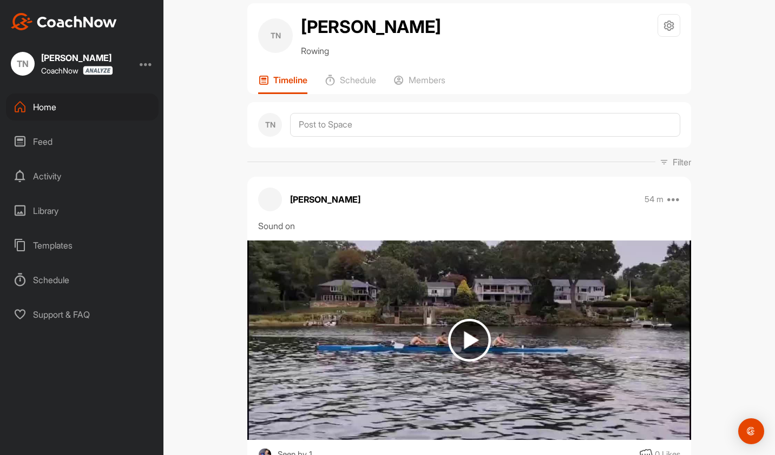
scroll to position [0, 0]
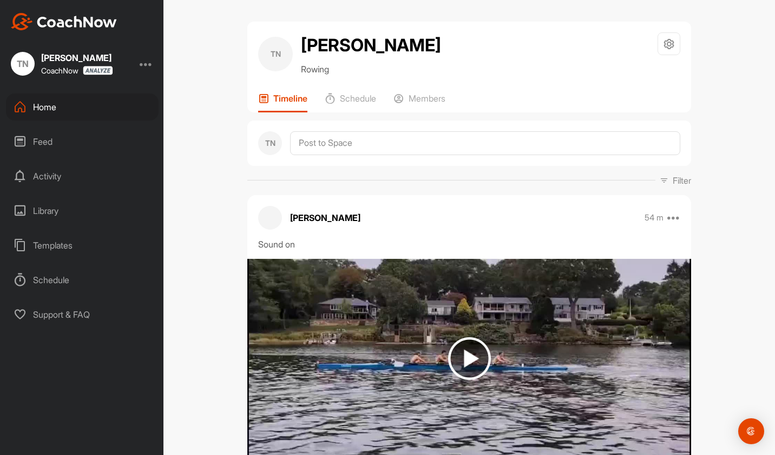
click at [55, 108] on div "Home" at bounding box center [82, 107] width 153 height 27
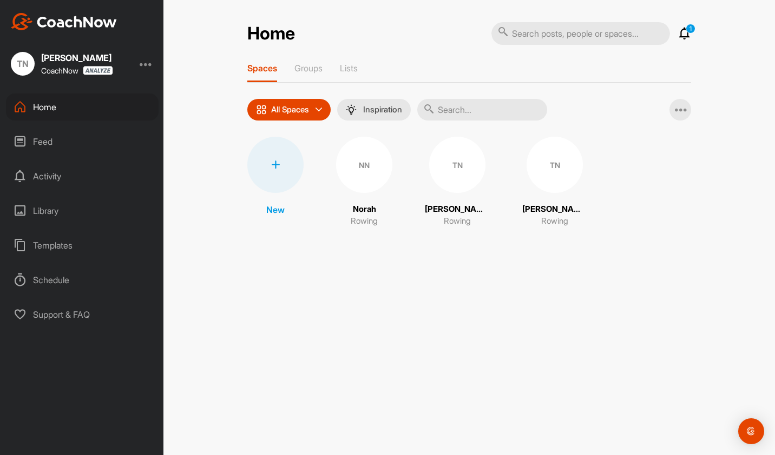
click at [362, 169] on div "NN" at bounding box center [364, 165] width 56 height 56
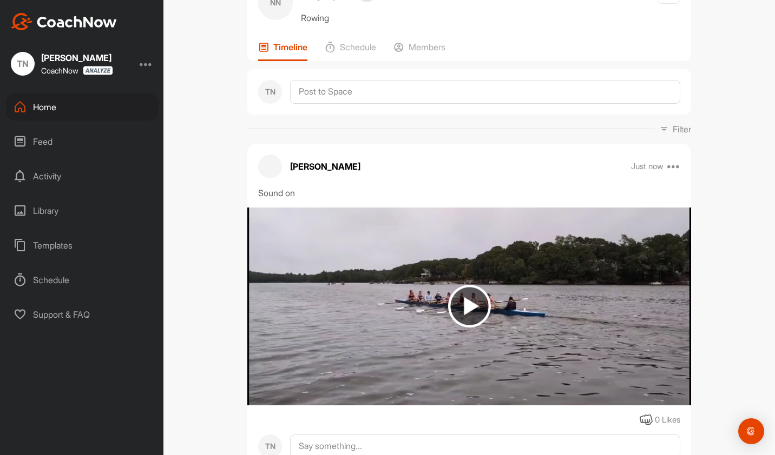
scroll to position [98, 0]
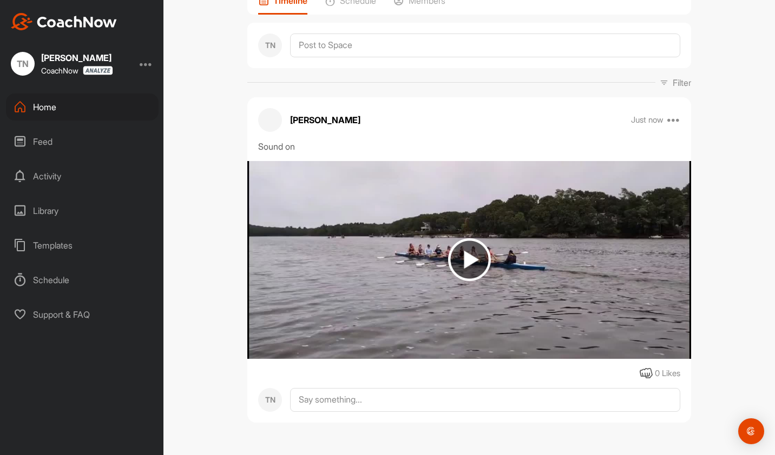
click at [461, 257] on img at bounding box center [469, 260] width 43 height 43
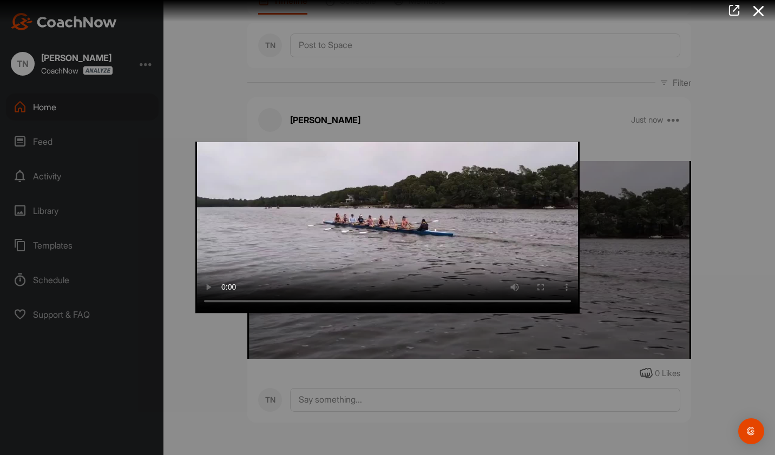
click at [208, 377] on div at bounding box center [387, 227] width 775 height 455
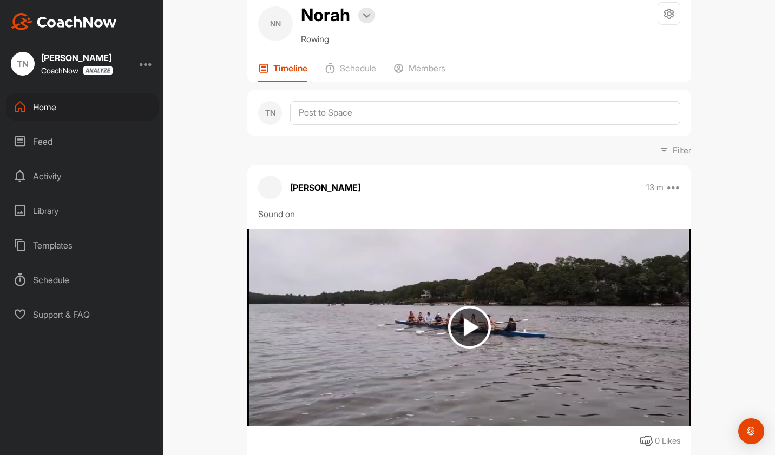
scroll to position [0, 0]
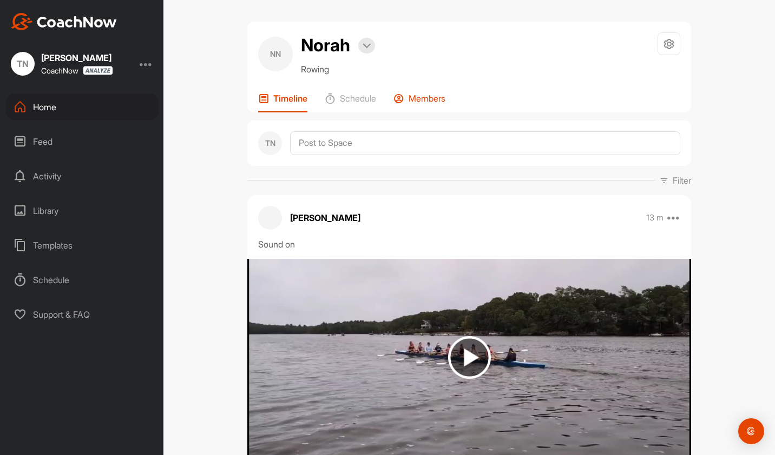
click at [411, 96] on p "Members" at bounding box center [426, 98] width 37 height 11
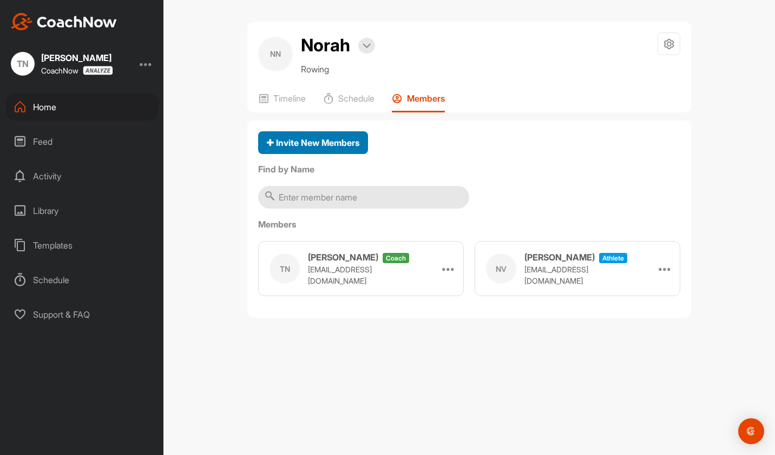
click at [338, 142] on span "Invite New Members" at bounding box center [313, 142] width 92 height 11
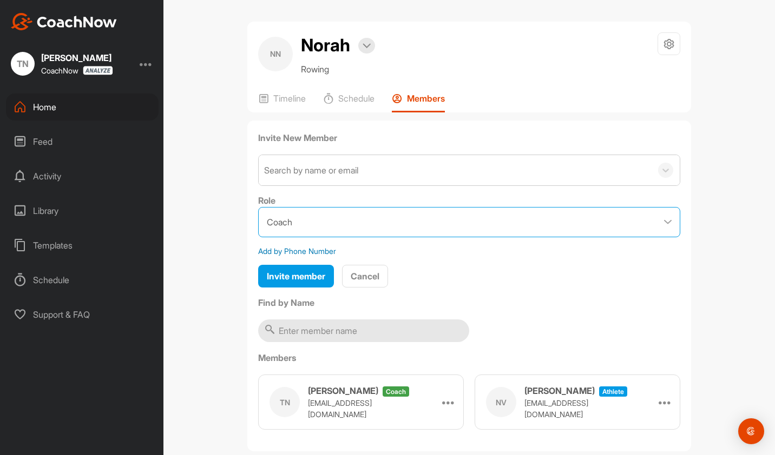
click at [342, 223] on select "Coach Member" at bounding box center [469, 222] width 422 height 30
select select "contributor"
click at [258, 207] on select "Coach Member" at bounding box center [469, 222] width 422 height 30
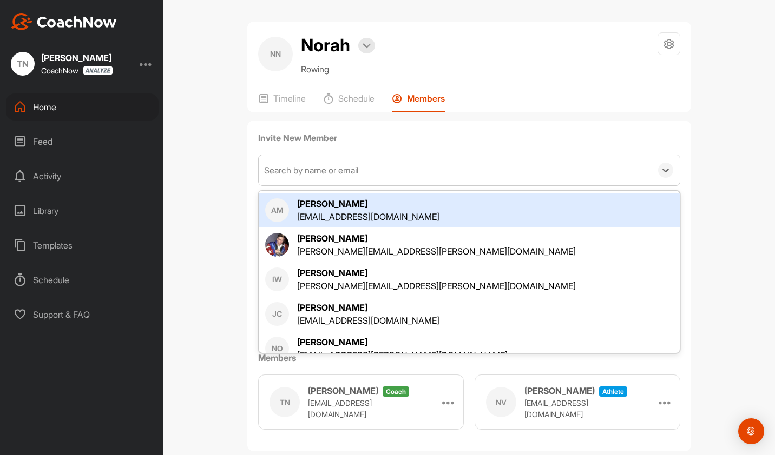
click at [330, 166] on div "Search by name or email" at bounding box center [311, 170] width 94 height 13
paste input "[PERSON_NAME][EMAIL_ADDRESS][PERSON_NAME][DOMAIN_NAME]"
type input "[PERSON_NAME][EMAIL_ADDRESS][PERSON_NAME][DOMAIN_NAME]"
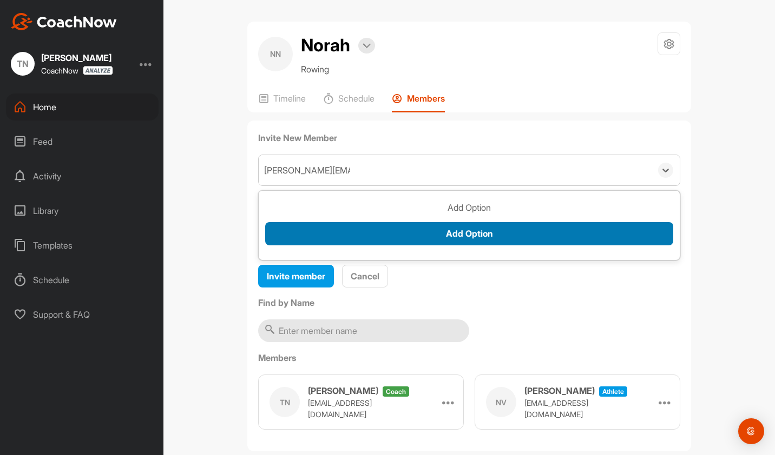
click at [451, 228] on button "Add Option" at bounding box center [469, 233] width 408 height 23
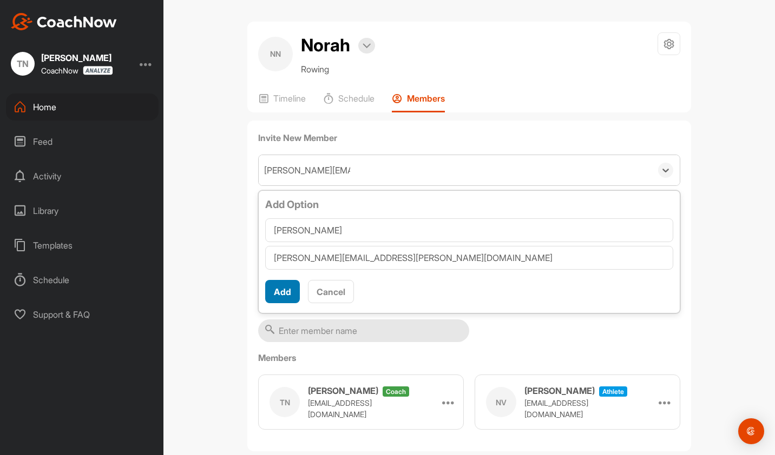
type input "[PERSON_NAME]"
click at [267, 286] on button "Add" at bounding box center [282, 291] width 35 height 23
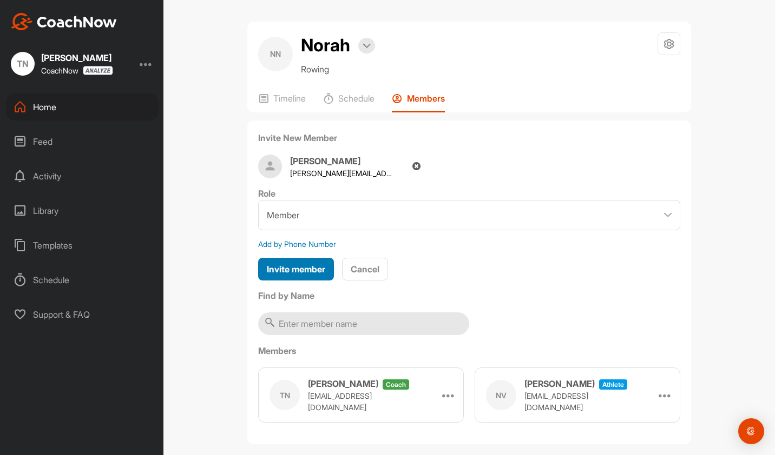
click at [290, 269] on span "Invite member" at bounding box center [296, 269] width 58 height 11
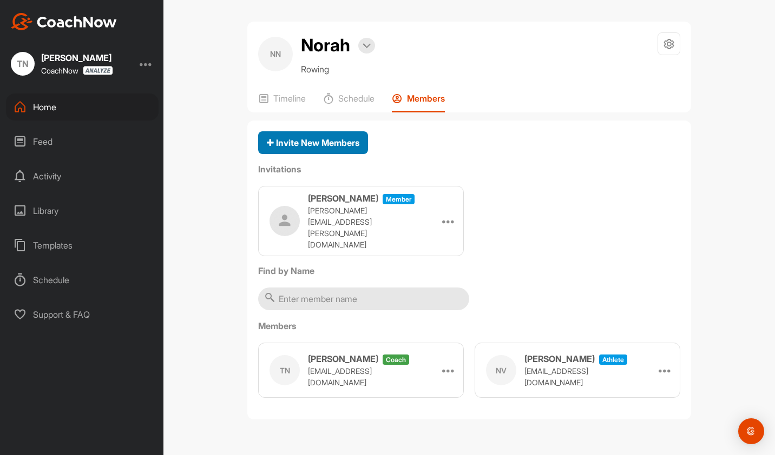
click at [328, 142] on span "Invite New Members" at bounding box center [313, 142] width 92 height 11
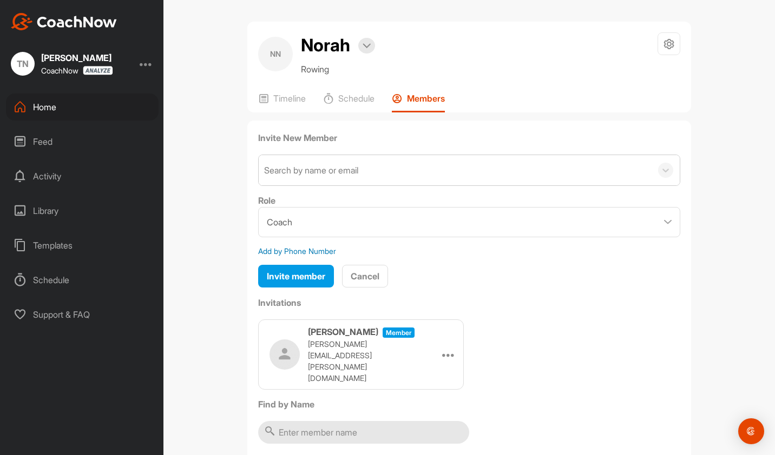
click at [385, 171] on div "Search by name or email" at bounding box center [455, 170] width 393 height 30
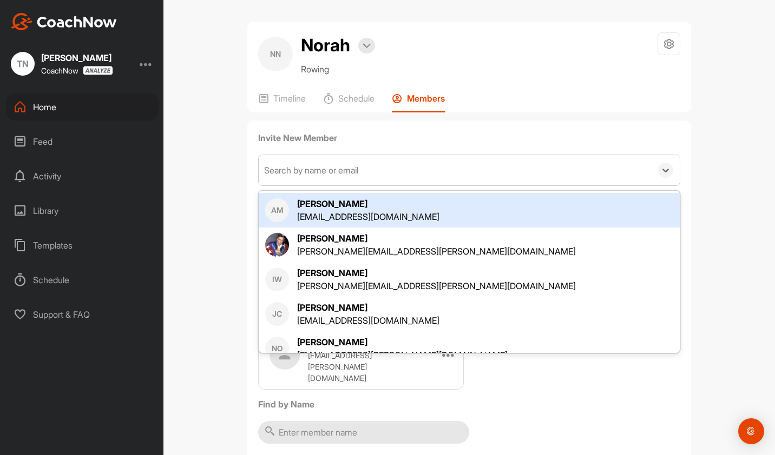
paste input "[EMAIL_ADDRESS][DOMAIN_NAME]"
type input "[EMAIL_ADDRESS][DOMAIN_NAME]"
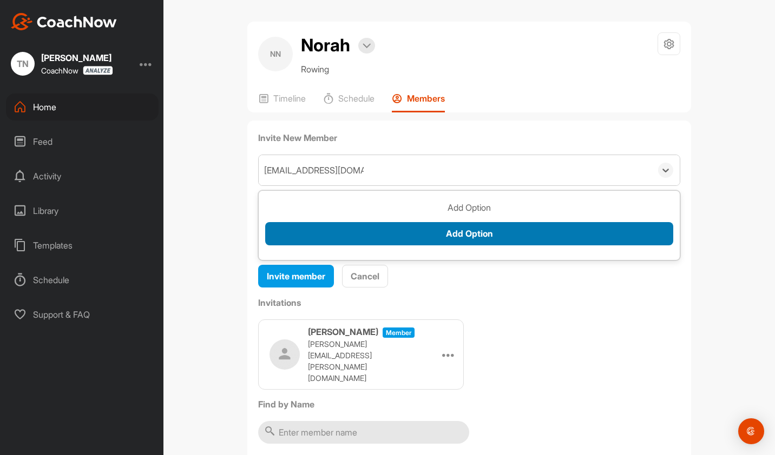
click at [475, 239] on button "Add Option" at bounding box center [469, 233] width 408 height 23
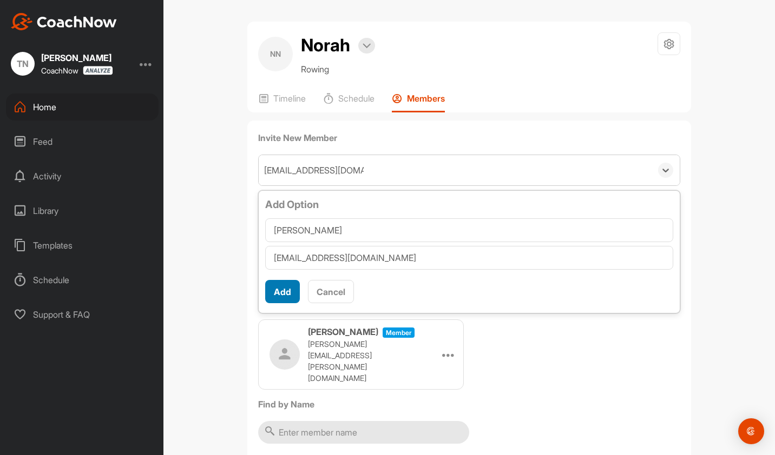
type input "[PERSON_NAME]"
click at [269, 288] on button "Add" at bounding box center [282, 291] width 35 height 23
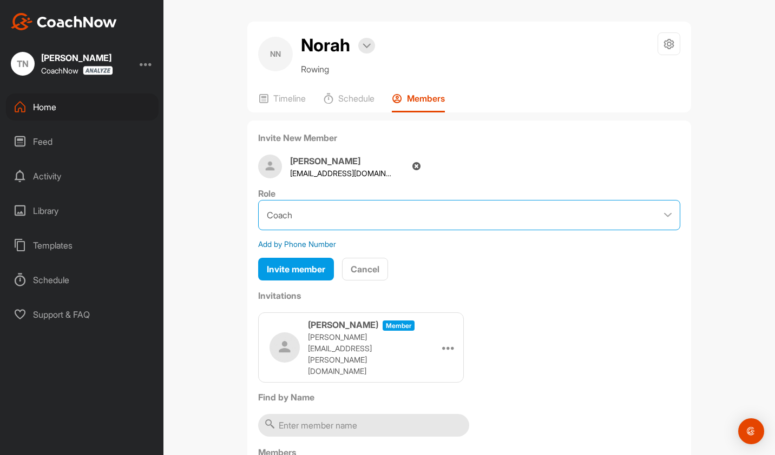
click at [369, 211] on select "Coach Member" at bounding box center [469, 215] width 422 height 30
select select "contributor"
click at [258, 200] on select "Coach Member" at bounding box center [469, 215] width 422 height 30
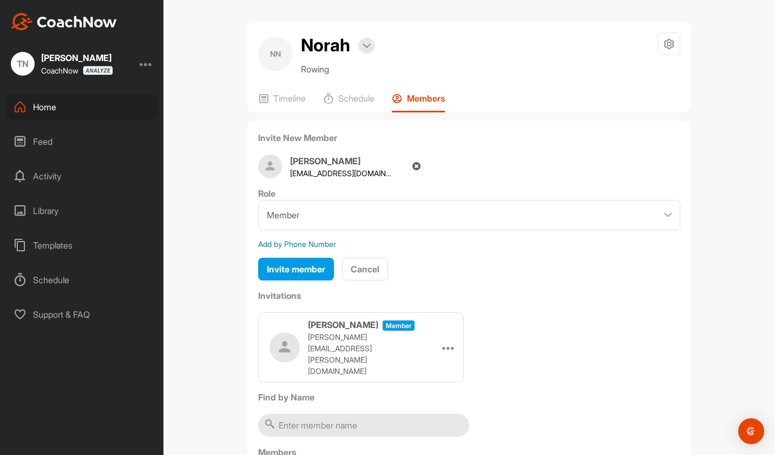
click at [412, 166] on icon at bounding box center [416, 167] width 8 height 10
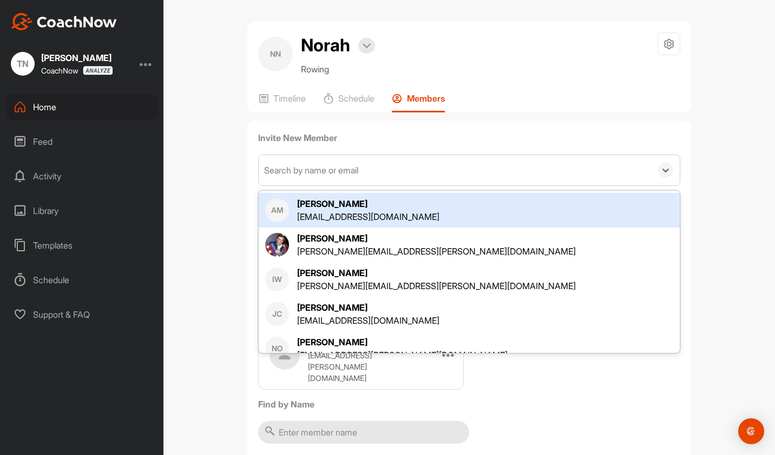
click at [364, 173] on div "Search by name or email" at bounding box center [455, 170] width 393 height 30
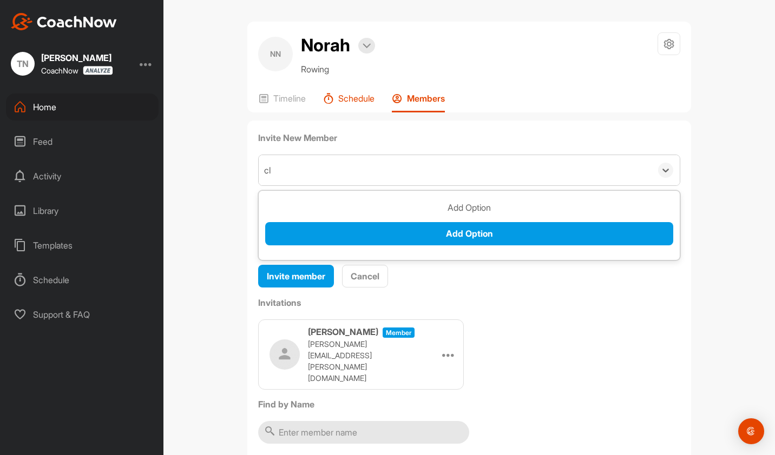
type input "c"
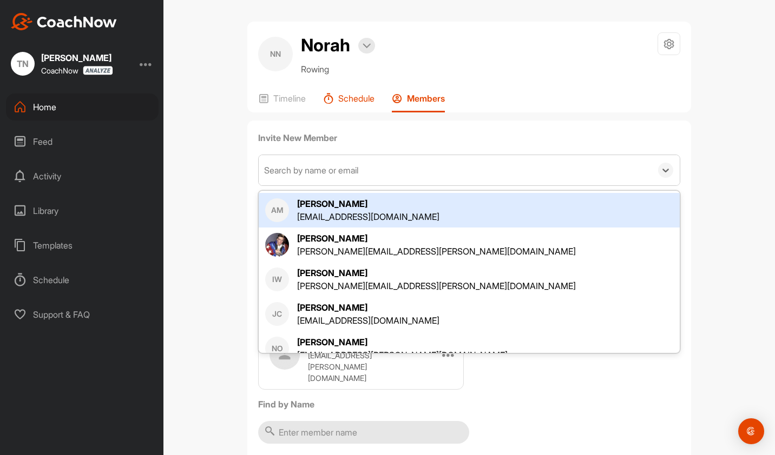
paste input "[EMAIL_ADDRESS][DOMAIN_NAME]"
type input "[EMAIL_ADDRESS][DOMAIN_NAME]"
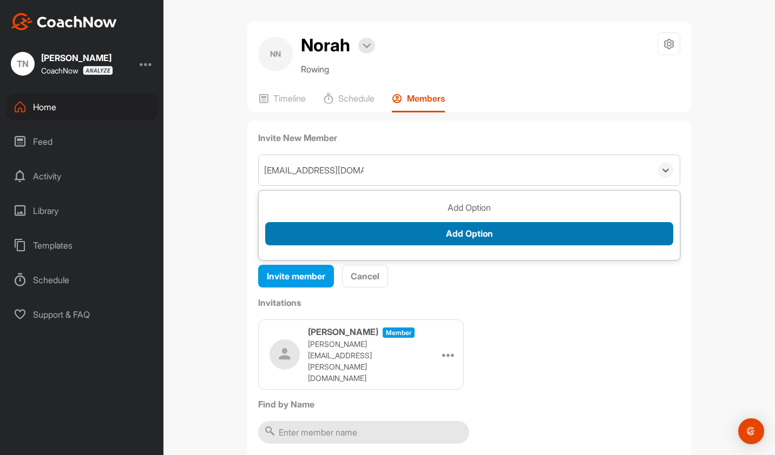
click at [470, 236] on button "Add Option" at bounding box center [469, 233] width 408 height 23
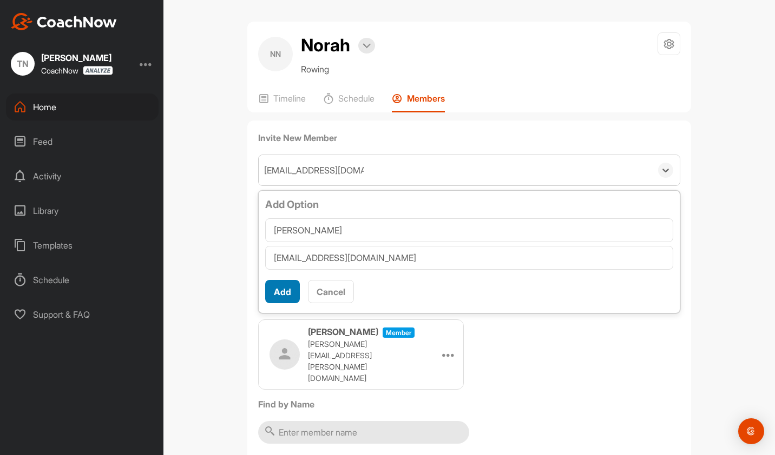
type input "[PERSON_NAME]"
click at [274, 295] on button "Add" at bounding box center [282, 291] width 35 height 23
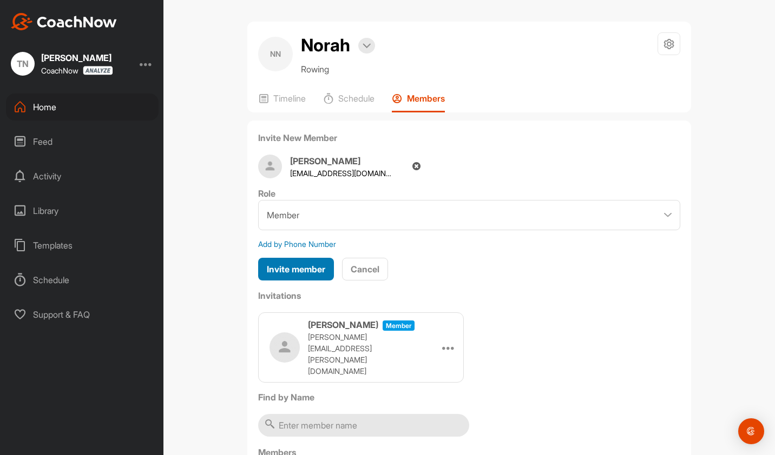
click at [287, 268] on span "Invite member" at bounding box center [296, 269] width 58 height 11
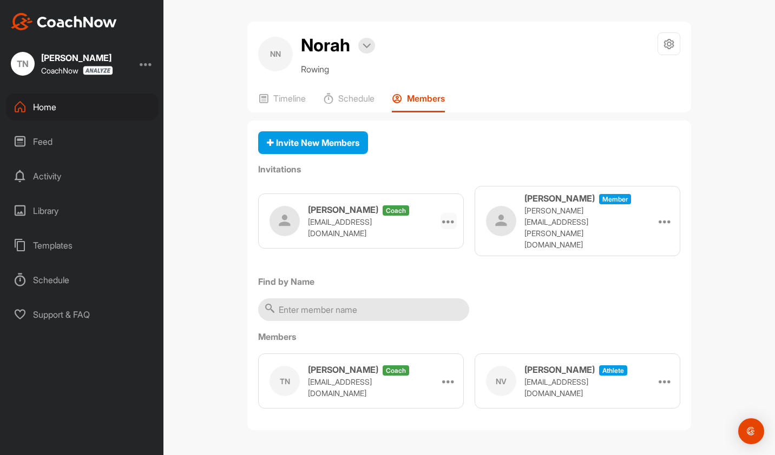
click at [446, 215] on icon at bounding box center [448, 221] width 13 height 13
click at [420, 236] on li "Edit" at bounding box center [428, 252] width 58 height 34
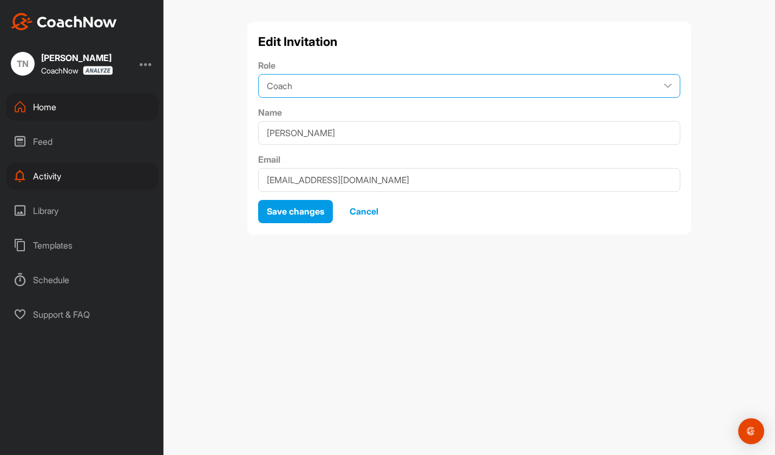
click at [345, 90] on select "Coach Member" at bounding box center [469, 86] width 422 height 24
select select "contributor"
click at [258, 74] on select "Coach Member" at bounding box center [469, 86] width 422 height 24
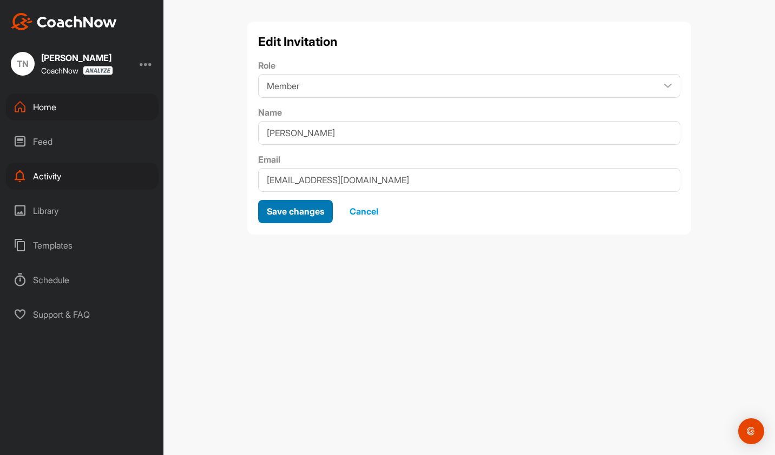
click at [287, 217] on div "Save changes" at bounding box center [295, 211] width 57 height 13
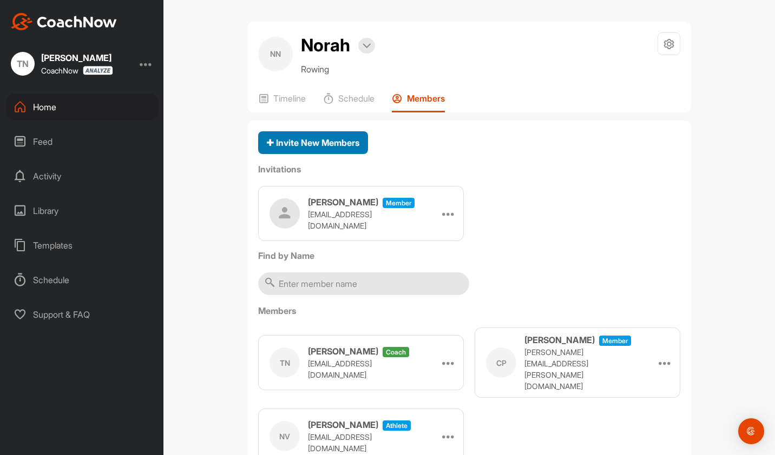
click at [317, 144] on span "Invite New Members" at bounding box center [313, 142] width 92 height 11
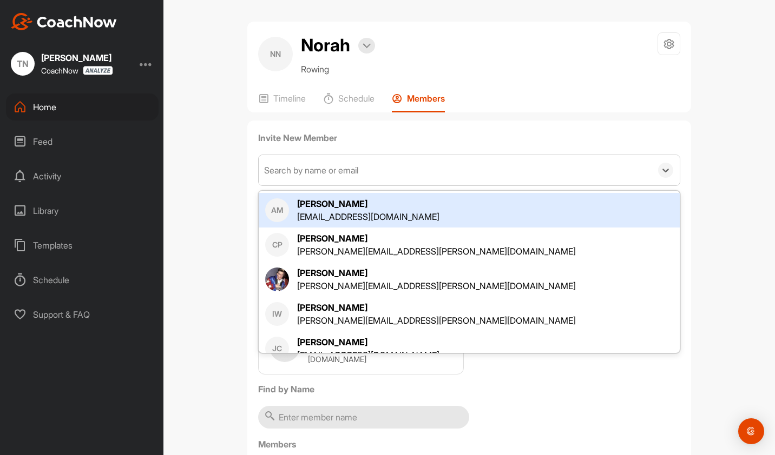
click at [328, 171] on div "Search by name or email" at bounding box center [311, 170] width 94 height 13
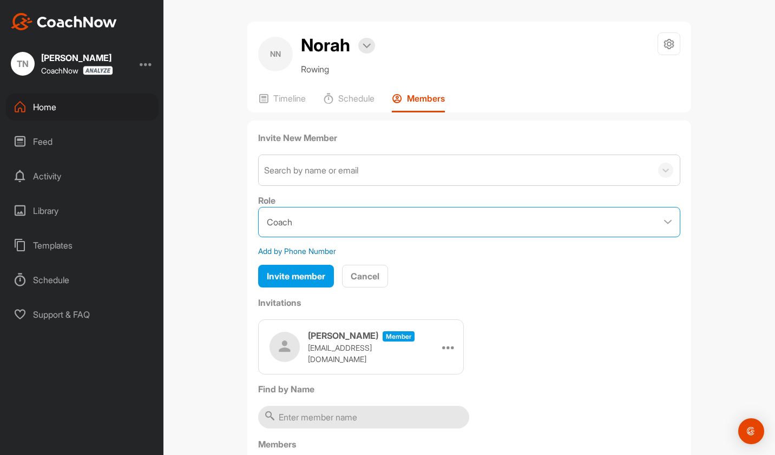
click at [322, 216] on select "Coach Member" at bounding box center [469, 222] width 422 height 30
select select "contributor"
click at [258, 207] on select "Coach Member" at bounding box center [469, 222] width 422 height 30
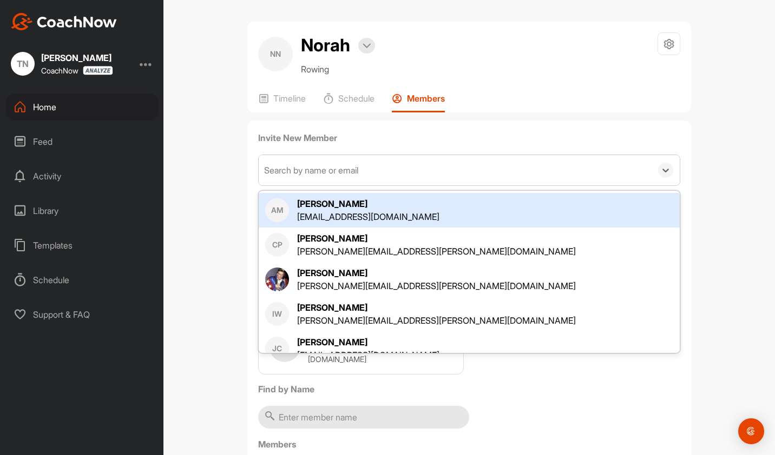
click at [334, 169] on div "Search by name or email" at bounding box center [311, 170] width 94 height 13
paste input "[PERSON_NAME][EMAIL_ADDRESS][DOMAIN_NAME]"
type input "[PERSON_NAME][EMAIL_ADDRESS][DOMAIN_NAME]"
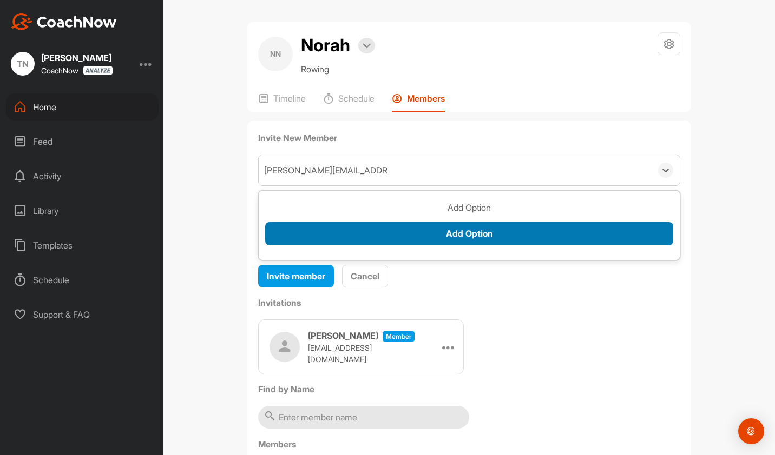
click at [474, 233] on button "Add Option" at bounding box center [469, 233] width 408 height 23
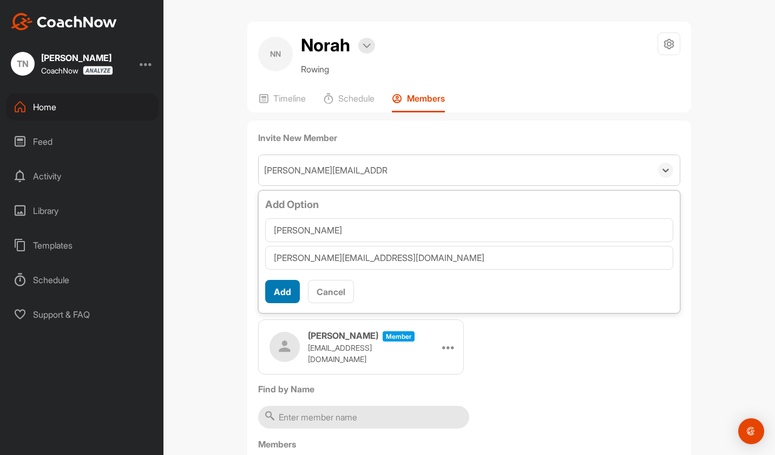
type input "[PERSON_NAME]"
click at [273, 289] on button "Add" at bounding box center [282, 291] width 35 height 23
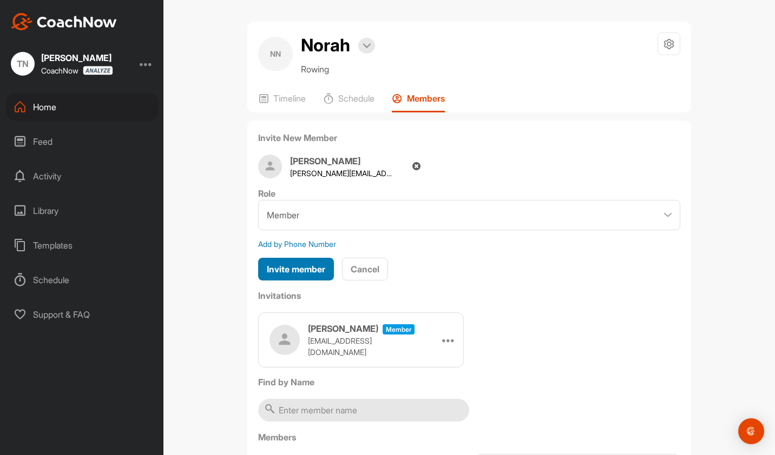
click at [303, 268] on span "Invite member" at bounding box center [296, 269] width 58 height 11
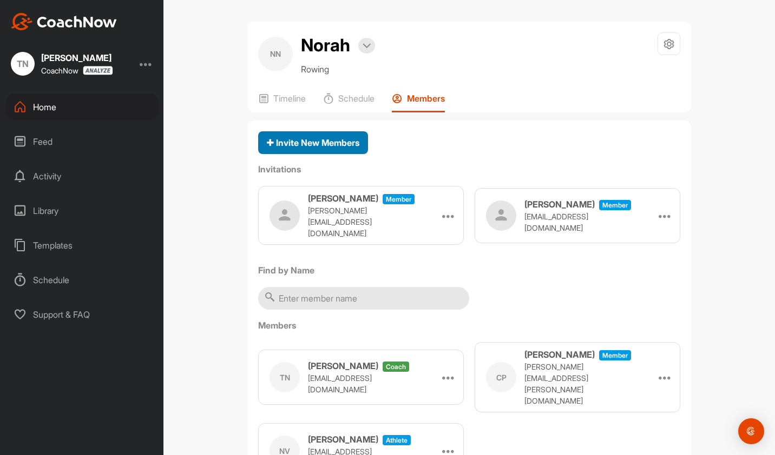
click at [306, 142] on span "Invite New Members" at bounding box center [313, 142] width 92 height 11
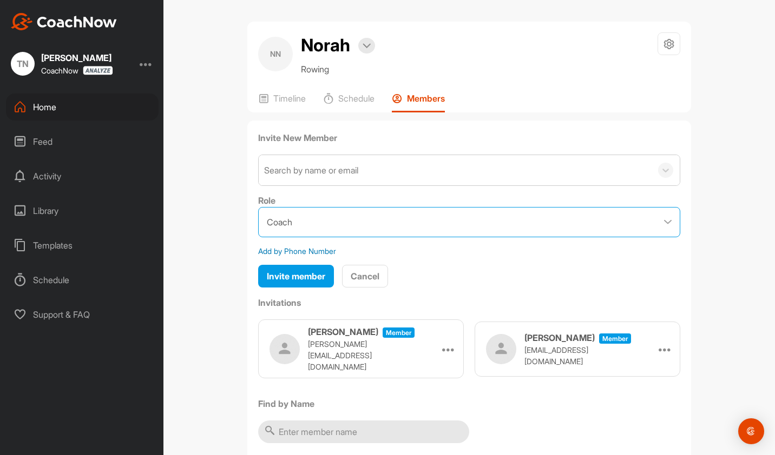
click at [368, 226] on select "Coach Member" at bounding box center [469, 222] width 422 height 30
select select "contributor"
click at [258, 207] on select "Coach Member" at bounding box center [469, 222] width 422 height 30
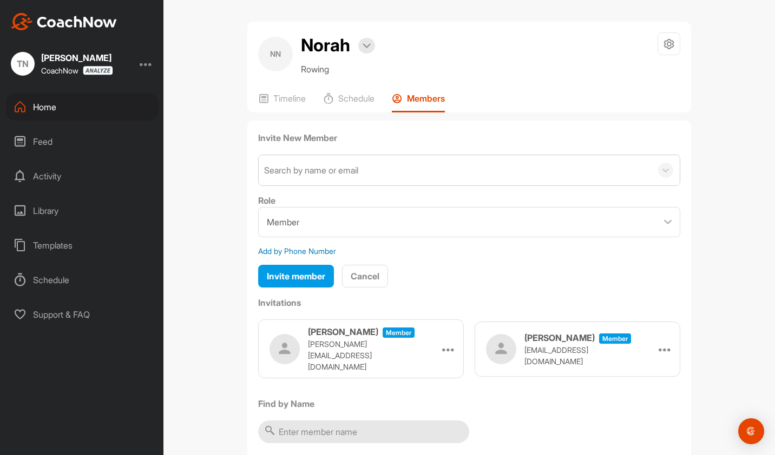
click at [341, 170] on div "Search by name or email" at bounding box center [311, 170] width 94 height 13
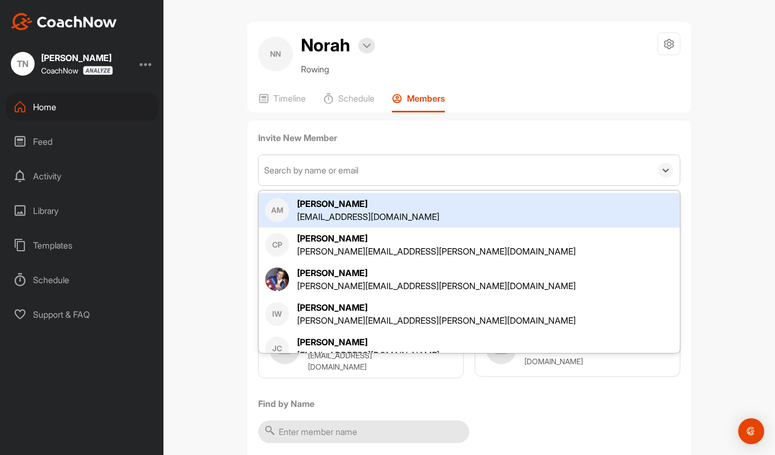
paste input "[EMAIL_ADDRESS][DOMAIN_NAME]"
type input "[EMAIL_ADDRESS][DOMAIN_NAME]"
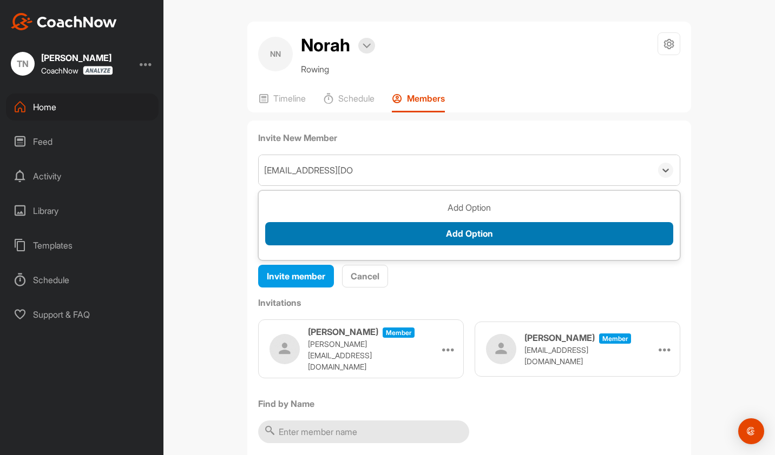
click at [467, 236] on button "Add Option" at bounding box center [469, 233] width 408 height 23
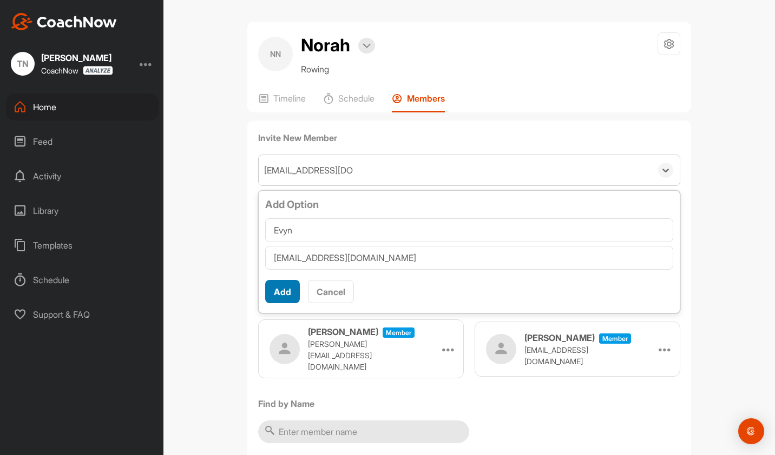
type input "Evyn"
click at [274, 293] on button "Add" at bounding box center [282, 291] width 35 height 23
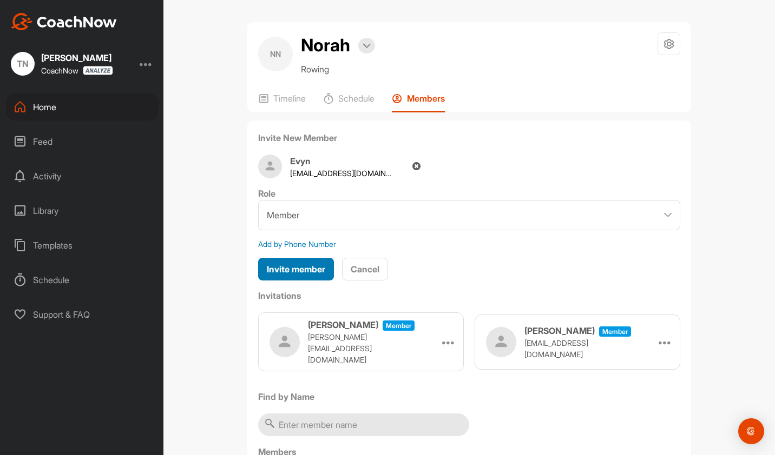
click at [289, 268] on span "Invite member" at bounding box center [296, 269] width 58 height 11
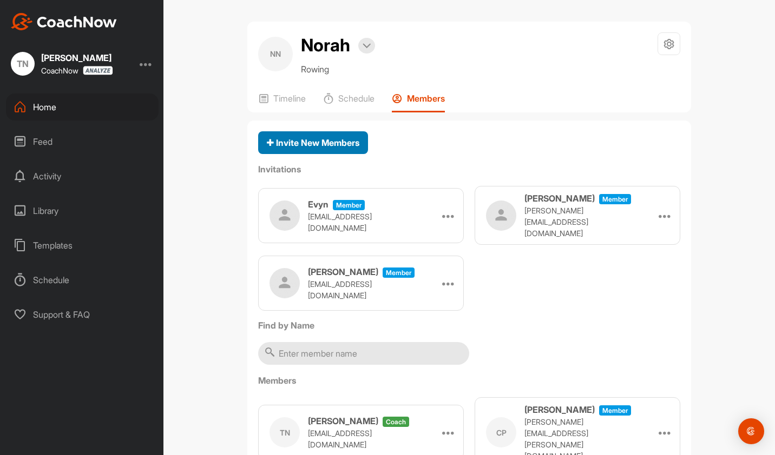
click at [318, 149] on button "Invite New Members" at bounding box center [313, 142] width 110 height 23
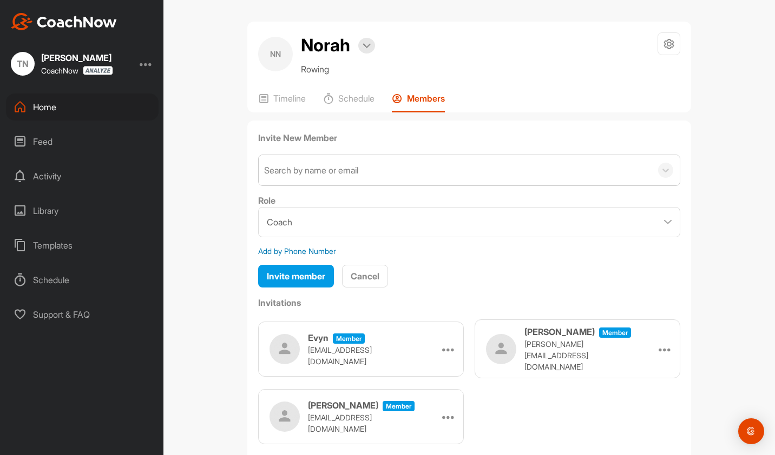
click at [310, 166] on div "Search by name or email" at bounding box center [311, 170] width 94 height 13
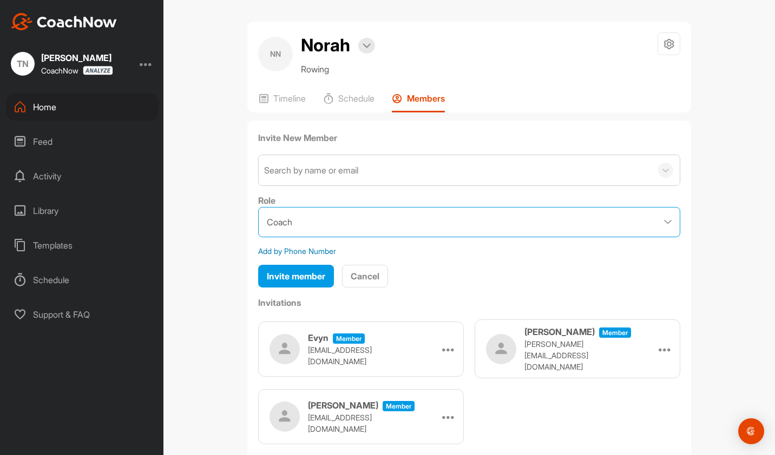
click at [321, 224] on select "Coach Member" at bounding box center [469, 222] width 422 height 30
select select "contributor"
click at [258, 207] on select "Coach Member" at bounding box center [469, 222] width 422 height 30
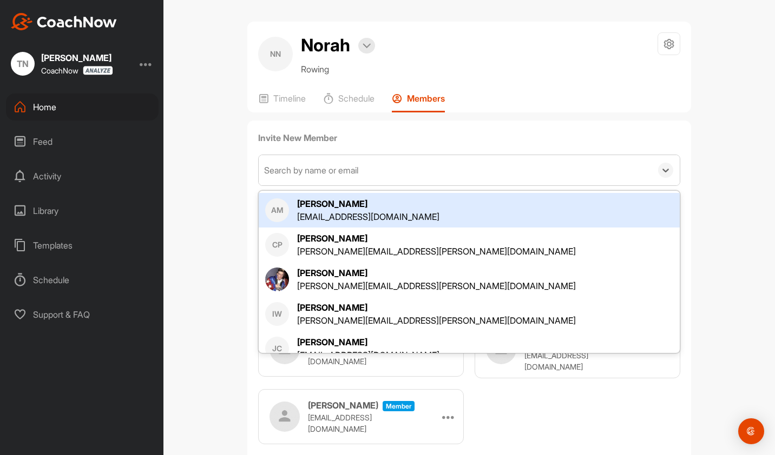
click at [340, 168] on div "Search by name or email" at bounding box center [311, 170] width 94 height 13
paste input "[PERSON_NAME][EMAIL_ADDRESS][PERSON_NAME][DOMAIN_NAME]"
type input "[PERSON_NAME][EMAIL_ADDRESS][PERSON_NAME][DOMAIN_NAME]"
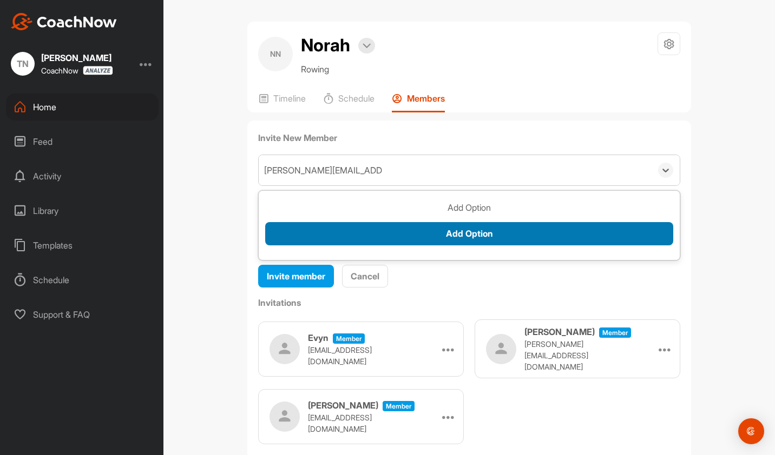
click at [468, 230] on button "Add Option" at bounding box center [469, 233] width 408 height 23
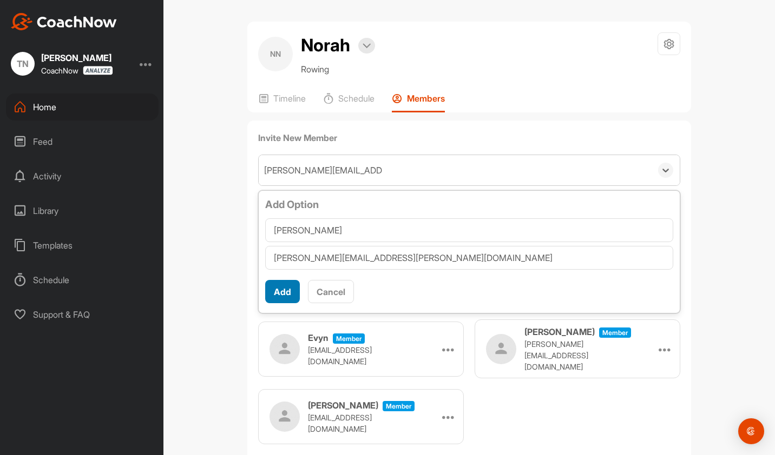
type input "Cassidy"
click at [277, 291] on button "Add" at bounding box center [282, 291] width 35 height 23
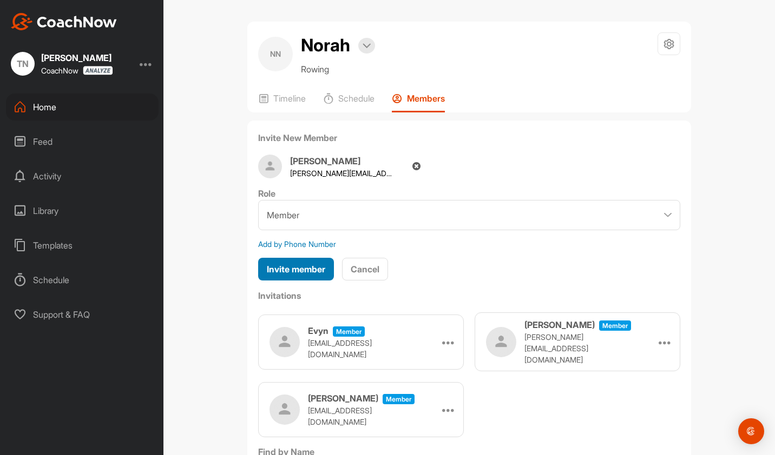
click at [283, 266] on span "Invite member" at bounding box center [296, 269] width 58 height 11
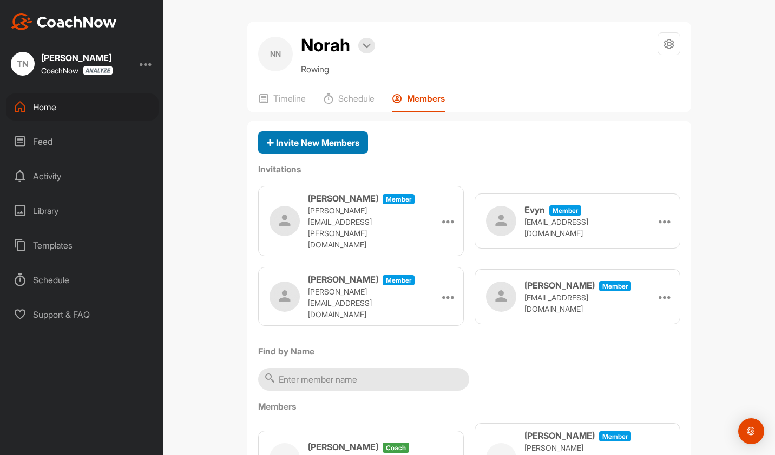
click at [315, 142] on span "Invite New Members" at bounding box center [313, 142] width 92 height 11
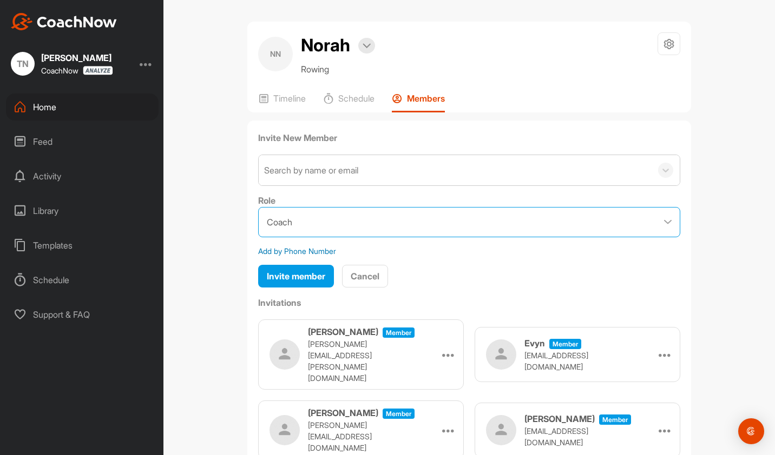
click at [327, 215] on select "Coach Member" at bounding box center [469, 222] width 422 height 30
select select "contributor"
click at [258, 207] on select "Coach Member" at bounding box center [469, 222] width 422 height 30
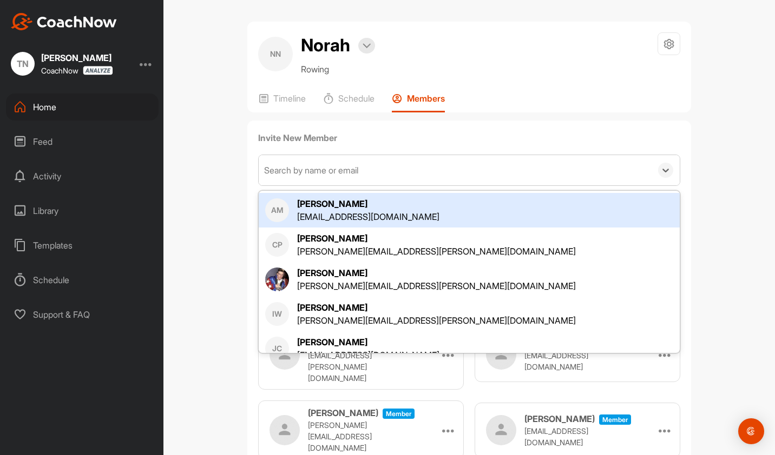
click at [320, 167] on div "Search by name or email" at bounding box center [311, 170] width 94 height 13
paste input "alison_asaff@uri.edu"
type input "alison_asaff@uri.edu"
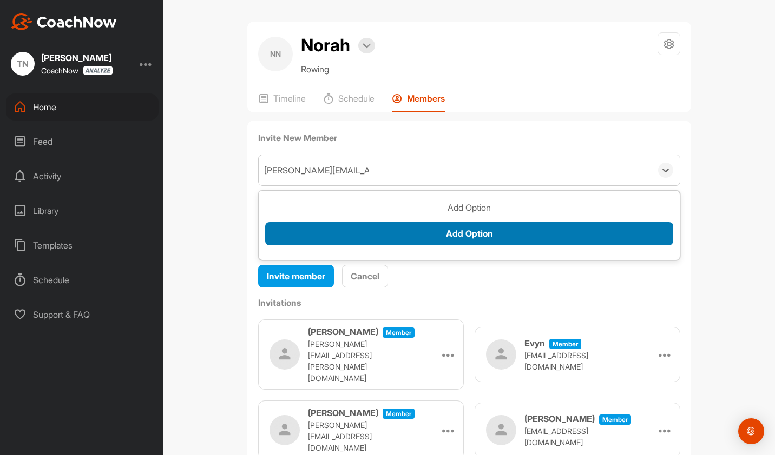
click at [444, 227] on button "Add Option" at bounding box center [469, 233] width 408 height 23
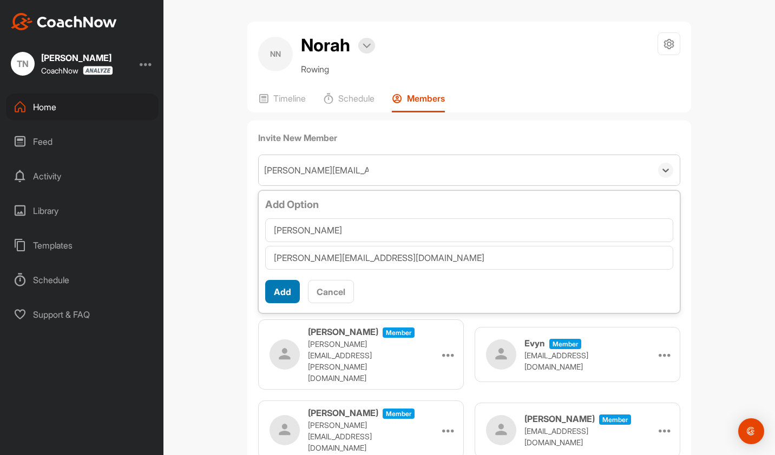
type input "Ali"
click at [272, 287] on button "Add" at bounding box center [282, 291] width 35 height 23
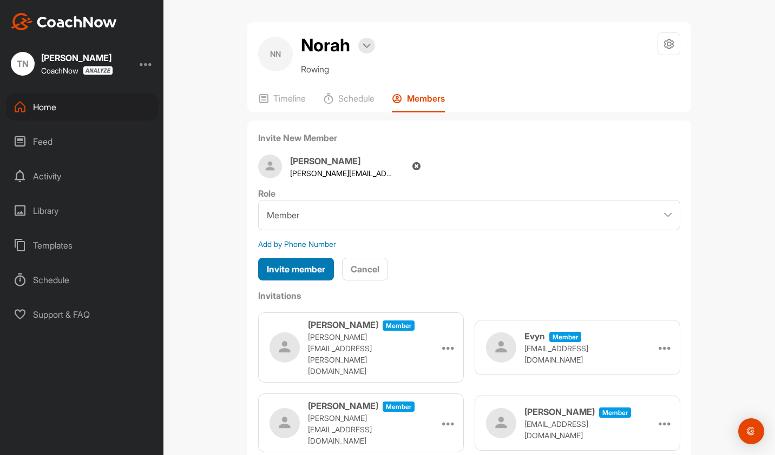
click at [290, 274] on span "Invite member" at bounding box center [296, 269] width 58 height 11
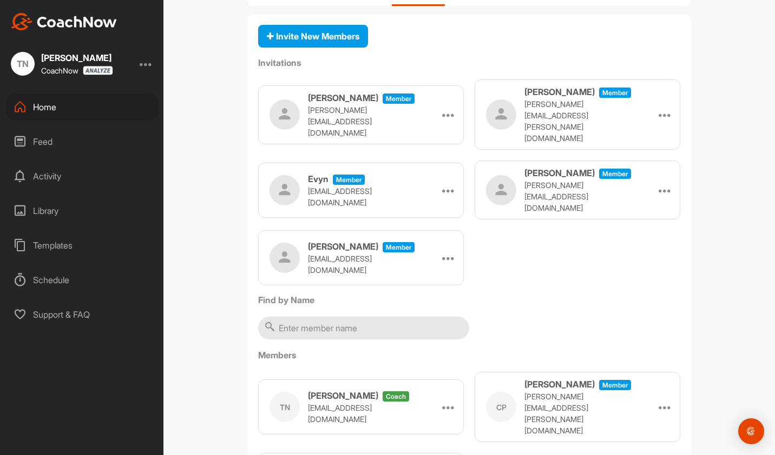
scroll to position [0, 0]
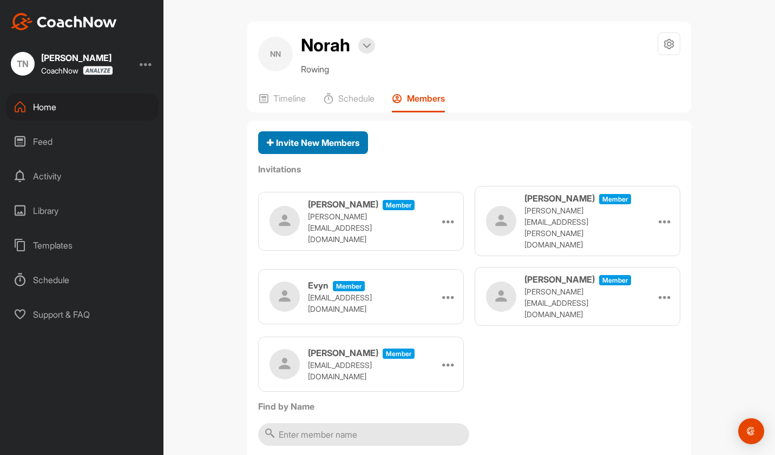
click at [317, 147] on span "Invite New Members" at bounding box center [313, 142] width 92 height 11
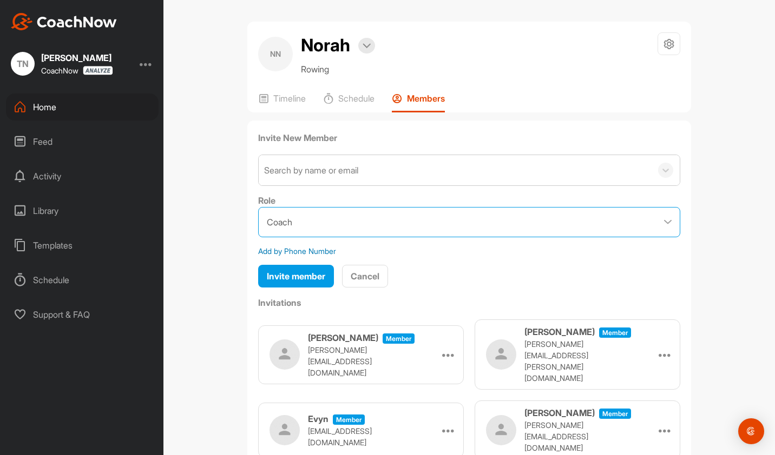
click at [310, 229] on select "Coach Member" at bounding box center [469, 222] width 422 height 30
select select "contributor"
click at [258, 207] on select "Coach Member" at bounding box center [469, 222] width 422 height 30
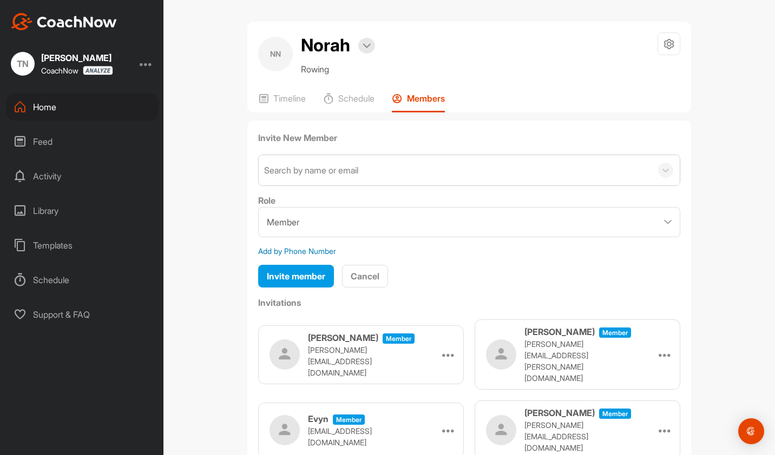
click at [382, 171] on div "Search by name or email" at bounding box center [455, 170] width 393 height 30
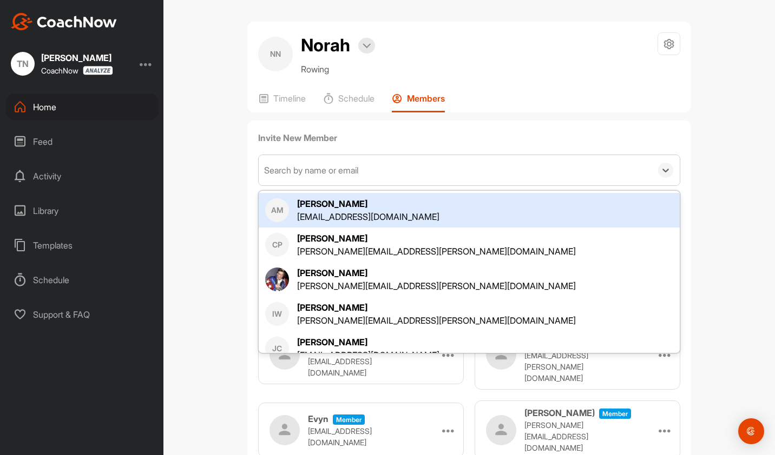
paste input "[PERSON_NAME][EMAIL_ADDRESS][PERSON_NAME][DOMAIN_NAME]"
type input "[PERSON_NAME][EMAIL_ADDRESS][PERSON_NAME][DOMAIN_NAME]"
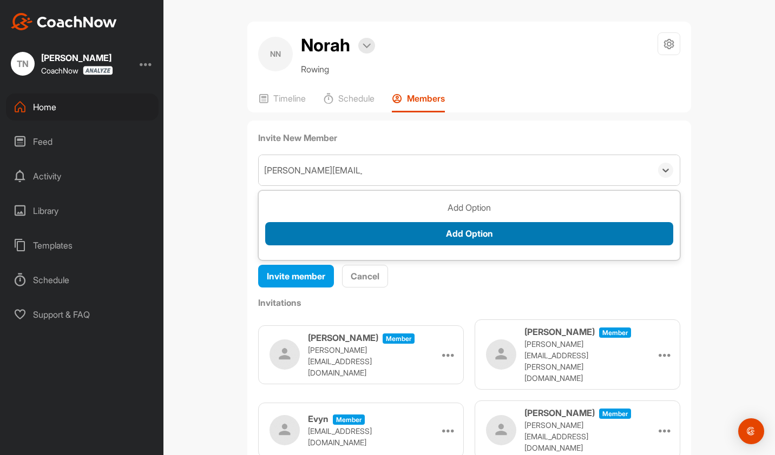
click at [446, 231] on button "Add Option" at bounding box center [469, 233] width 408 height 23
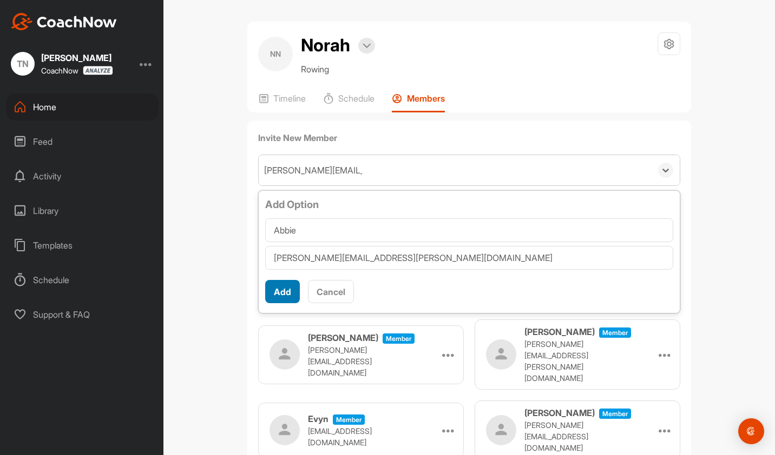
type input "Abbie"
click at [277, 294] on button "Add" at bounding box center [282, 291] width 35 height 23
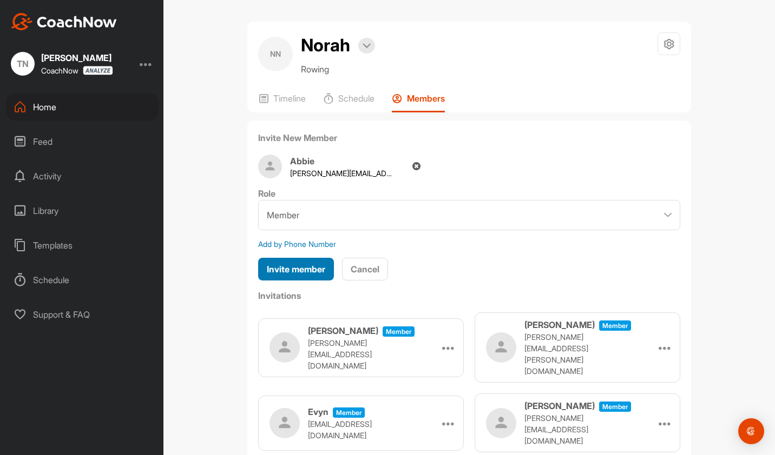
click at [291, 269] on span "Invite member" at bounding box center [296, 269] width 58 height 11
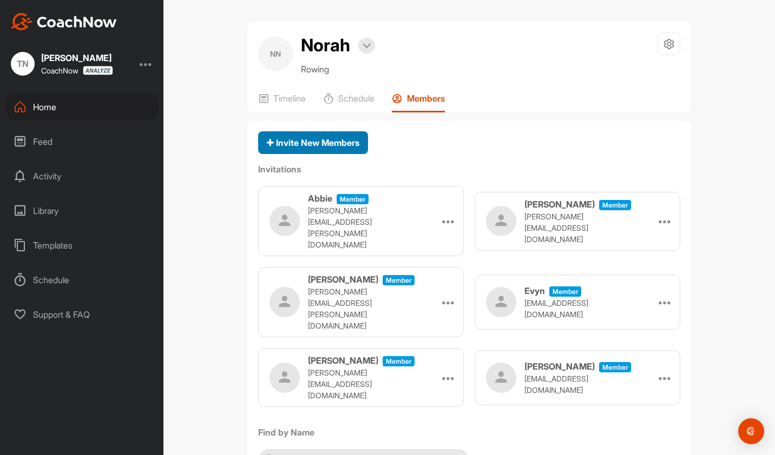
click at [308, 138] on span "Invite New Members" at bounding box center [313, 142] width 92 height 11
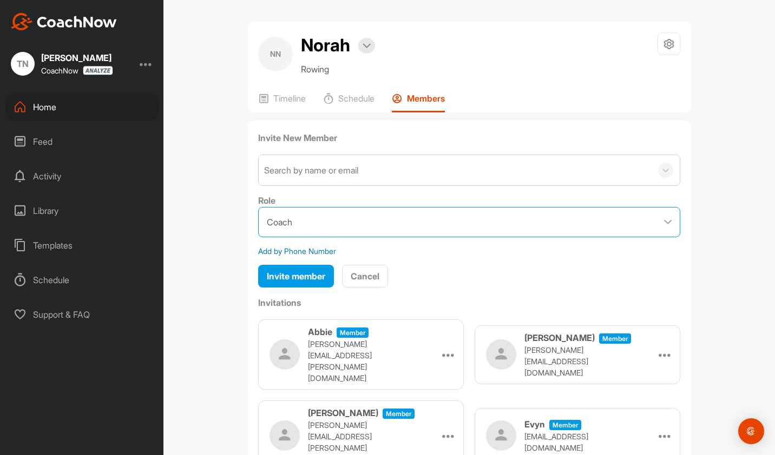
click at [303, 220] on select "Coach Member" at bounding box center [469, 222] width 422 height 30
select select "contributor"
click at [258, 207] on select "Coach Member" at bounding box center [469, 222] width 422 height 30
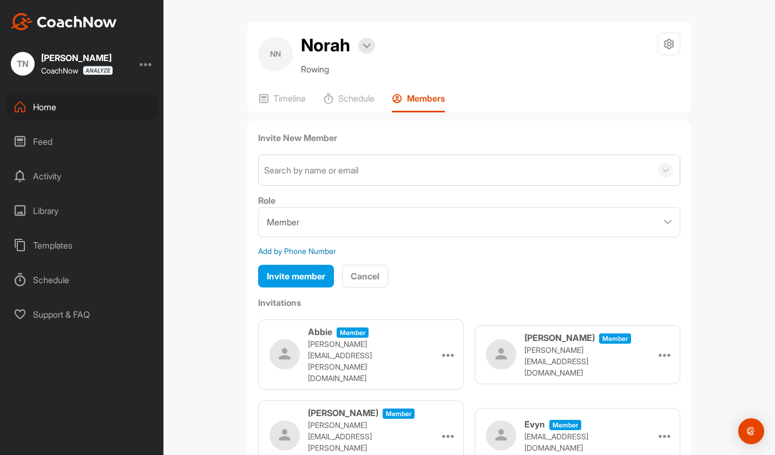
click at [312, 166] on div "Search by name or email" at bounding box center [311, 170] width 94 height 13
paste input "carly_tier@uri.edu"
type input "carly_tier@uri.edu"
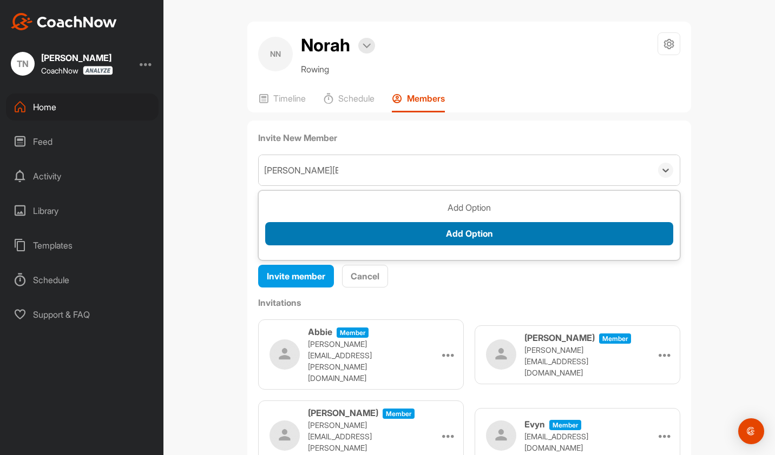
click at [467, 236] on button "Add Option" at bounding box center [469, 233] width 408 height 23
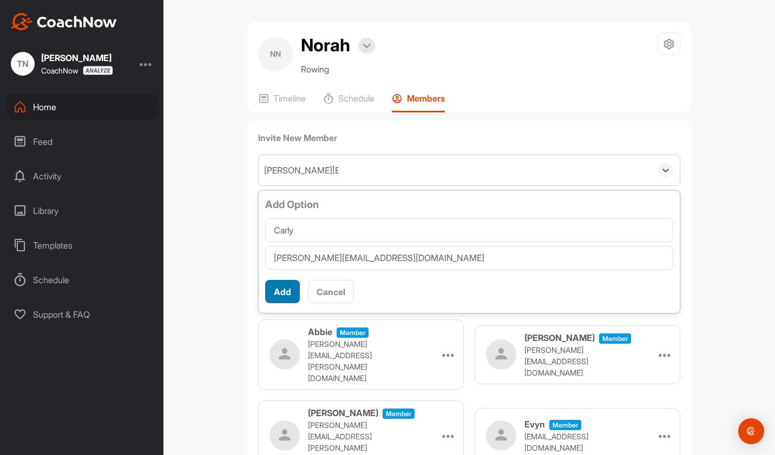
type input "Carly"
click at [272, 296] on button "Add" at bounding box center [282, 291] width 35 height 23
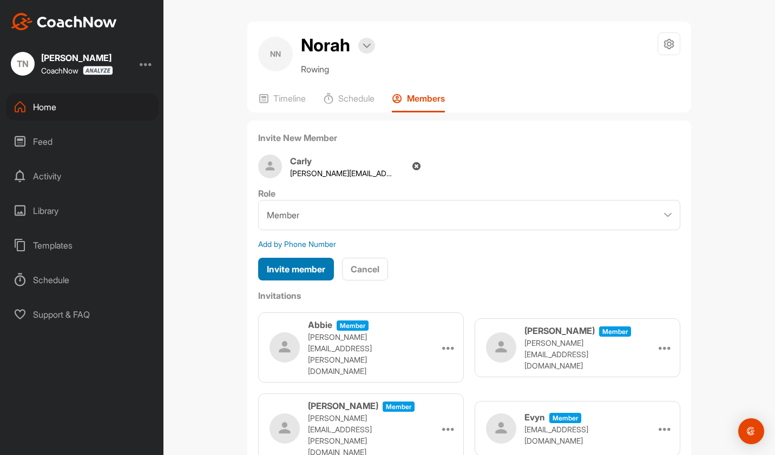
click at [274, 264] on span "Invite member" at bounding box center [296, 269] width 58 height 11
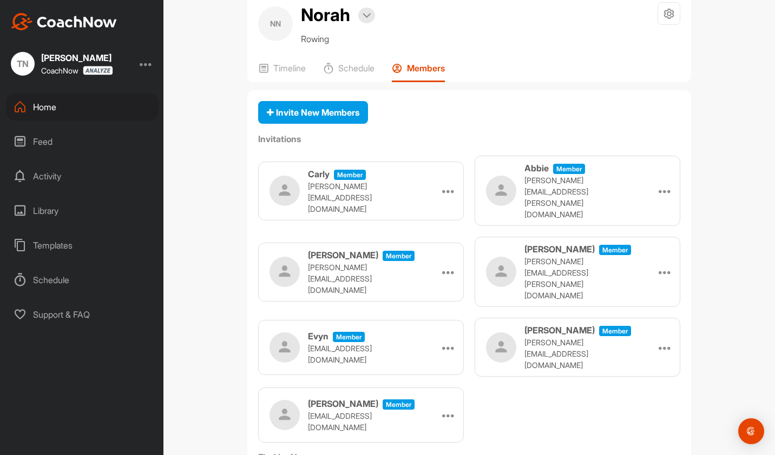
scroll to position [8, 0]
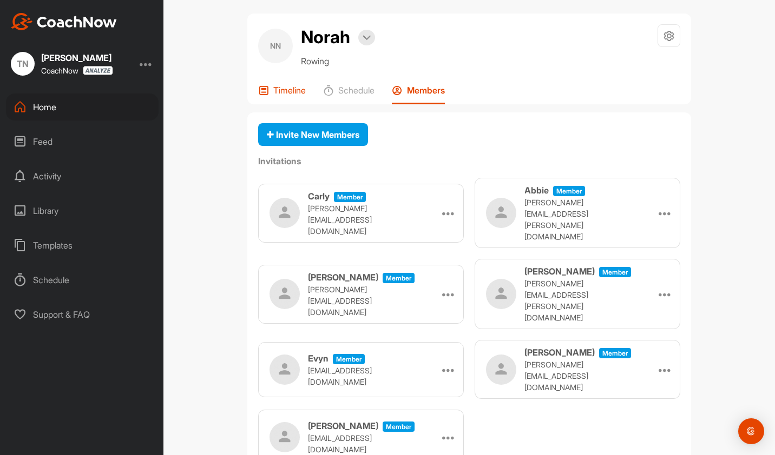
click at [284, 95] on div "Timeline" at bounding box center [282, 94] width 48 height 19
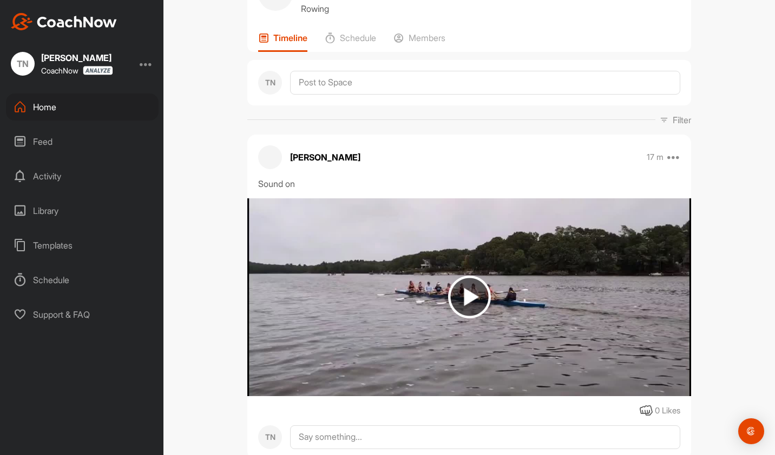
scroll to position [98, 0]
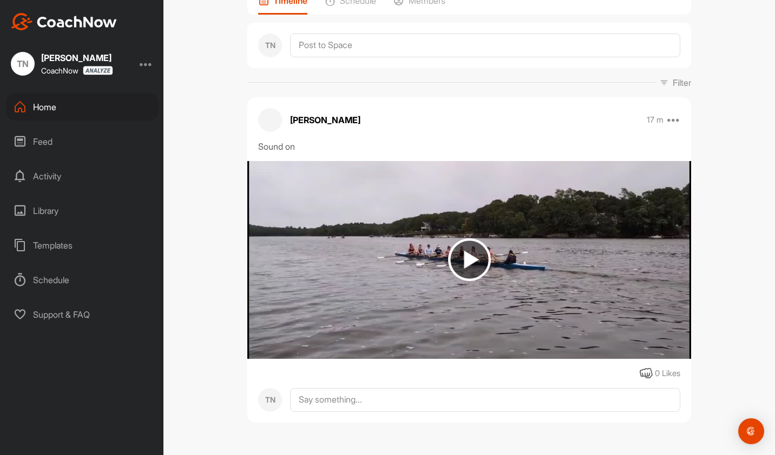
click at [457, 255] on img at bounding box center [469, 260] width 43 height 43
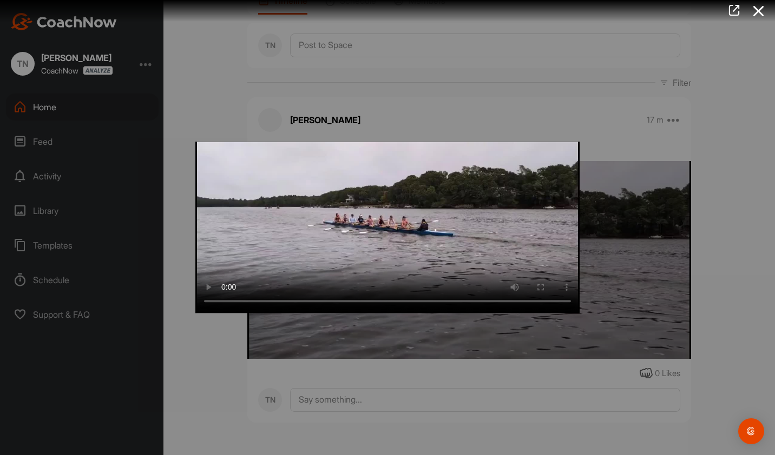
click at [200, 359] on div at bounding box center [387, 227] width 775 height 455
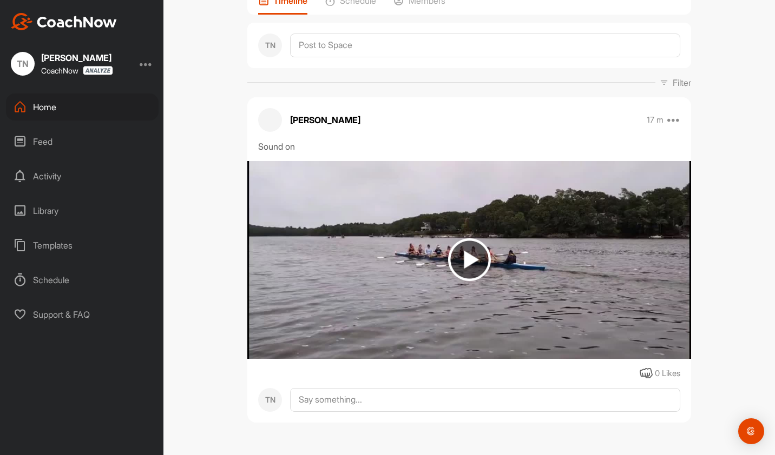
click at [53, 108] on div "Home" at bounding box center [82, 107] width 153 height 27
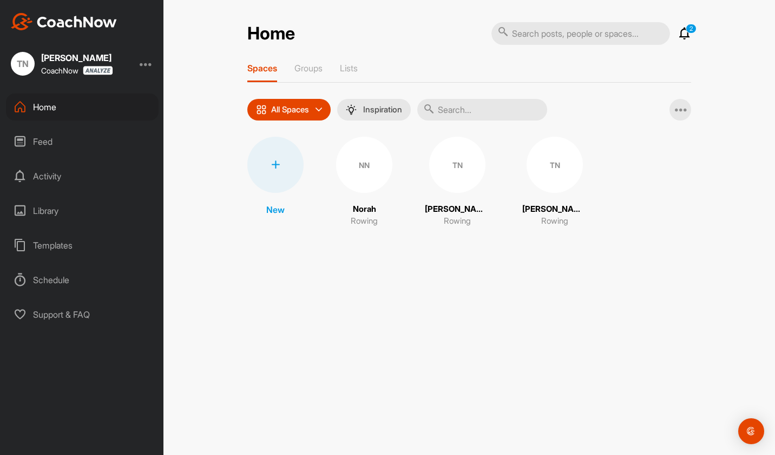
click at [462, 172] on div "TN" at bounding box center [457, 165] width 56 height 56
click at [551, 170] on div "TN" at bounding box center [554, 165] width 56 height 56
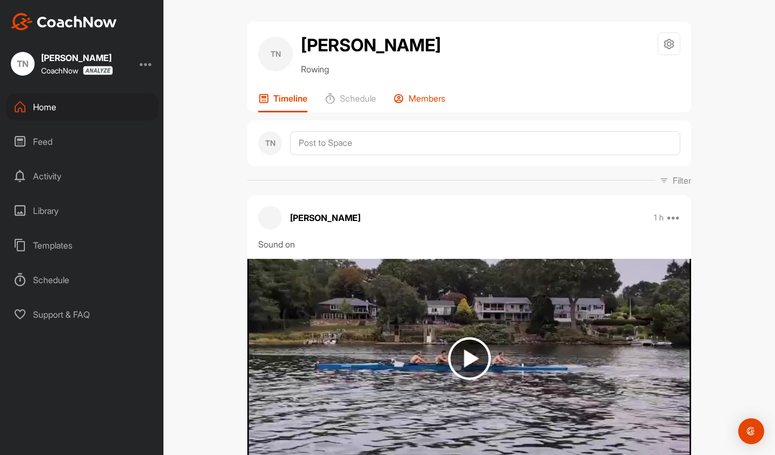
click at [427, 104] on p "Members" at bounding box center [426, 98] width 37 height 11
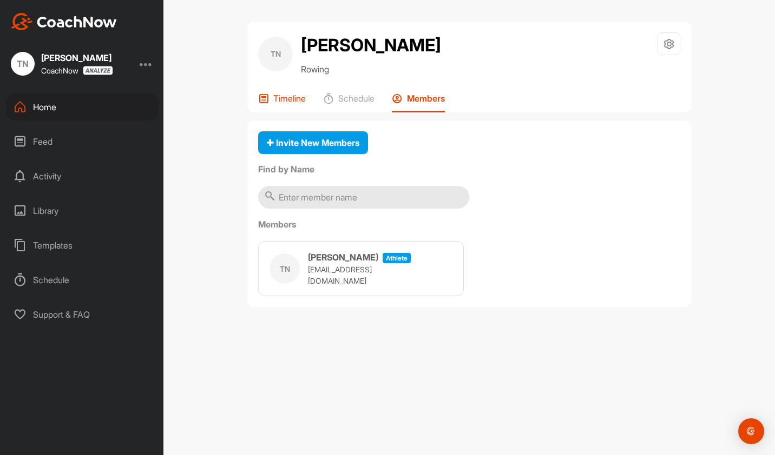
click at [277, 104] on p "Timeline" at bounding box center [289, 98] width 32 height 11
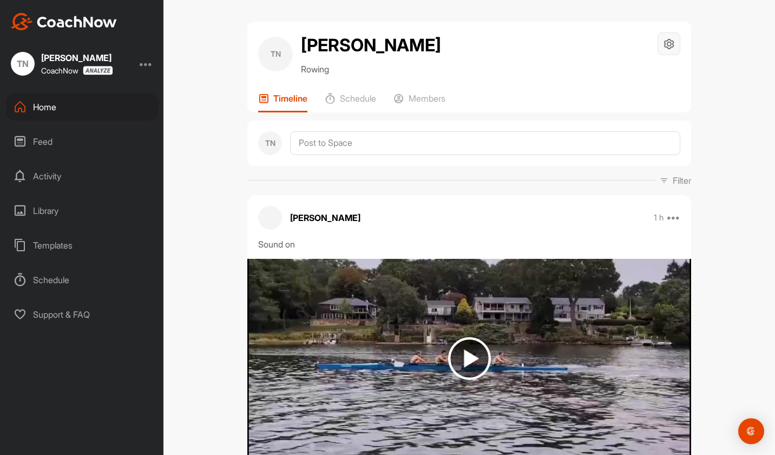
click at [663, 45] on icon at bounding box center [669, 44] width 12 height 12
click at [524, 76] on div "TN Timothy Nesselrodt Rowing Space Settings Your Notifications" at bounding box center [469, 53] width 422 height 43
drag, startPoint x: 670, startPoint y: 45, endPoint x: 663, endPoint y: 46, distance: 6.5
click at [664, 46] on icon at bounding box center [669, 44] width 12 height 12
click at [636, 74] on li "Space Settings" at bounding box center [636, 74] width 88 height 35
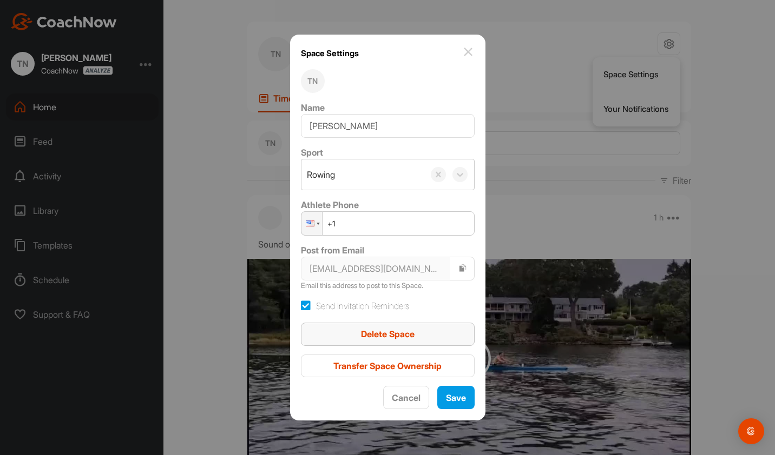
click at [379, 334] on span "Delete Space" at bounding box center [388, 334] width 54 height 11
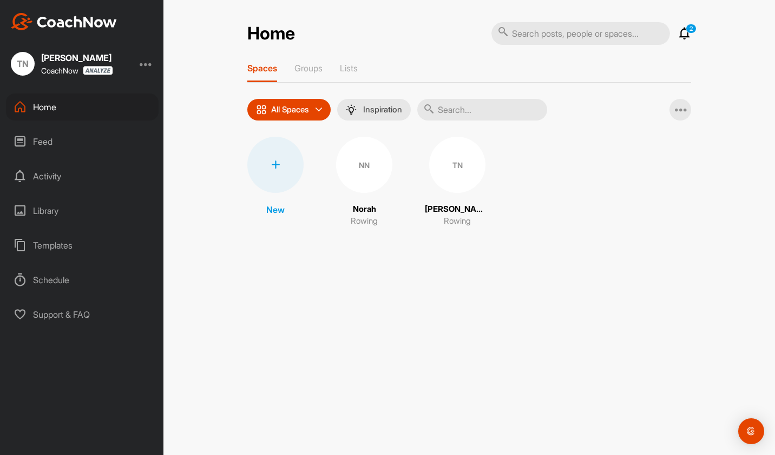
click at [460, 158] on div "TN" at bounding box center [457, 165] width 56 height 56
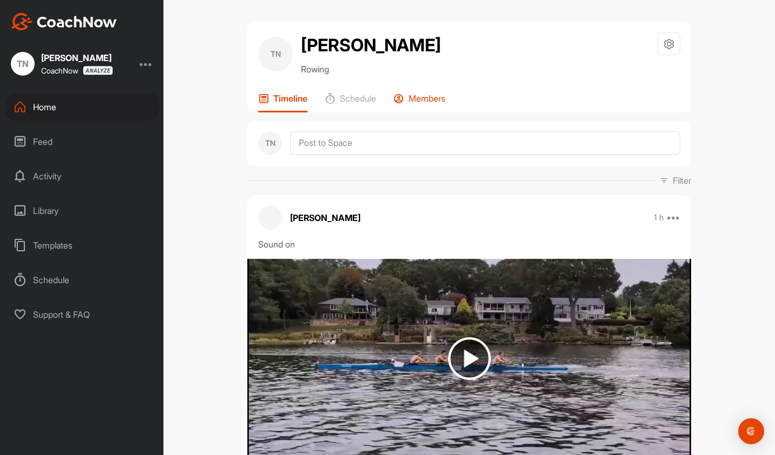
click at [415, 104] on p "Members" at bounding box center [426, 98] width 37 height 11
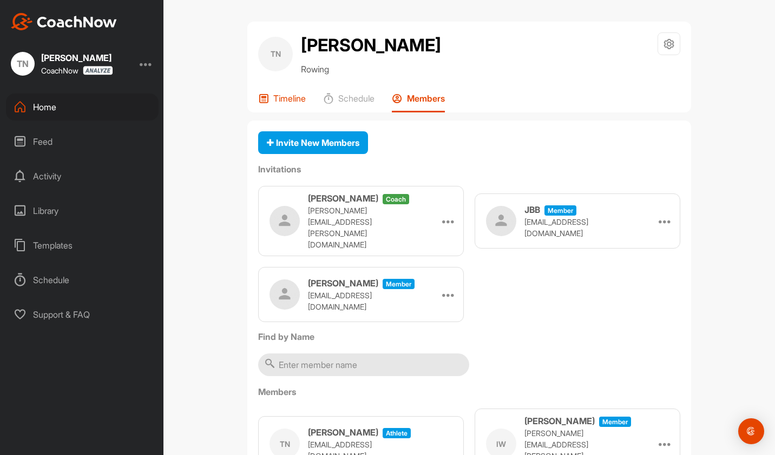
click at [291, 104] on p "Timeline" at bounding box center [289, 98] width 32 height 11
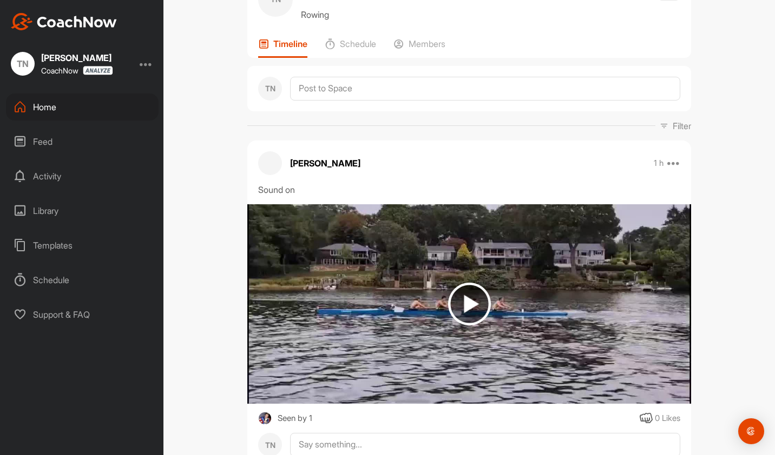
scroll to position [54, 0]
click at [48, 104] on div "Home" at bounding box center [82, 107] width 153 height 27
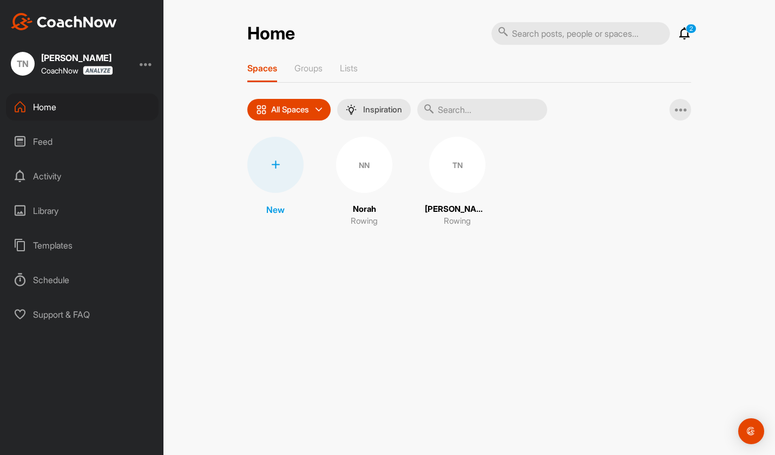
click at [364, 177] on div "NN" at bounding box center [364, 165] width 56 height 56
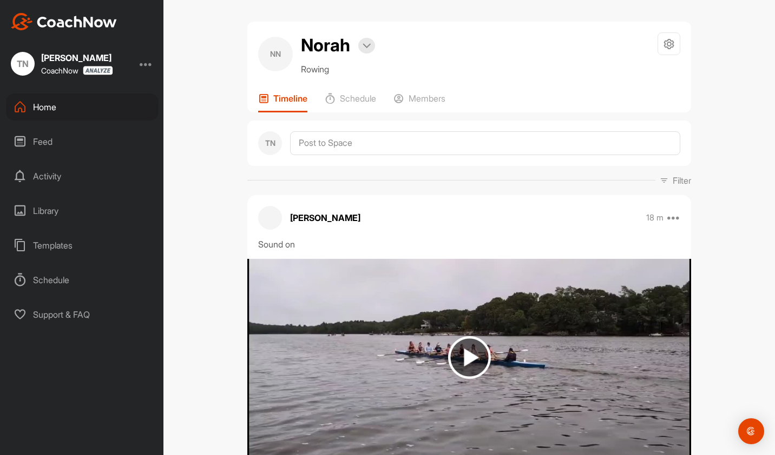
click at [53, 102] on div "Home" at bounding box center [82, 107] width 153 height 27
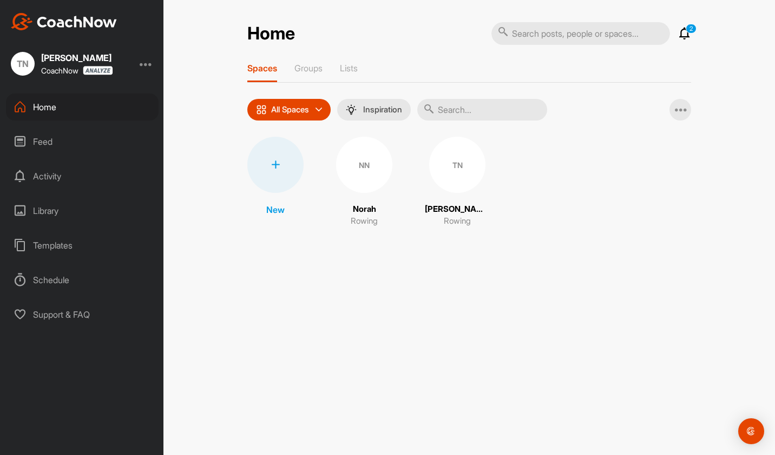
click at [690, 41] on div "Home 2 Notifications Invitations Today CP Cody P. joined space 4 m • Norah / Ro…" at bounding box center [468, 135] width 465 height 226
click at [685, 36] on icon at bounding box center [684, 33] width 13 height 13
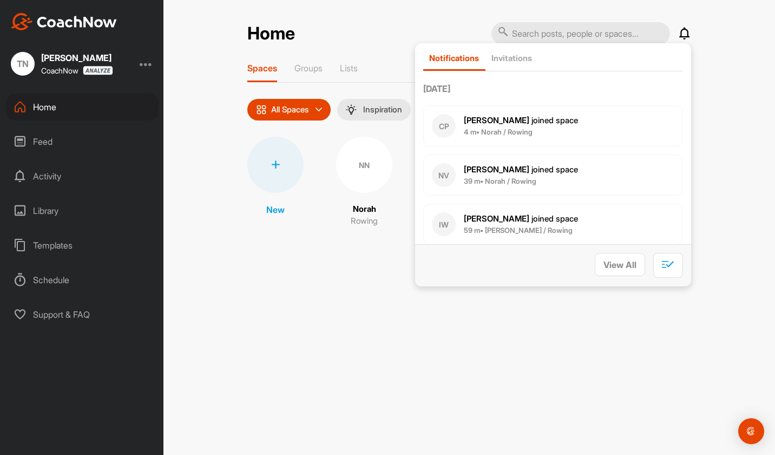
click at [713, 65] on div "Home Notifications Invitations Today CP Cody P. joined space 4 m • Norah / Rowi…" at bounding box center [468, 227] width 611 height 455
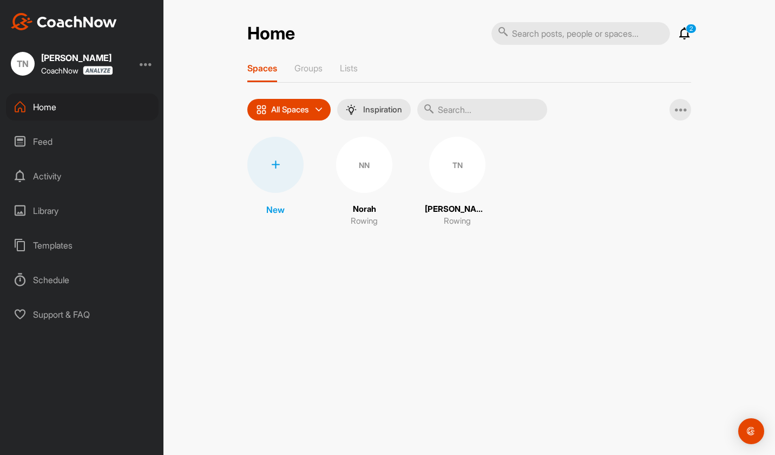
click at [368, 176] on div "NN" at bounding box center [364, 165] width 56 height 56
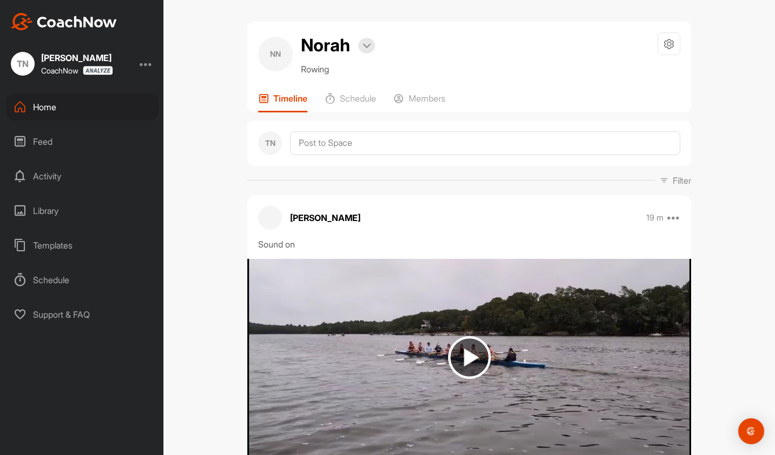
click at [28, 107] on div "Home" at bounding box center [82, 107] width 153 height 27
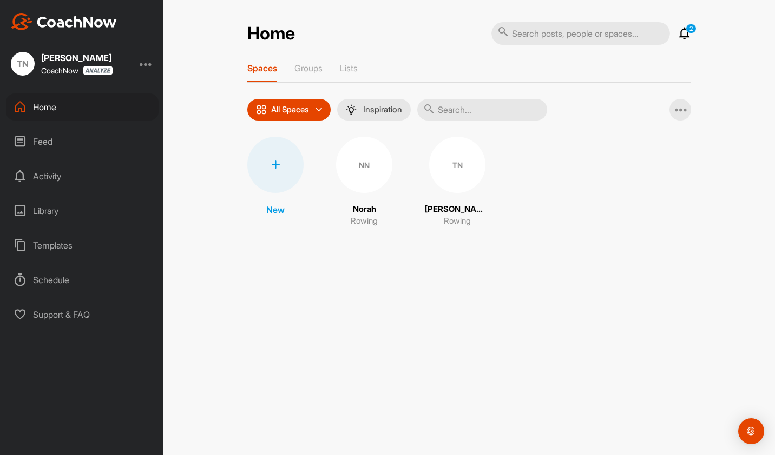
click at [48, 208] on div "Library" at bounding box center [82, 210] width 153 height 27
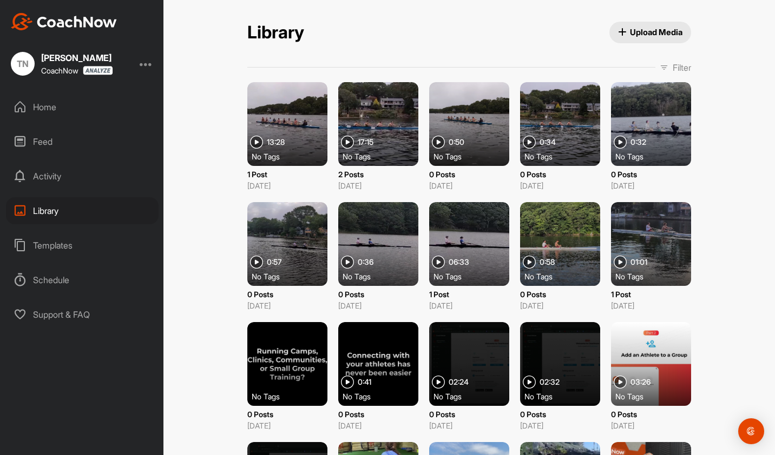
click at [47, 111] on div "Home" at bounding box center [82, 107] width 153 height 27
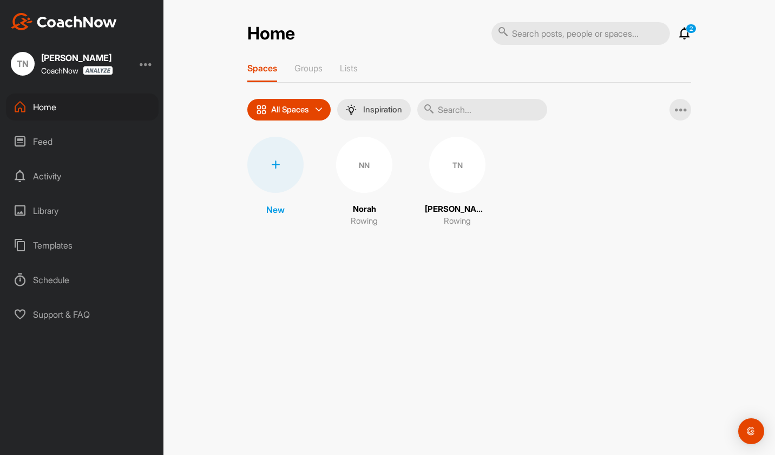
click at [367, 169] on div "NN" at bounding box center [364, 165] width 56 height 56
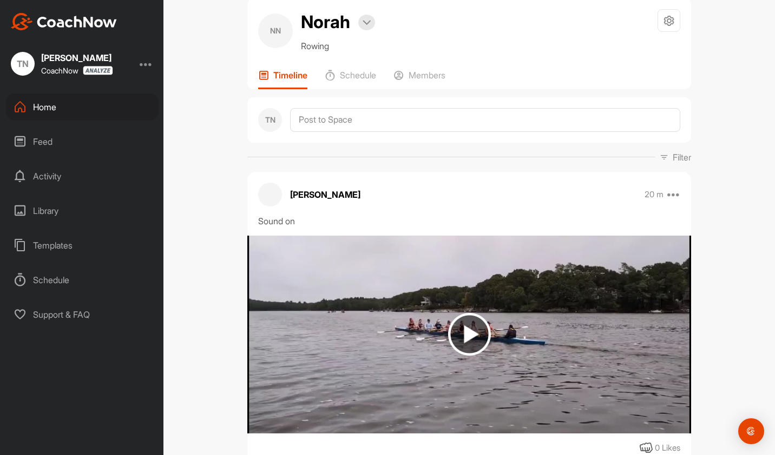
scroll to position [98, 0]
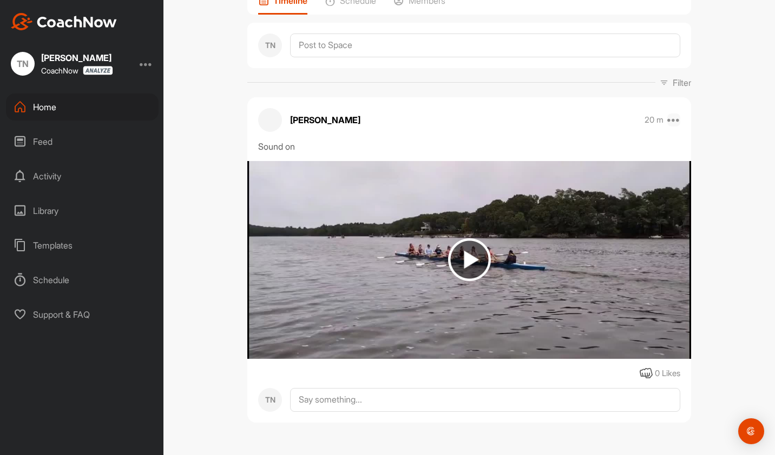
click at [673, 119] on icon at bounding box center [673, 120] width 13 height 13
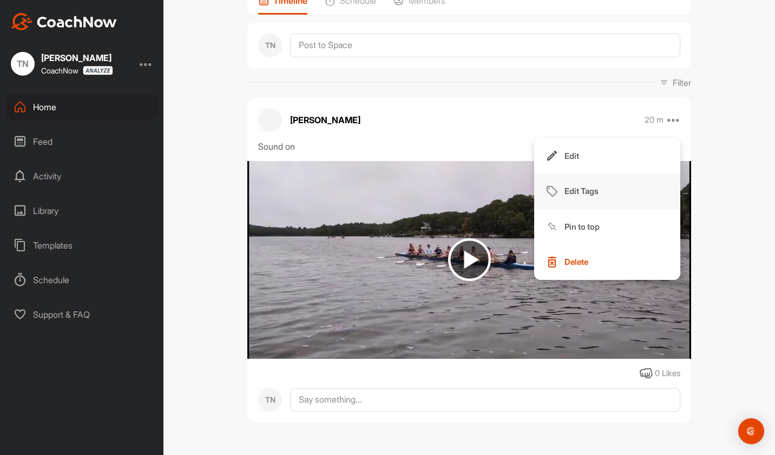
click at [587, 194] on p "Edit Tags" at bounding box center [581, 191] width 34 height 11
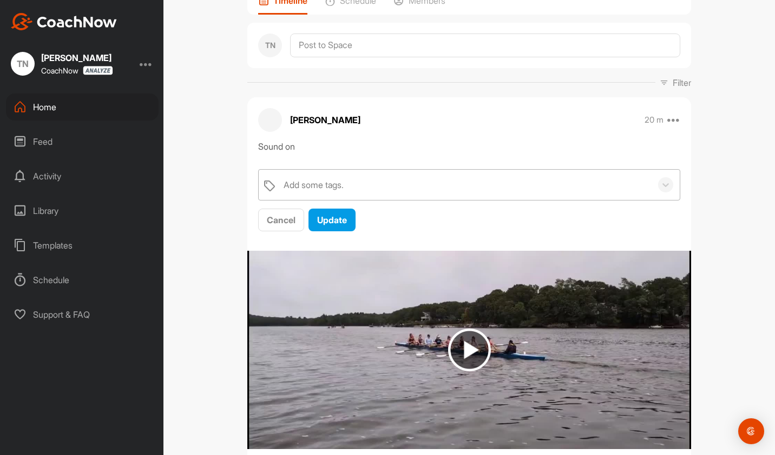
click at [400, 184] on div "Add some tags." at bounding box center [464, 185] width 373 height 30
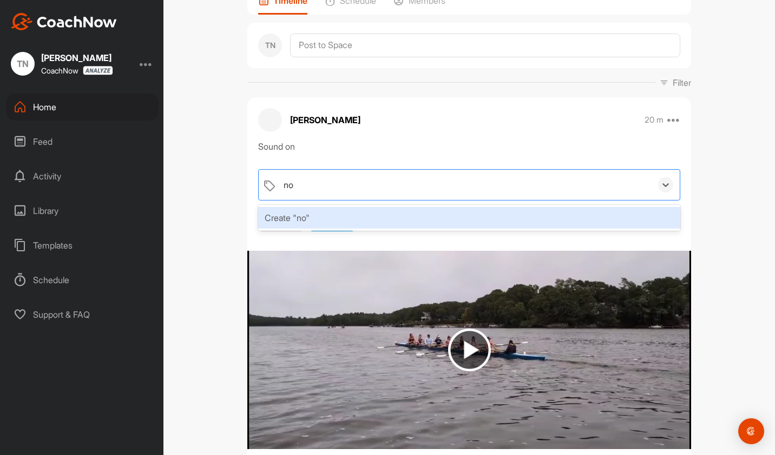
type input "n"
type input "WV8"
click at [305, 210] on div "Create "WV8"" at bounding box center [469, 218] width 422 height 22
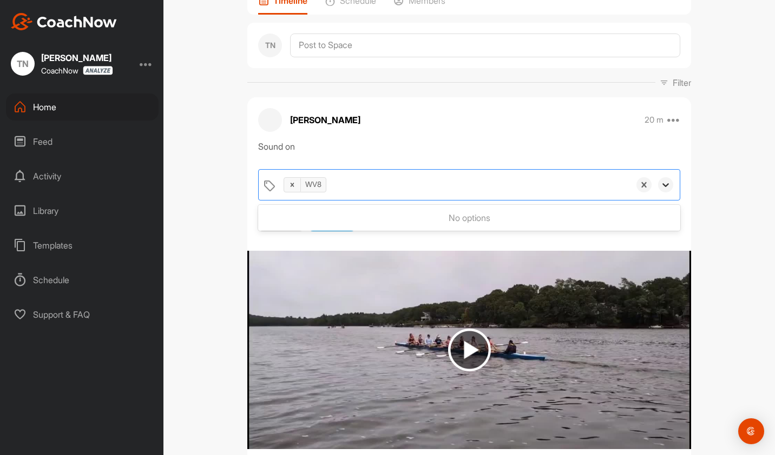
click at [665, 185] on icon at bounding box center [665, 185] width 11 height 11
click at [336, 219] on span "Update" at bounding box center [332, 220] width 30 height 11
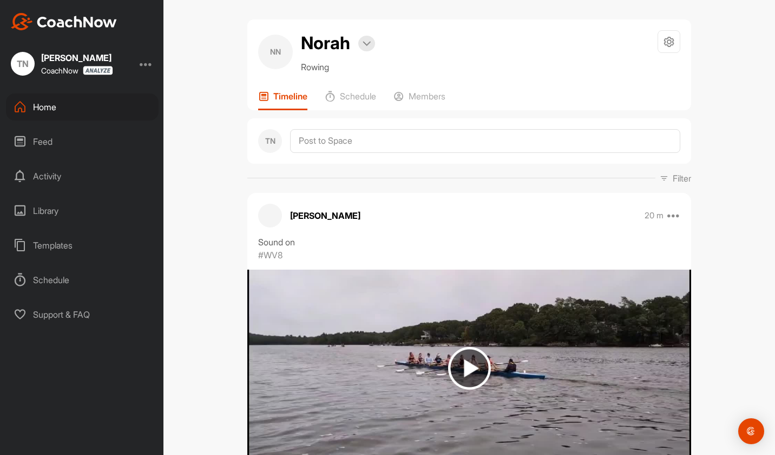
scroll to position [0, 0]
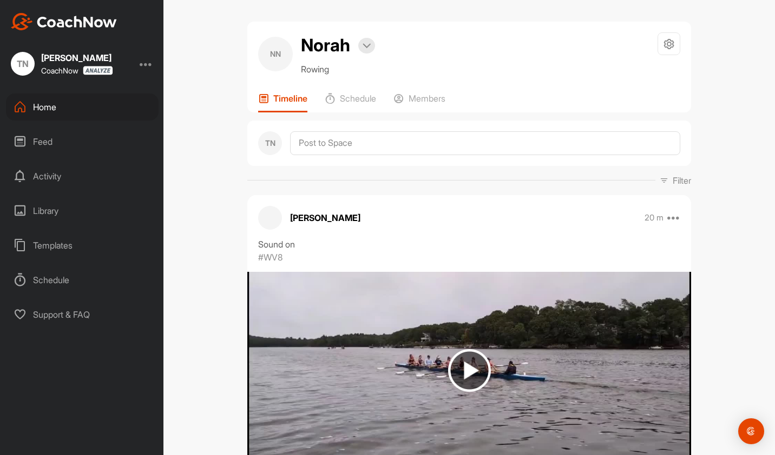
click at [53, 104] on div "Home" at bounding box center [82, 107] width 153 height 27
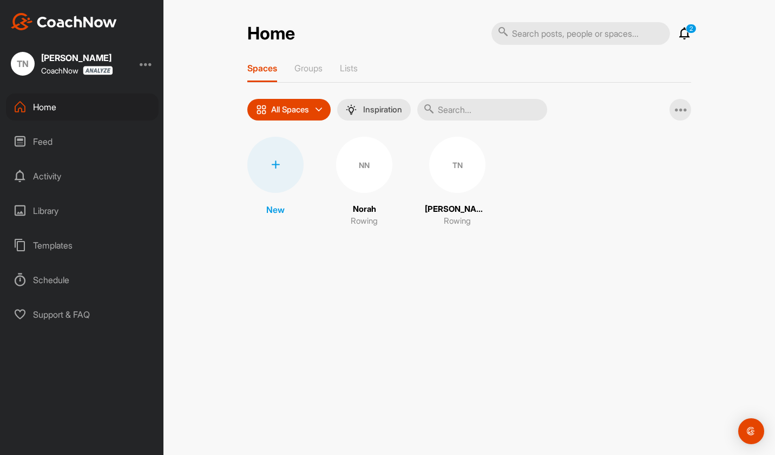
click at [474, 168] on div "TN" at bounding box center [457, 165] width 56 height 56
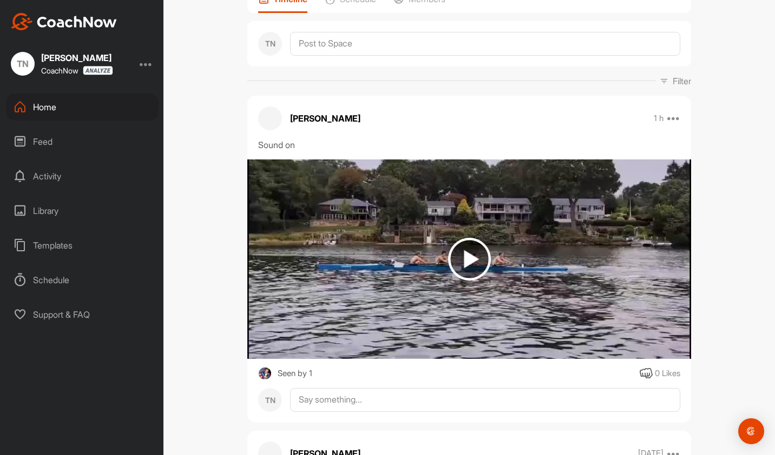
scroll to position [108, 0]
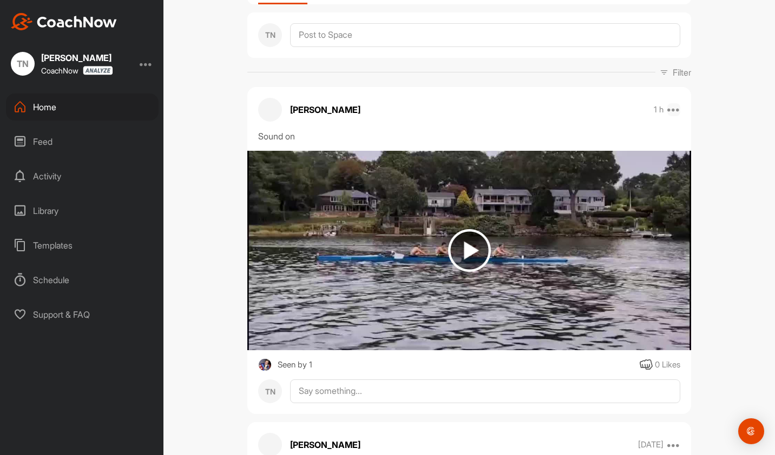
click at [672, 116] on icon at bounding box center [673, 109] width 13 height 13
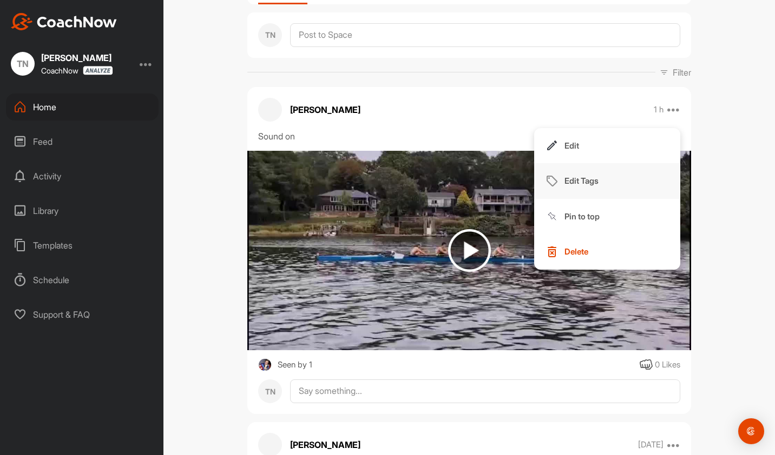
click at [573, 199] on button "Edit Tags" at bounding box center [607, 181] width 146 height 36
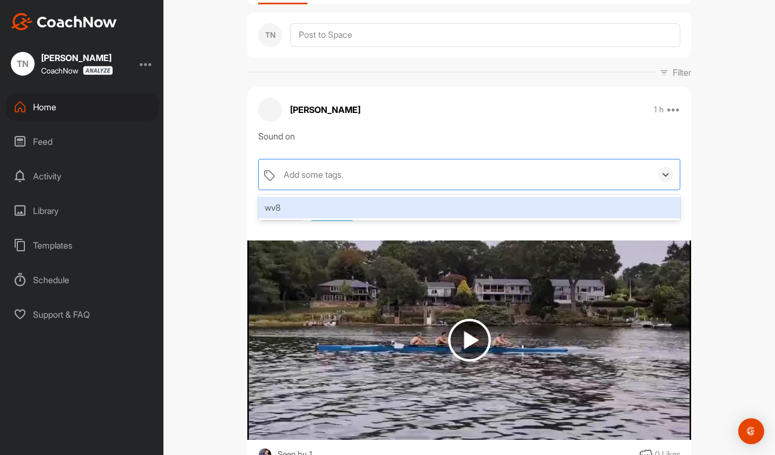
click at [341, 181] on div "Add some tags." at bounding box center [313, 174] width 60 height 13
type input "MV4"
click at [294, 219] on div "Create "MV4"" at bounding box center [469, 208] width 422 height 22
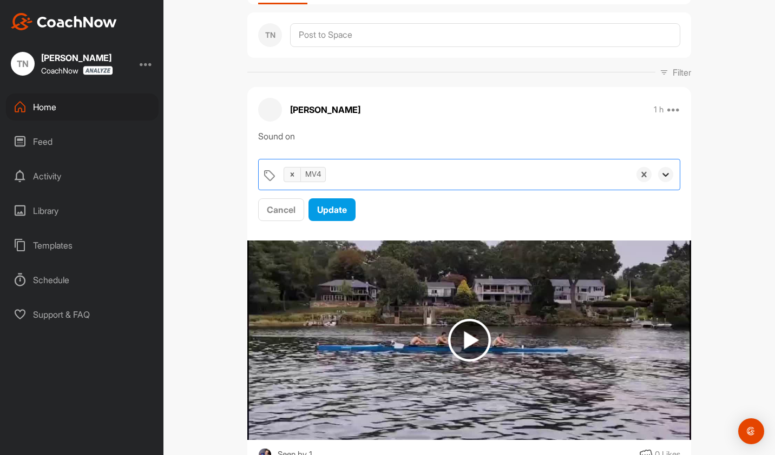
click at [662, 177] on icon at bounding box center [665, 175] width 6 height 4
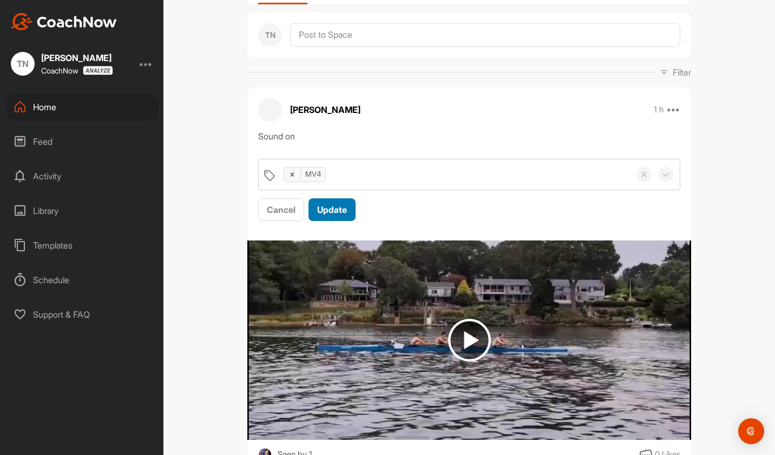
click at [328, 215] on span "Update" at bounding box center [332, 209] width 30 height 11
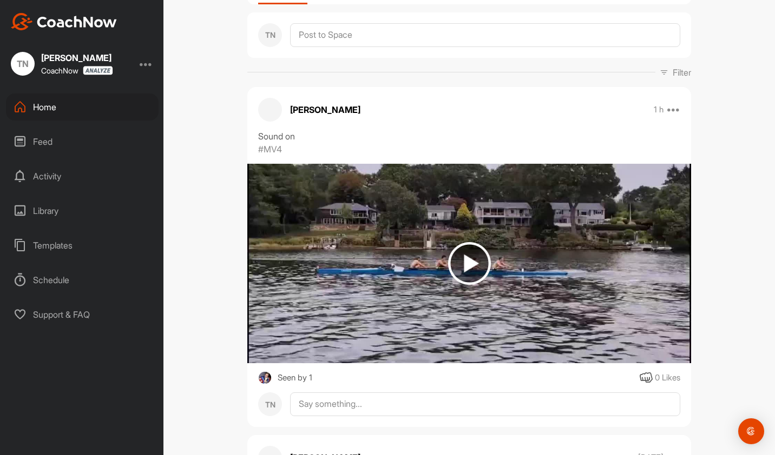
click at [54, 103] on div "Home" at bounding box center [82, 107] width 153 height 27
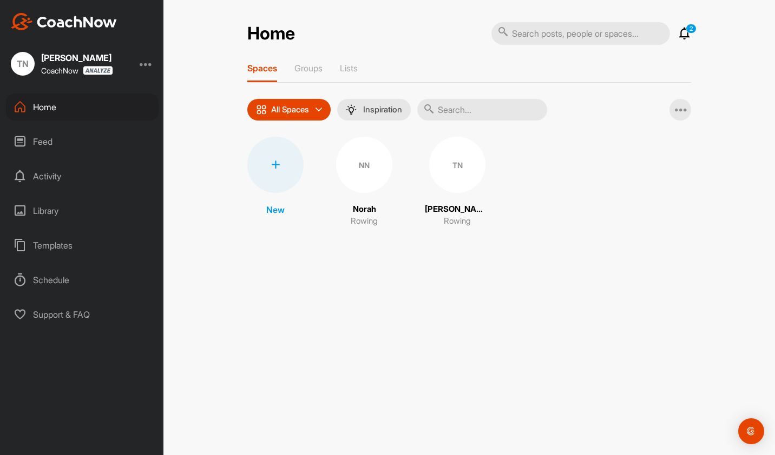
click at [361, 177] on div "NN" at bounding box center [364, 165] width 56 height 56
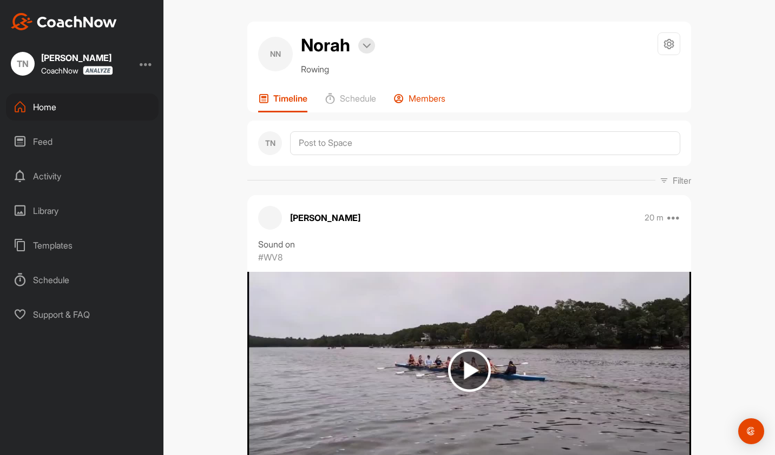
click at [412, 102] on p "Members" at bounding box center [426, 98] width 37 height 11
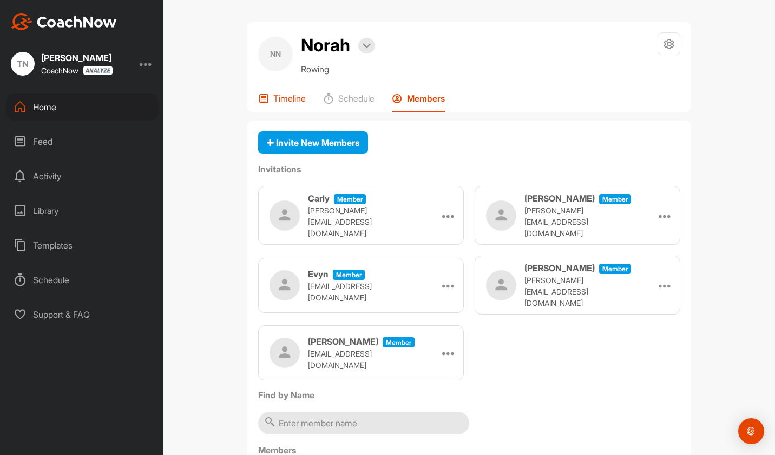
click at [278, 103] on p "Timeline" at bounding box center [289, 98] width 32 height 11
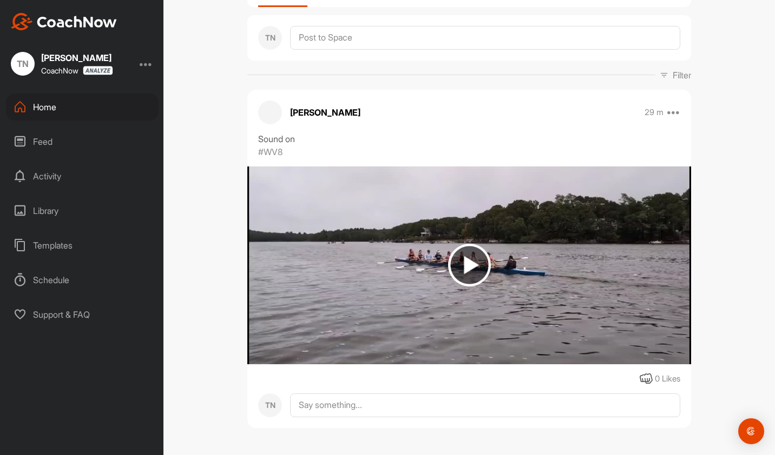
scroll to position [111, 0]
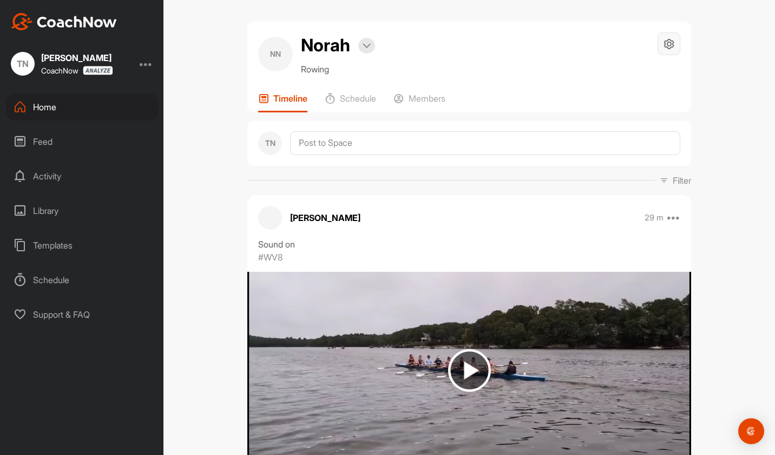
click at [666, 44] on icon at bounding box center [669, 44] width 12 height 12
click at [631, 72] on li "Space Settings" at bounding box center [636, 74] width 88 height 35
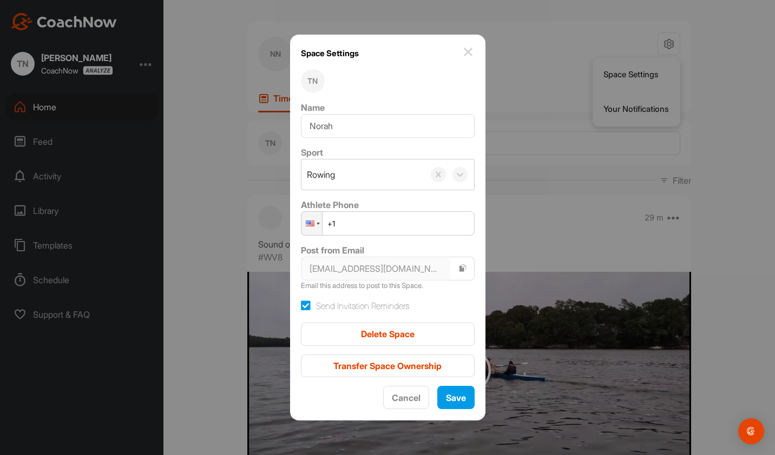
click at [461, 54] on img at bounding box center [467, 51] width 13 height 13
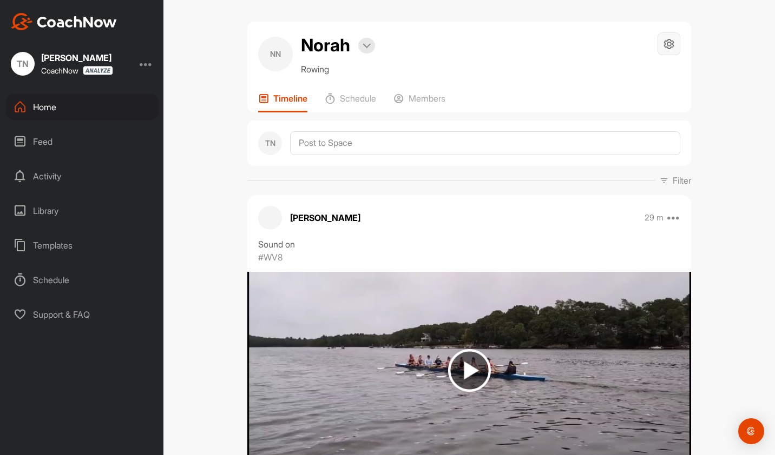
click at [663, 47] on icon at bounding box center [669, 44] width 12 height 12
click at [630, 115] on li "Your Notifications" at bounding box center [636, 109] width 88 height 35
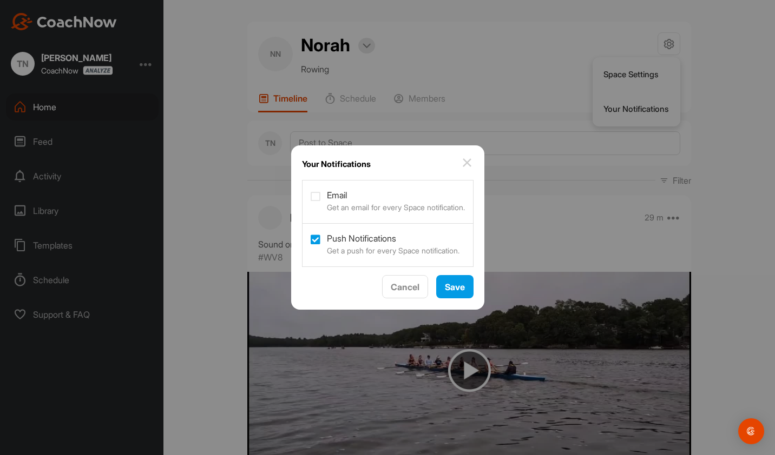
click at [468, 167] on img at bounding box center [466, 162] width 13 height 13
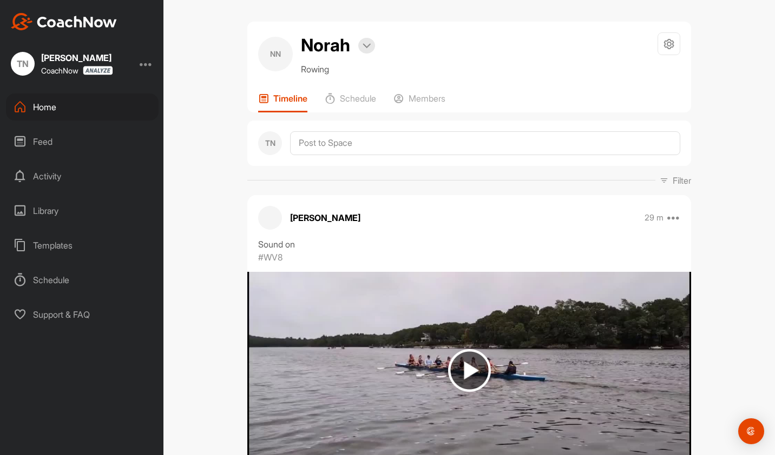
click at [70, 314] on div "Support & FAQ" at bounding box center [82, 314] width 153 height 27
click at [51, 118] on div "Home" at bounding box center [82, 107] width 153 height 27
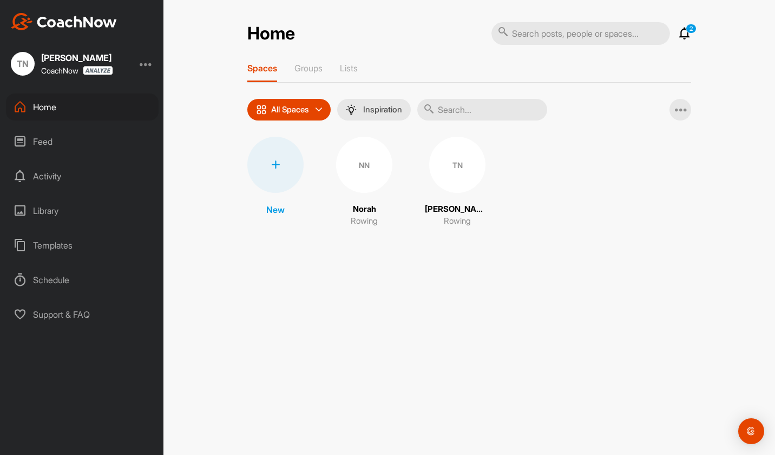
click at [44, 147] on div "Feed" at bounding box center [82, 141] width 153 height 27
